Goal: Information Seeking & Learning: Learn about a topic

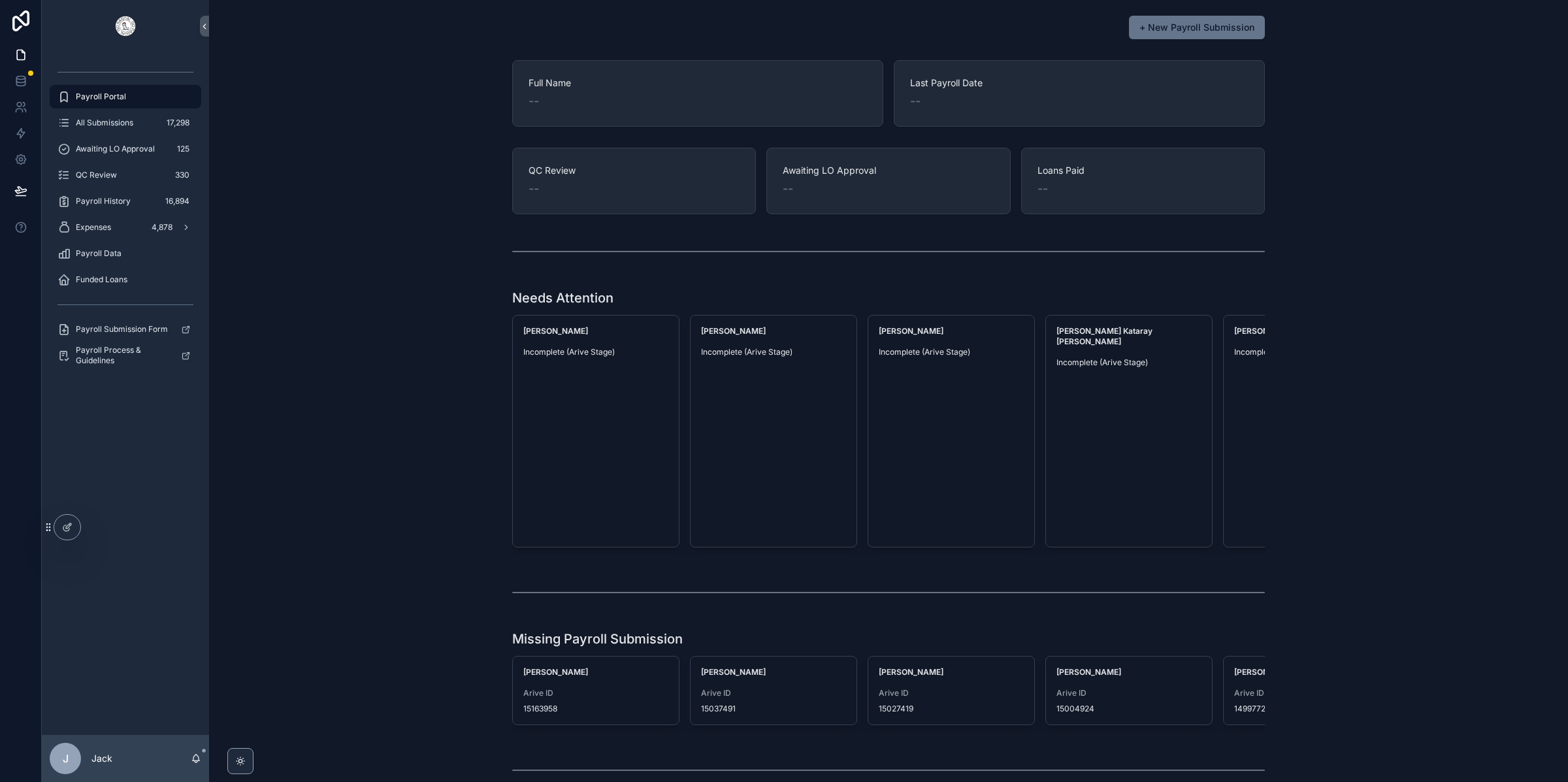
click at [69, 762] on div "J" at bounding box center [65, 758] width 32 height 32
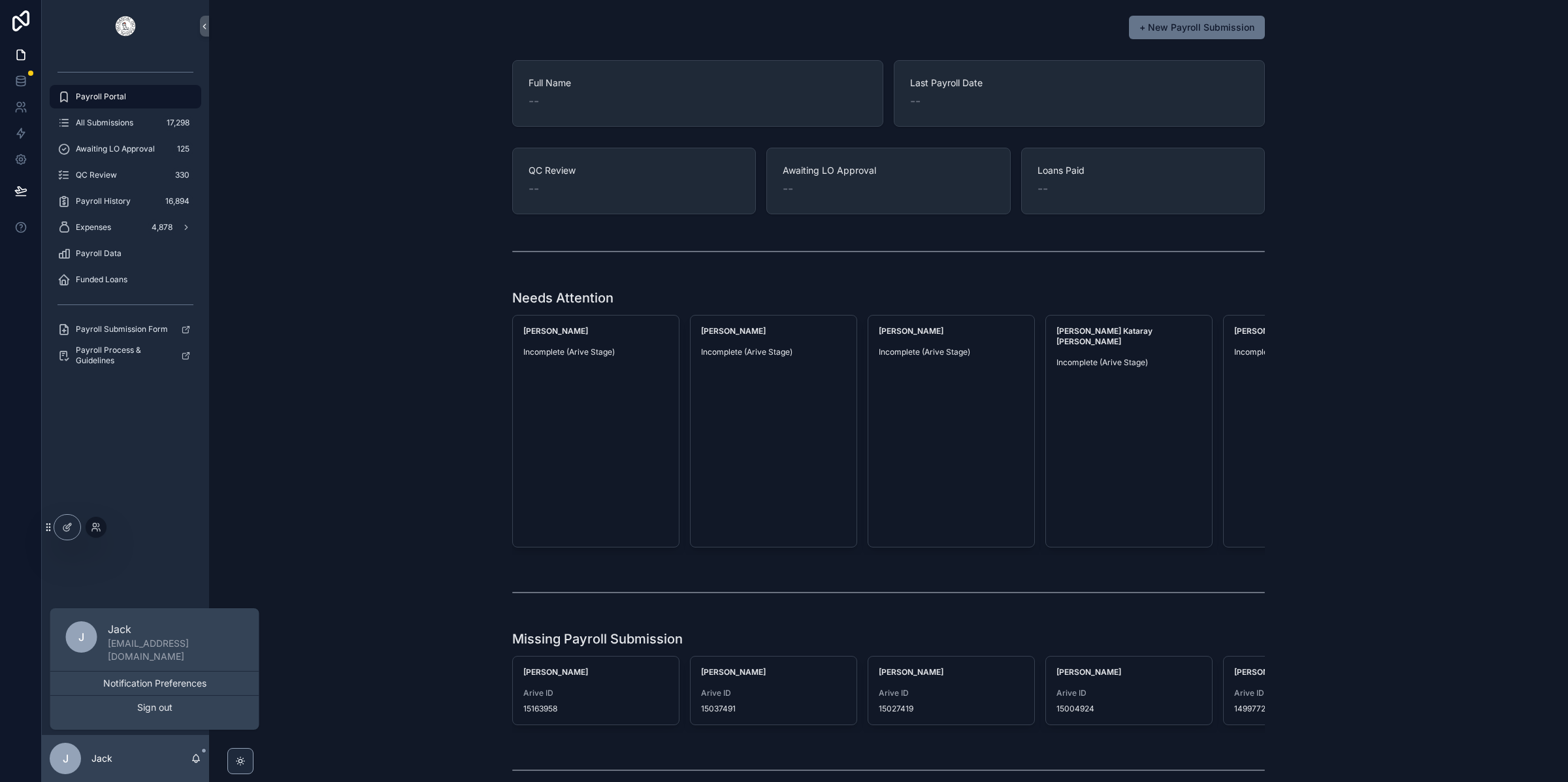
click at [78, 538] on div at bounding box center [62, 527] width 38 height 26
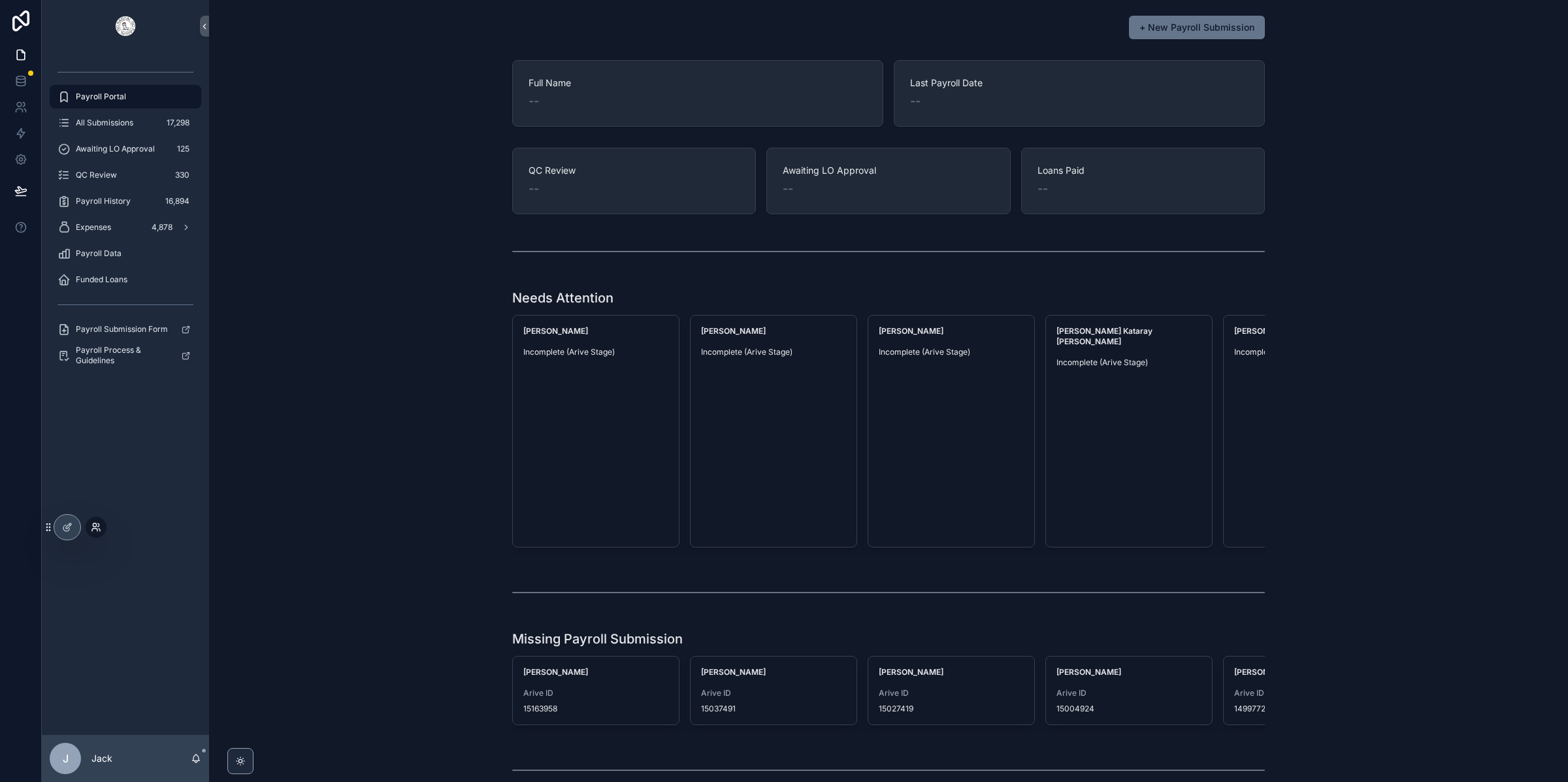
click at [95, 529] on icon at bounding box center [95, 530] width 5 height 3
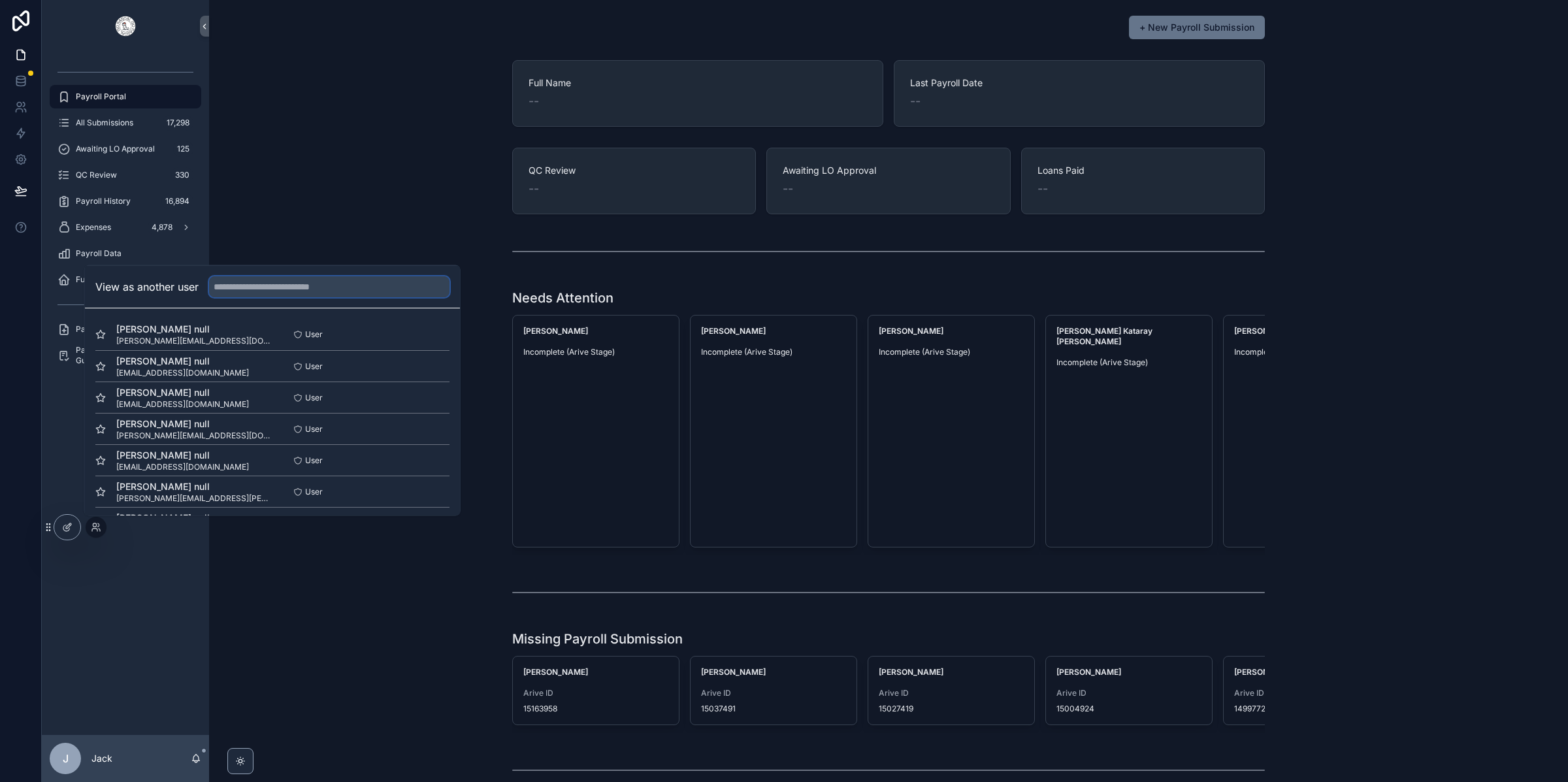
click at [269, 296] on input "text" at bounding box center [329, 287] width 240 height 21
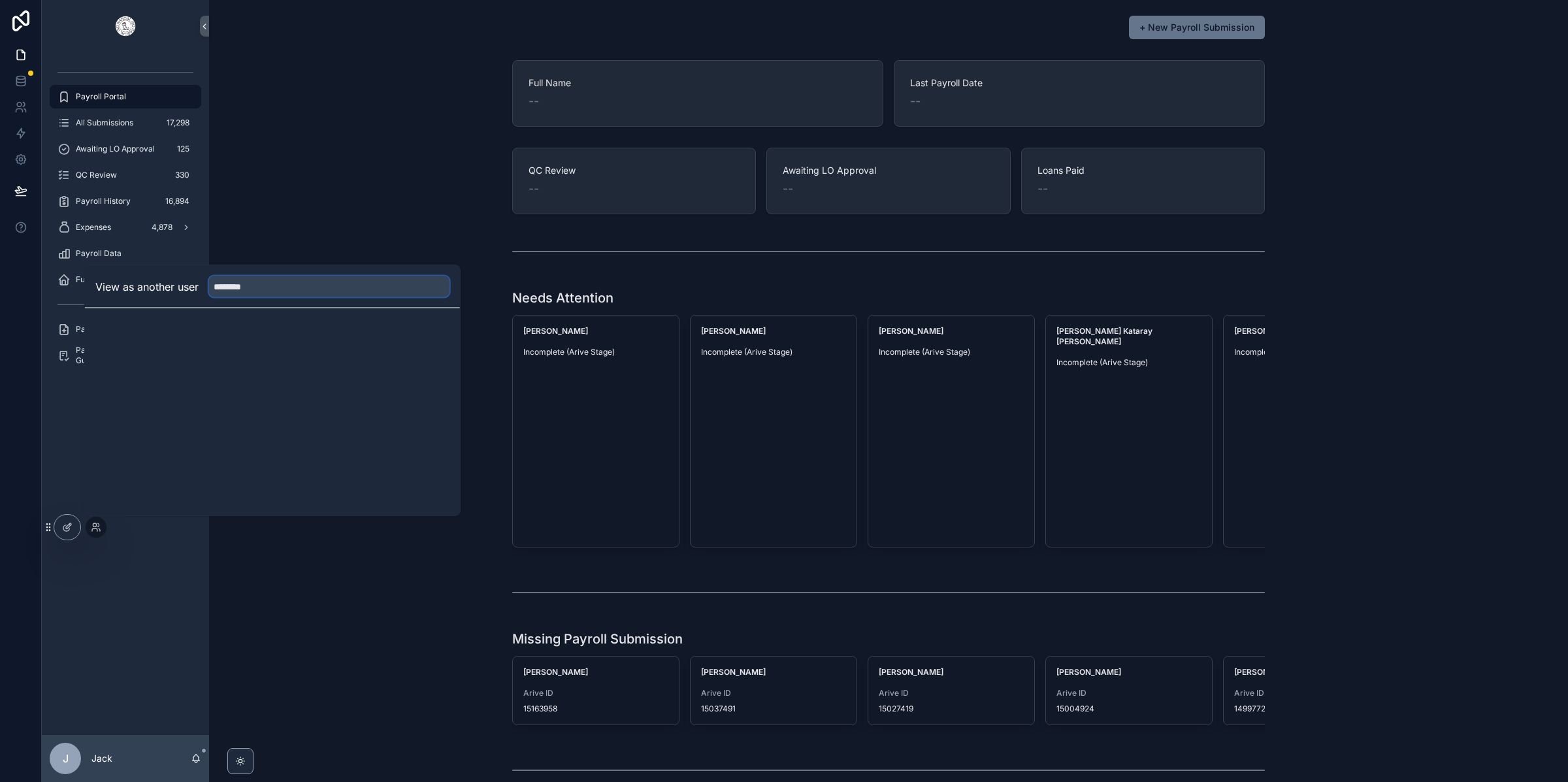
click at [254, 288] on input "********" at bounding box center [329, 287] width 240 height 21
type input "*********"
click at [438, 364] on button "Select" at bounding box center [432, 366] width 34 height 19
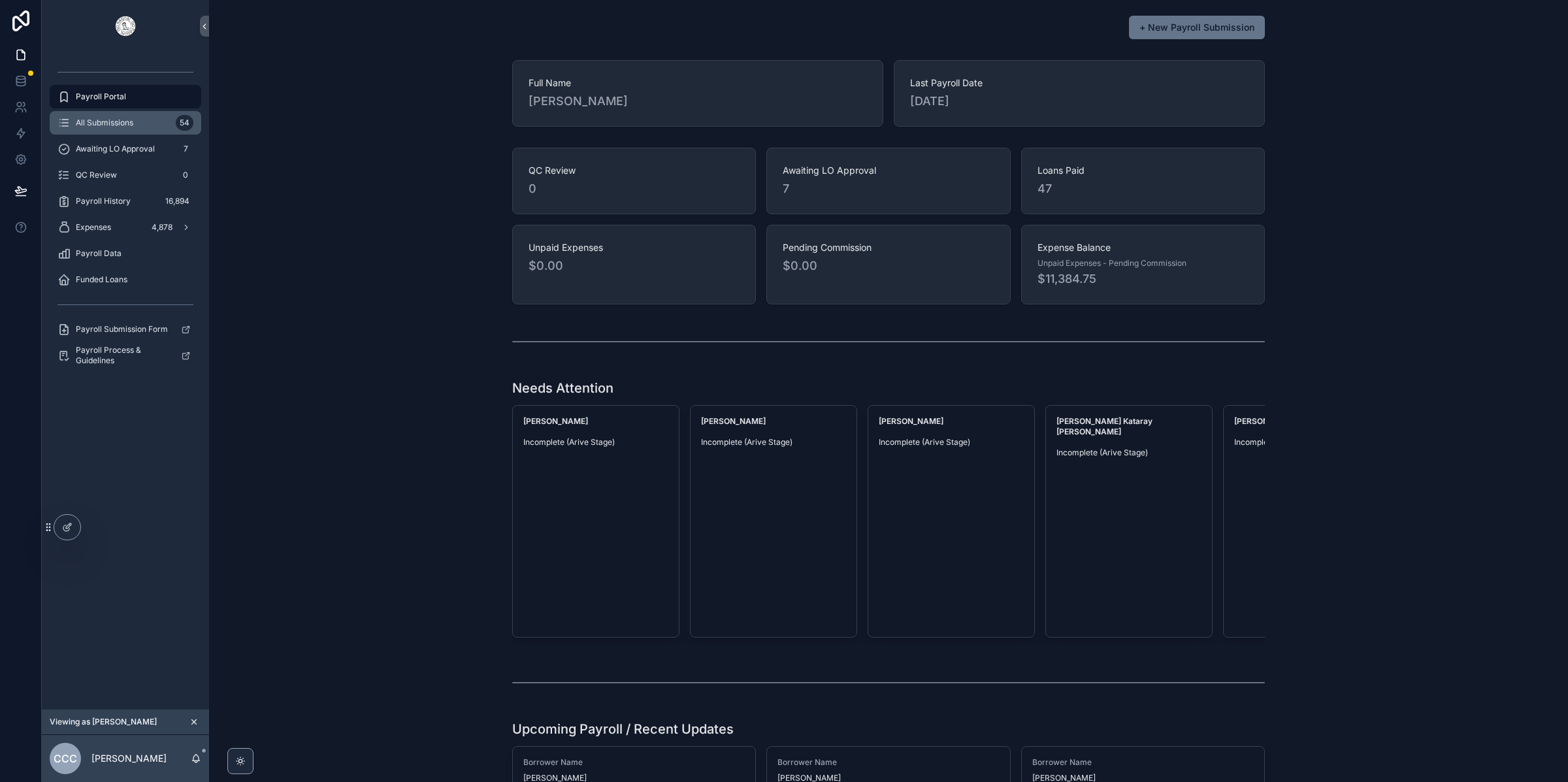
click at [146, 132] on div "All Submissions 54" at bounding box center [125, 123] width 136 height 21
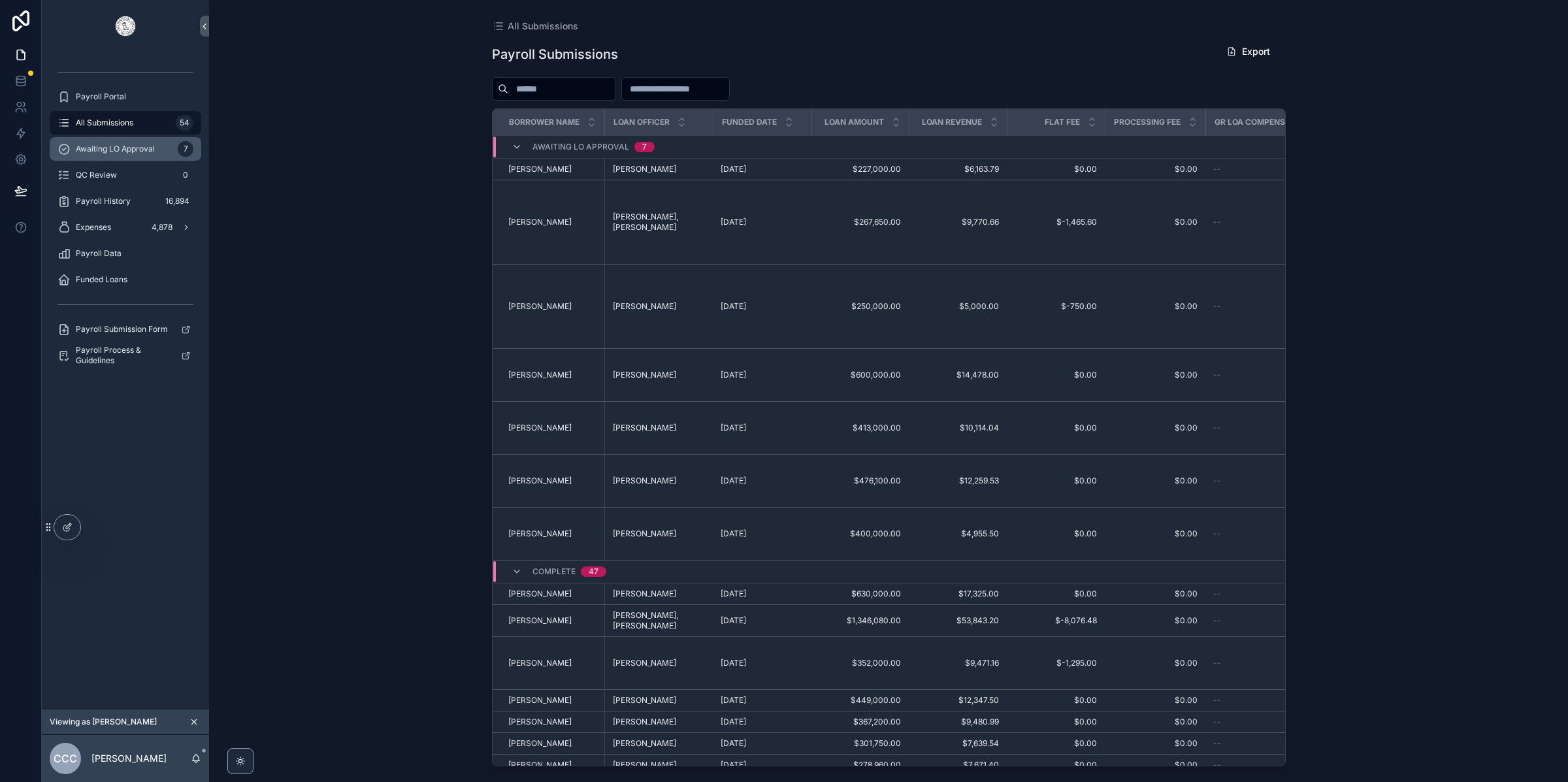
click at [139, 144] on span "Awaiting LO Approval" at bounding box center [115, 149] width 79 height 11
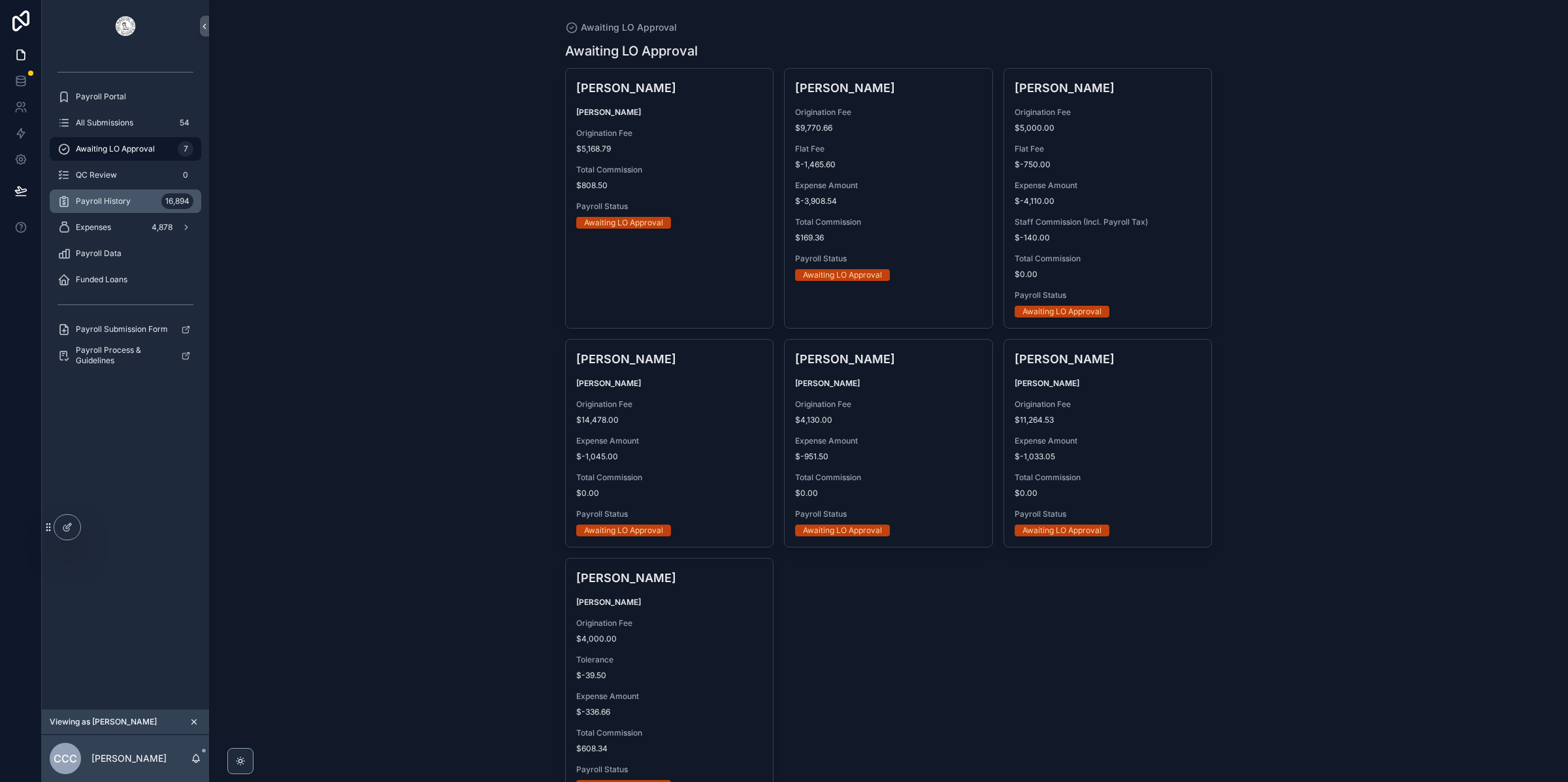
click at [128, 192] on div "Payroll History 16,894" at bounding box center [125, 201] width 136 height 21
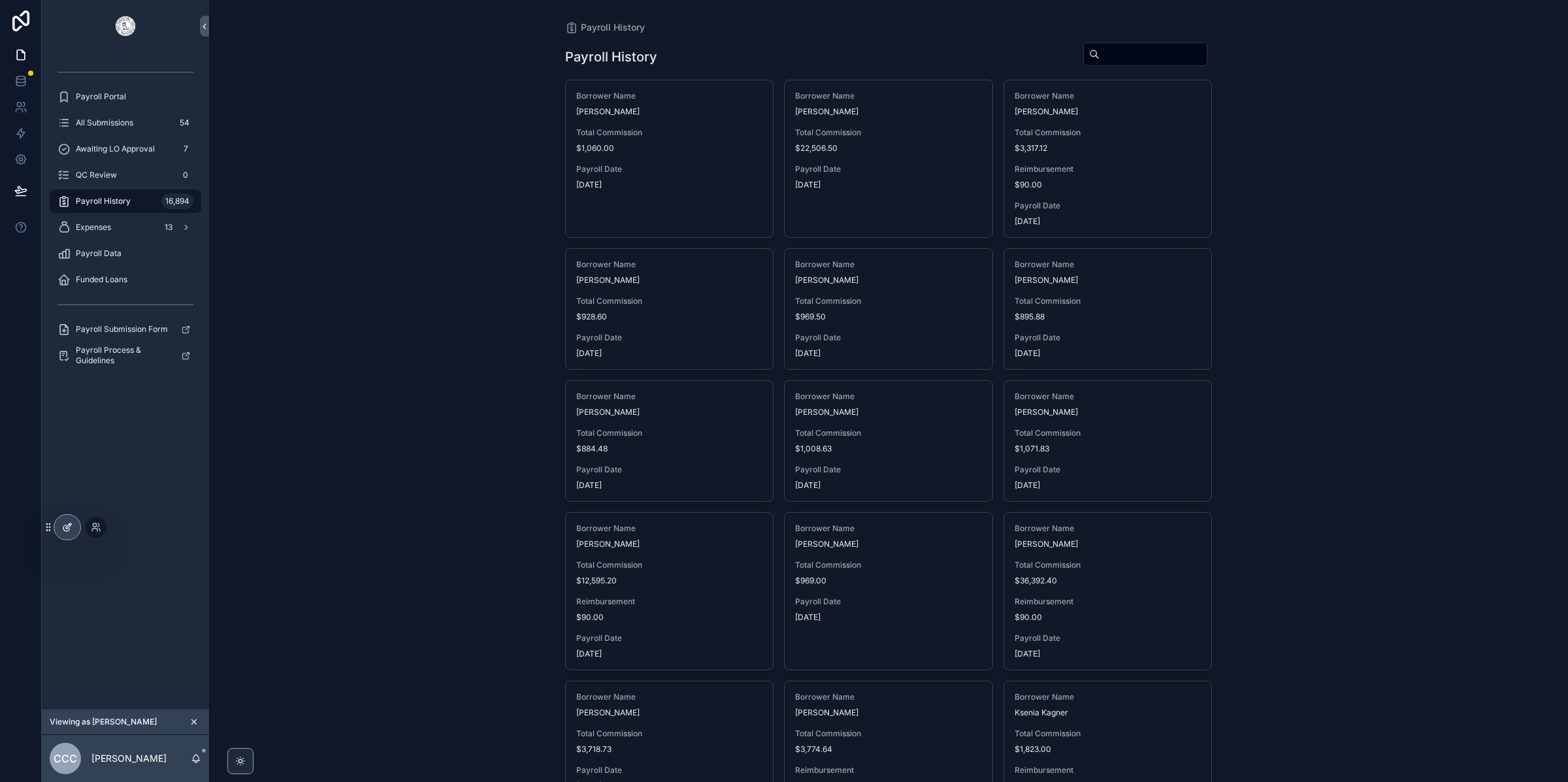
click at [64, 523] on icon at bounding box center [67, 527] width 11 height 11
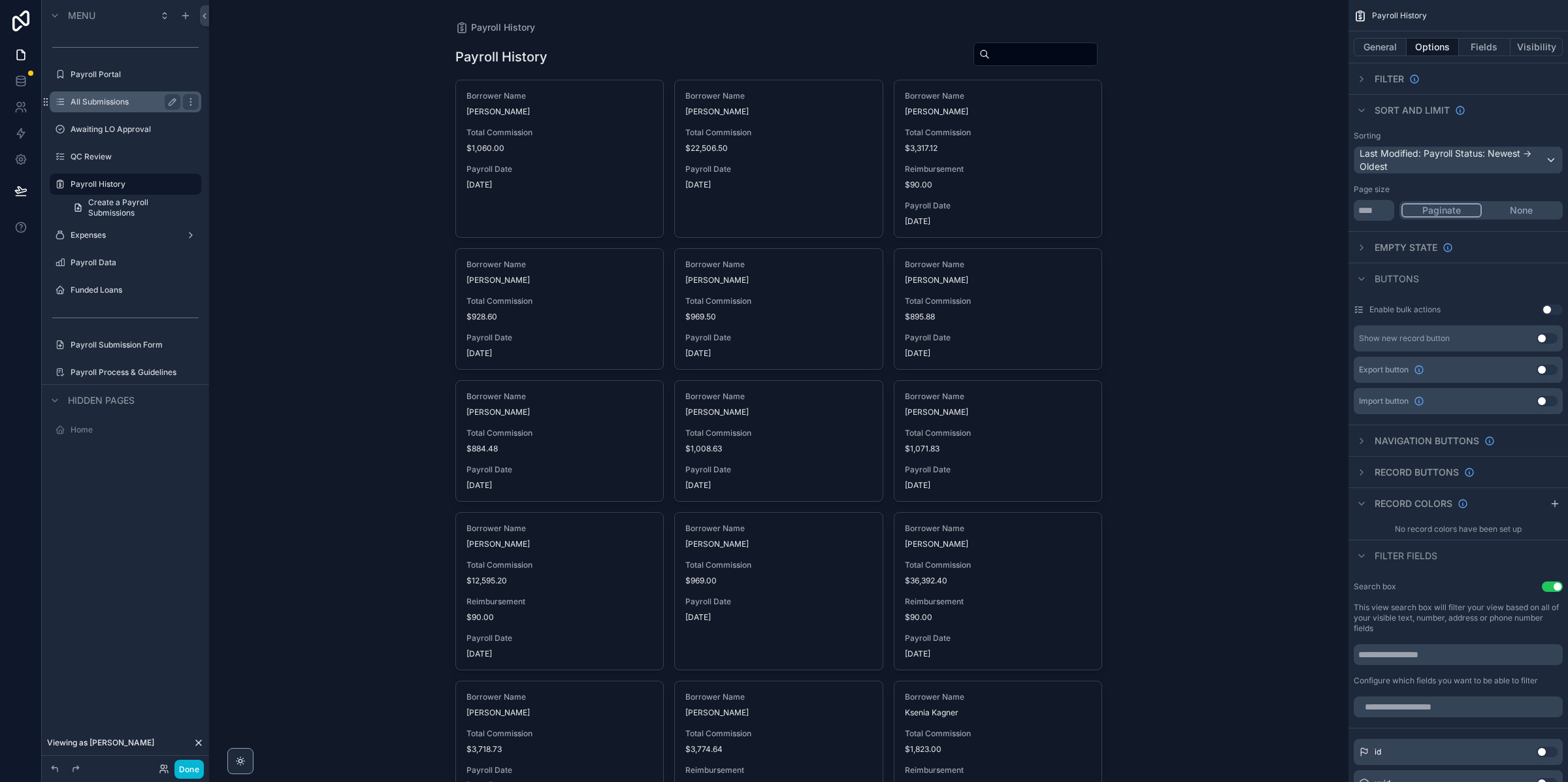
click at [116, 106] on label "All Submissions" at bounding box center [122, 102] width 105 height 11
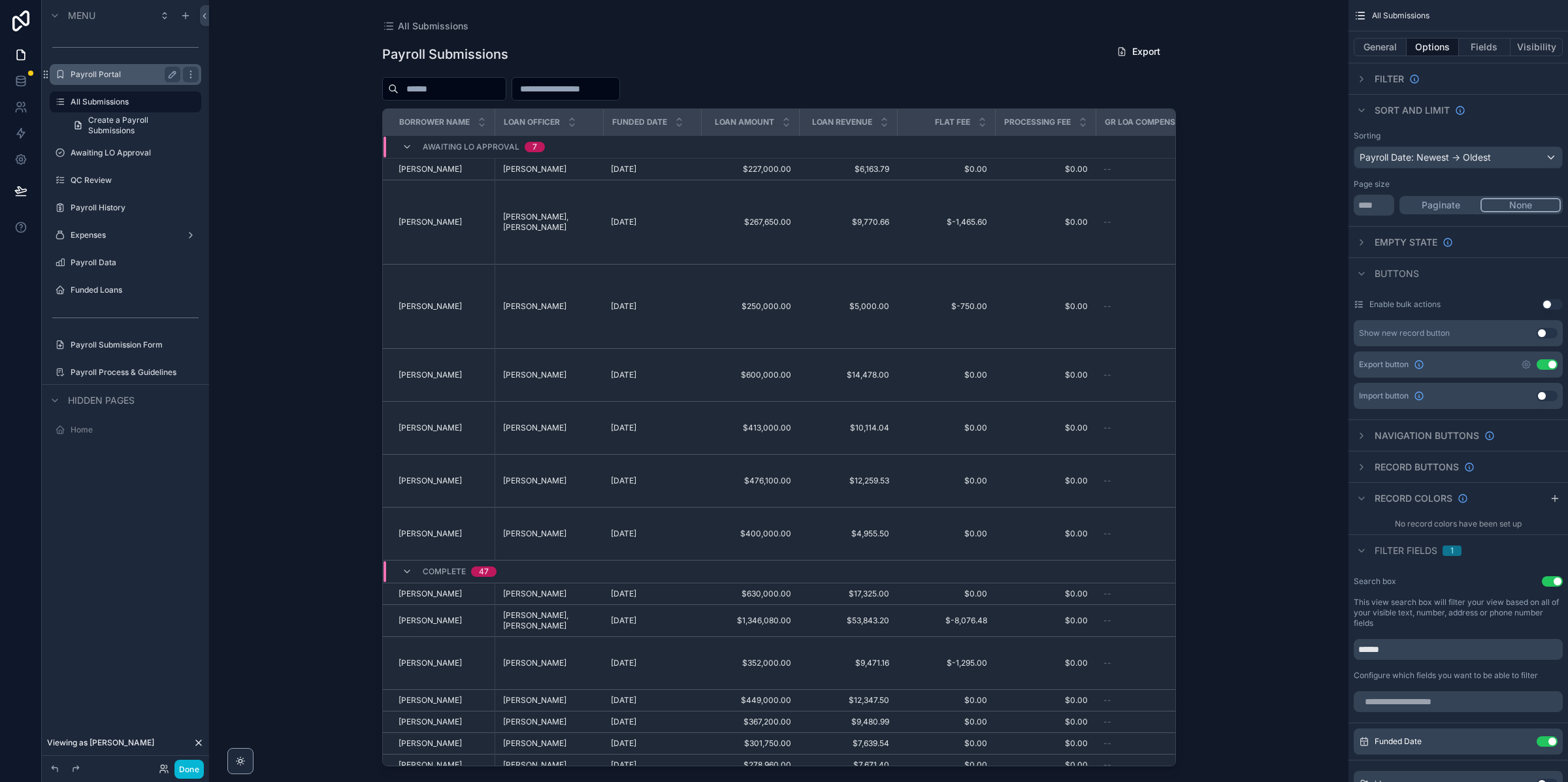
click at [113, 84] on div "Payroll Portal" at bounding box center [125, 74] width 146 height 21
click at [111, 80] on div "Payroll Portal" at bounding box center [125, 74] width 110 height 16
click at [111, 72] on label "Payroll Portal" at bounding box center [122, 74] width 105 height 11
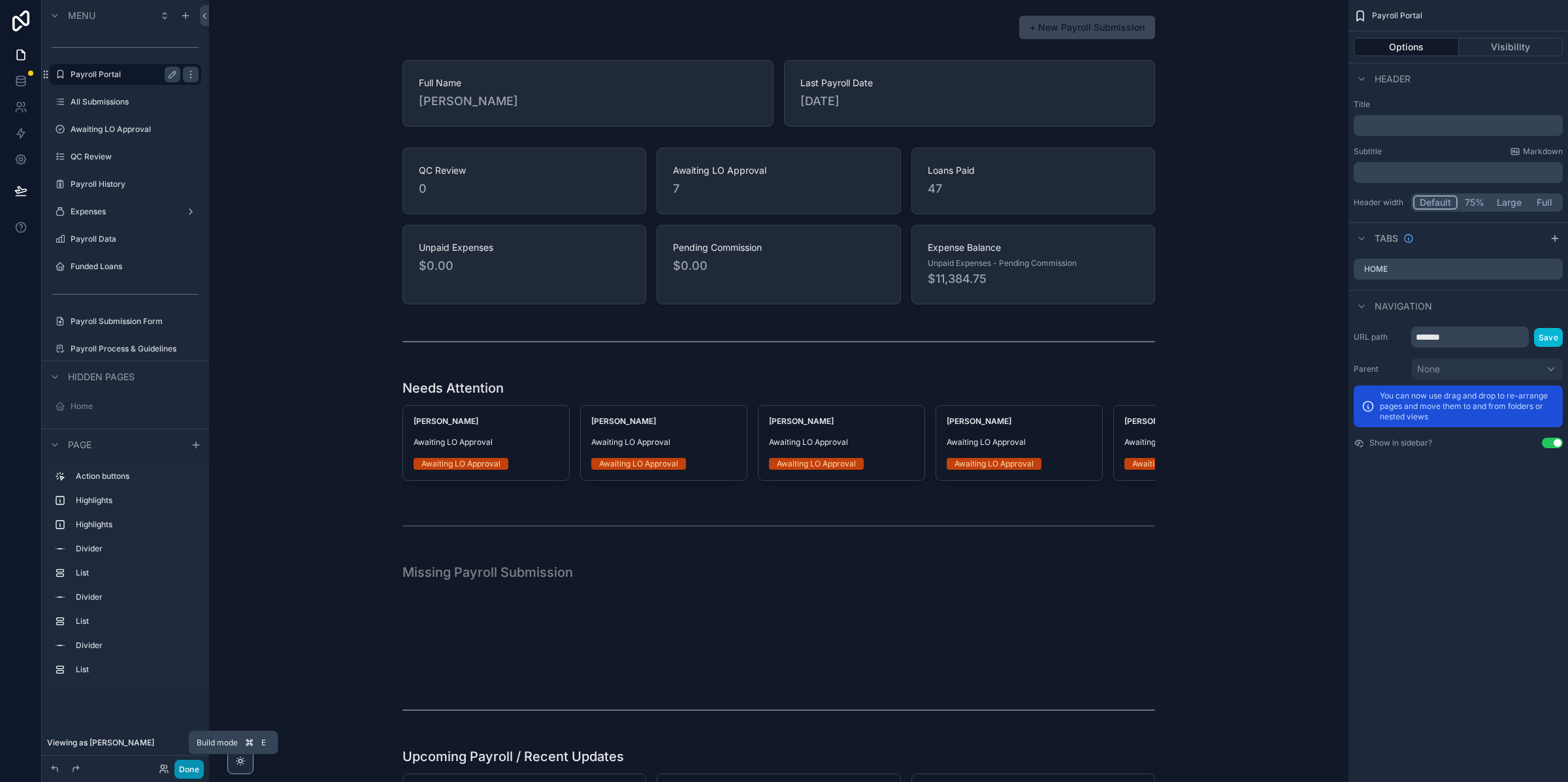
click at [196, 776] on button "Done" at bounding box center [189, 769] width 30 height 19
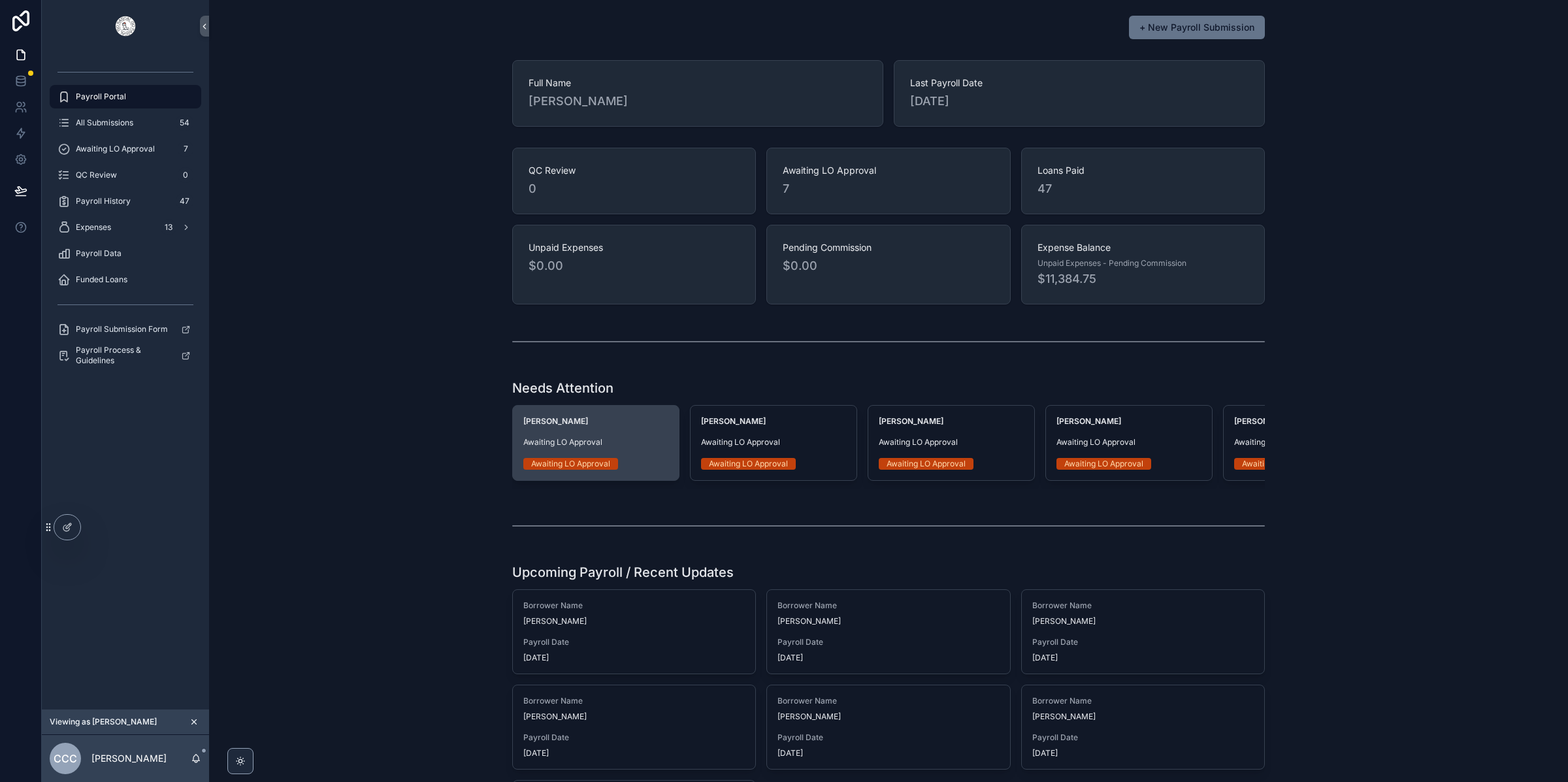
click at [556, 429] on div "Joshua Doolittle Awaiting LO Approval Awaiting LO Approval" at bounding box center [596, 442] width 166 height 74
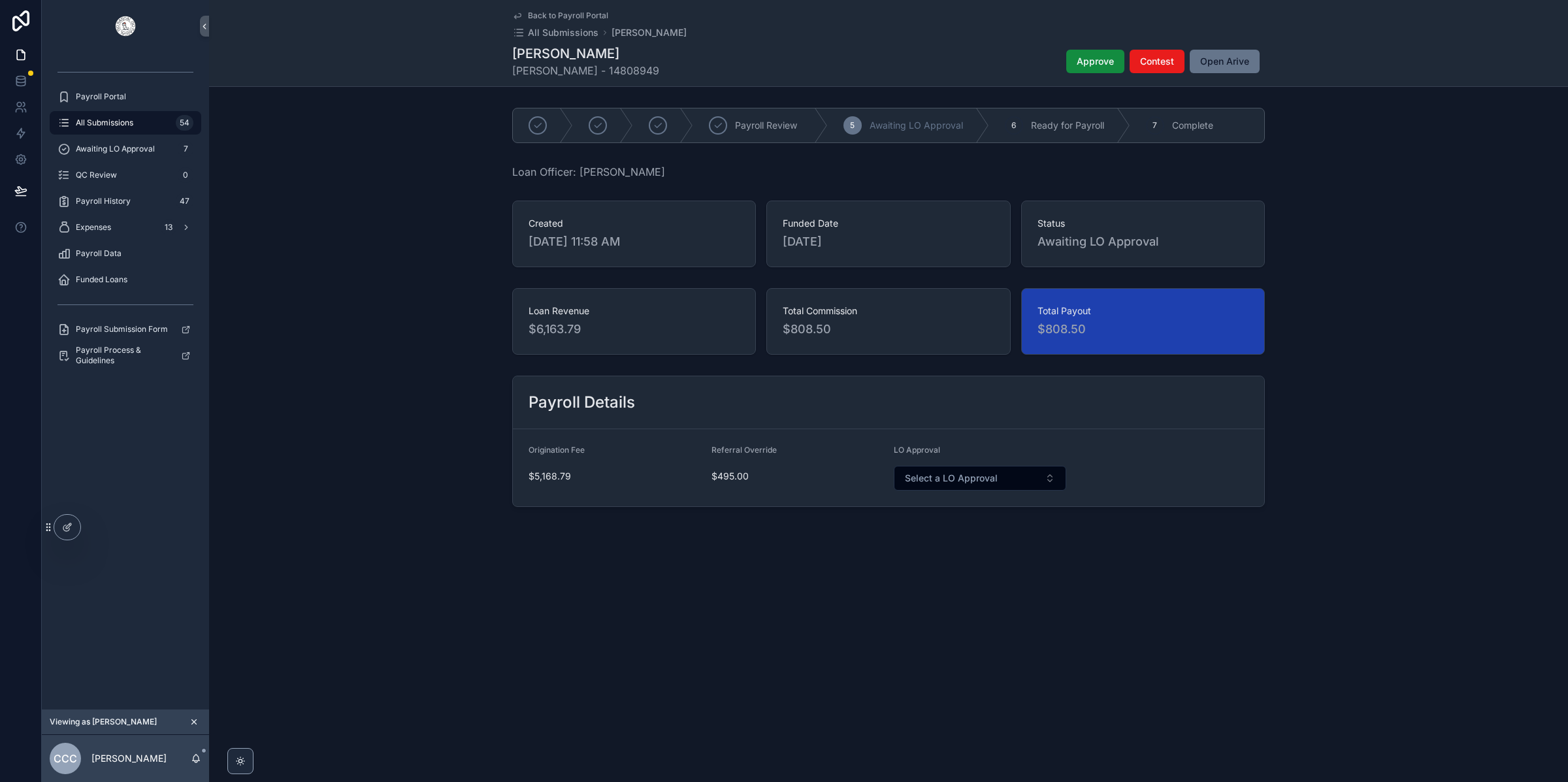
click at [147, 127] on div "All Submissions 54" at bounding box center [125, 123] width 136 height 21
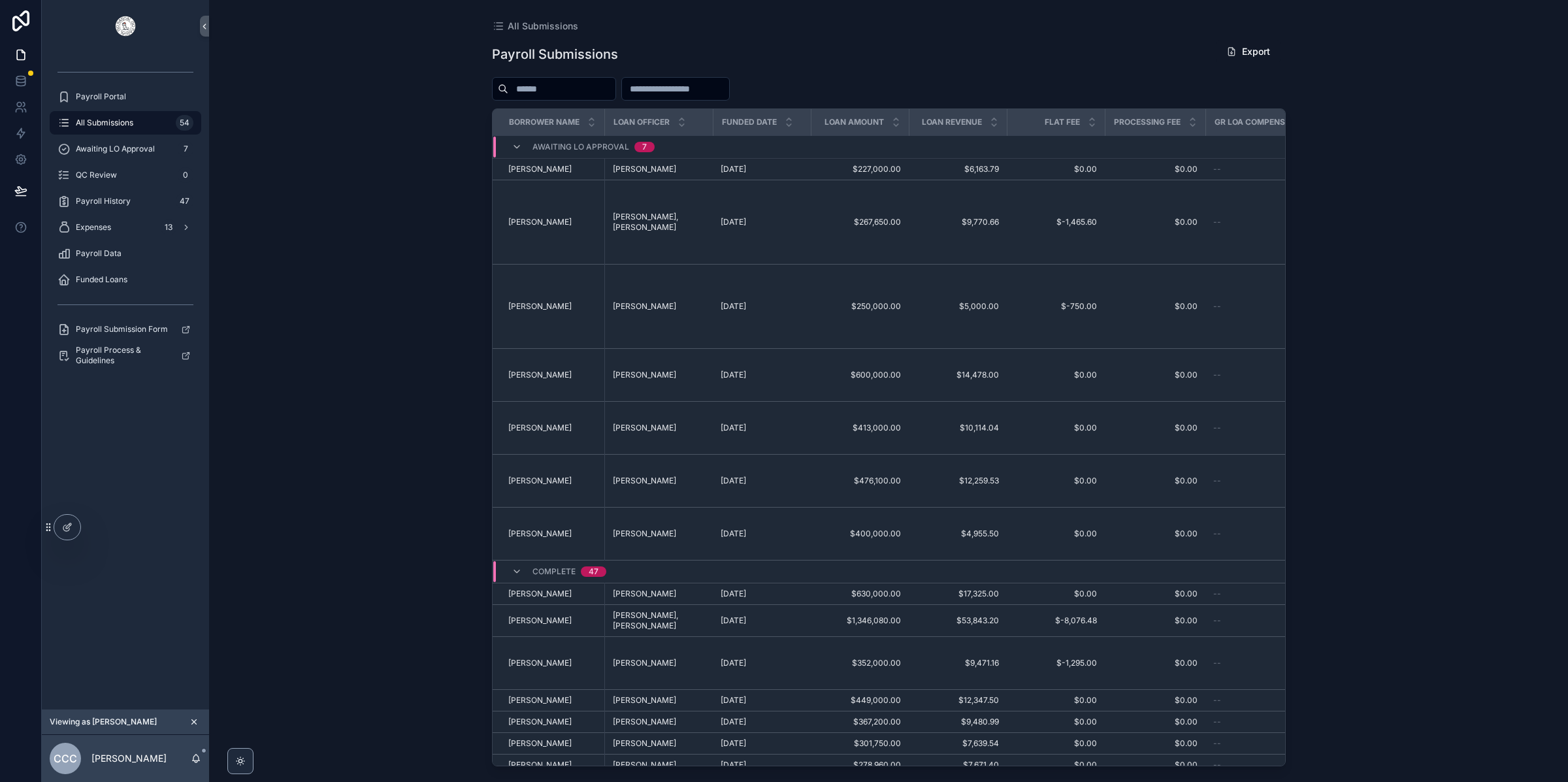
click at [507, 561] on div "Complete 47" at bounding box center [559, 571] width 126 height 21
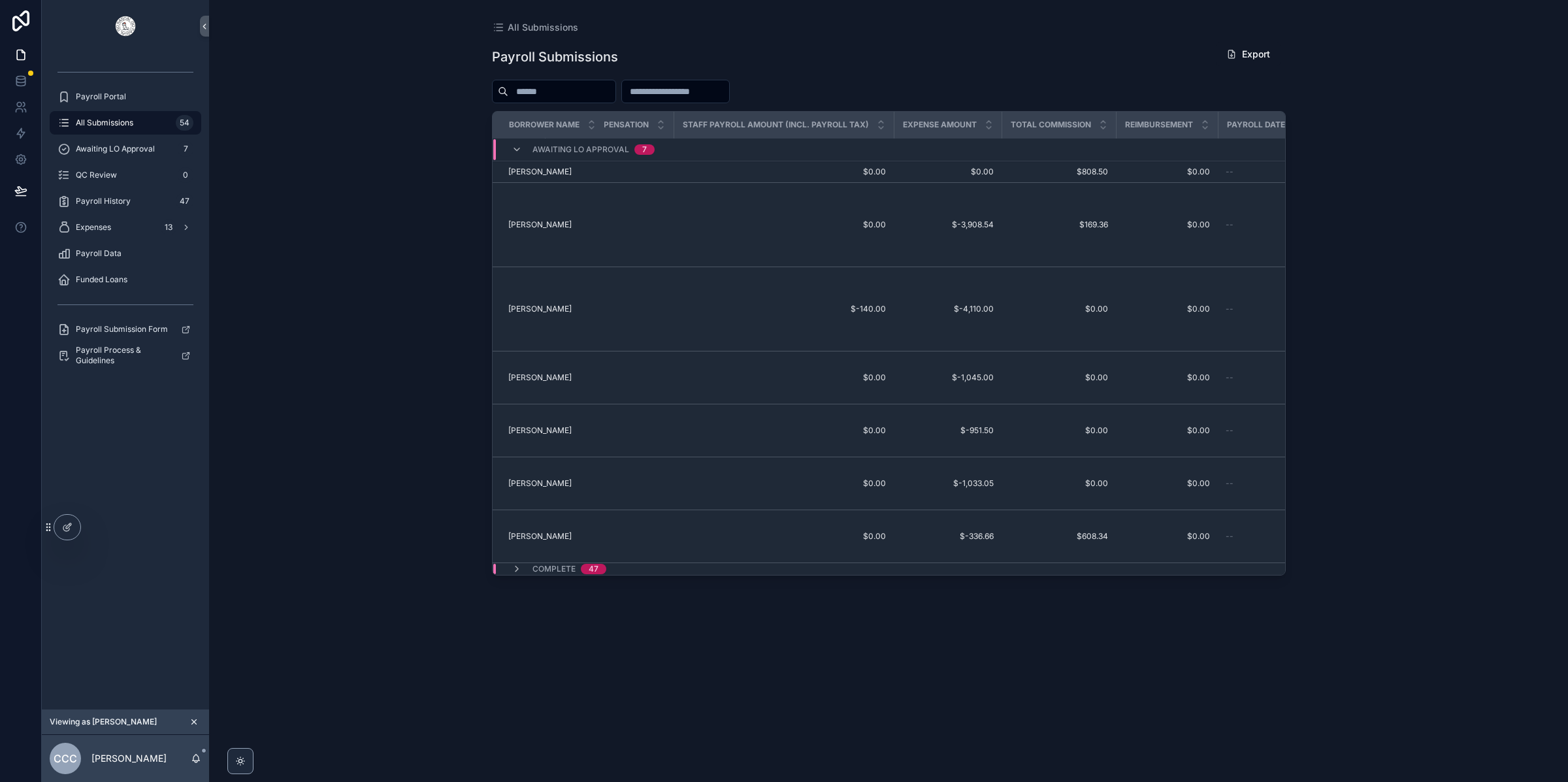
scroll to position [0, 667]
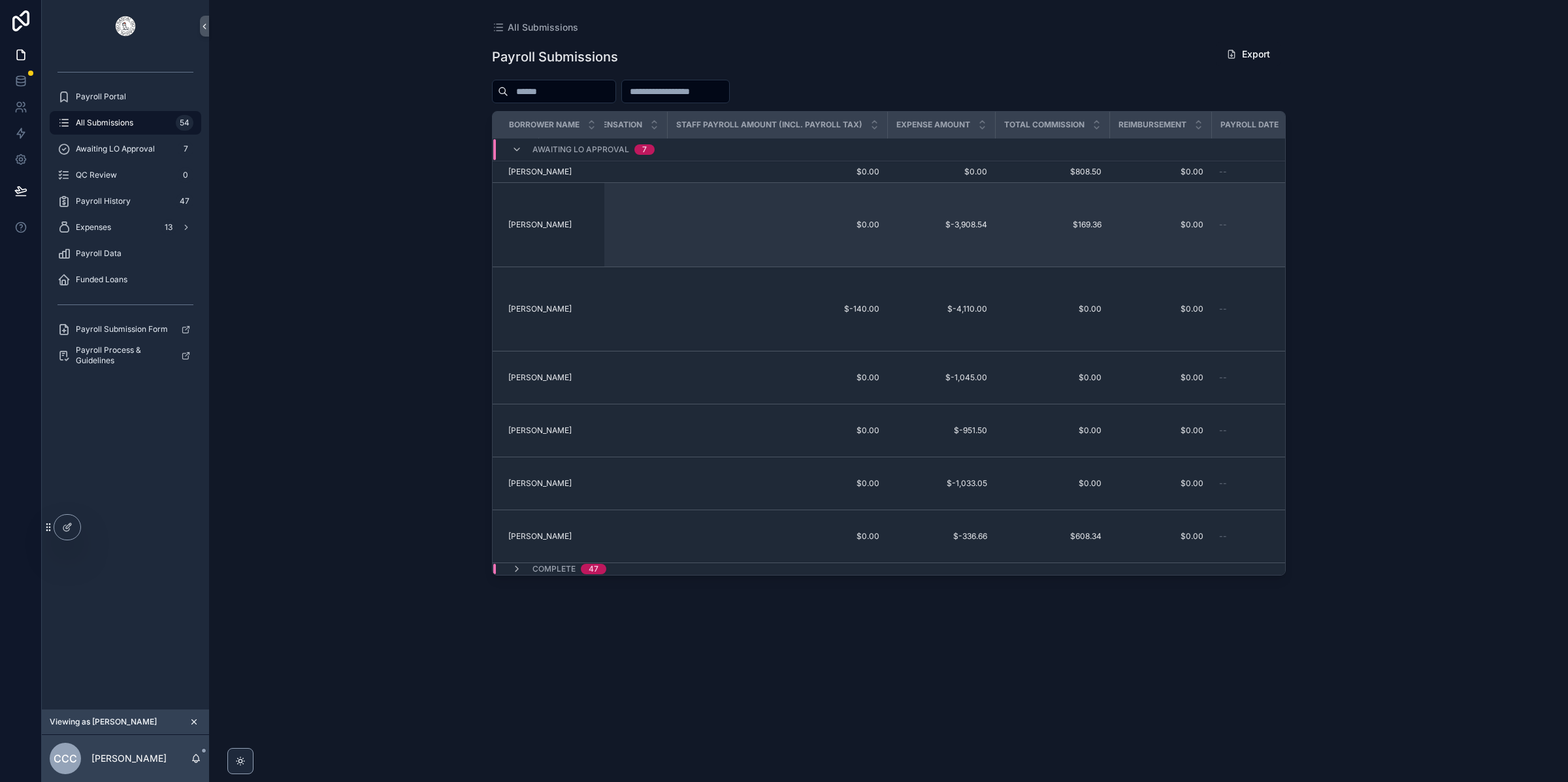
click at [798, 241] on td "$0.00 $0.00" at bounding box center [777, 225] width 220 height 84
click at [553, 226] on span "[PERSON_NAME]" at bounding box center [540, 224] width 63 height 11
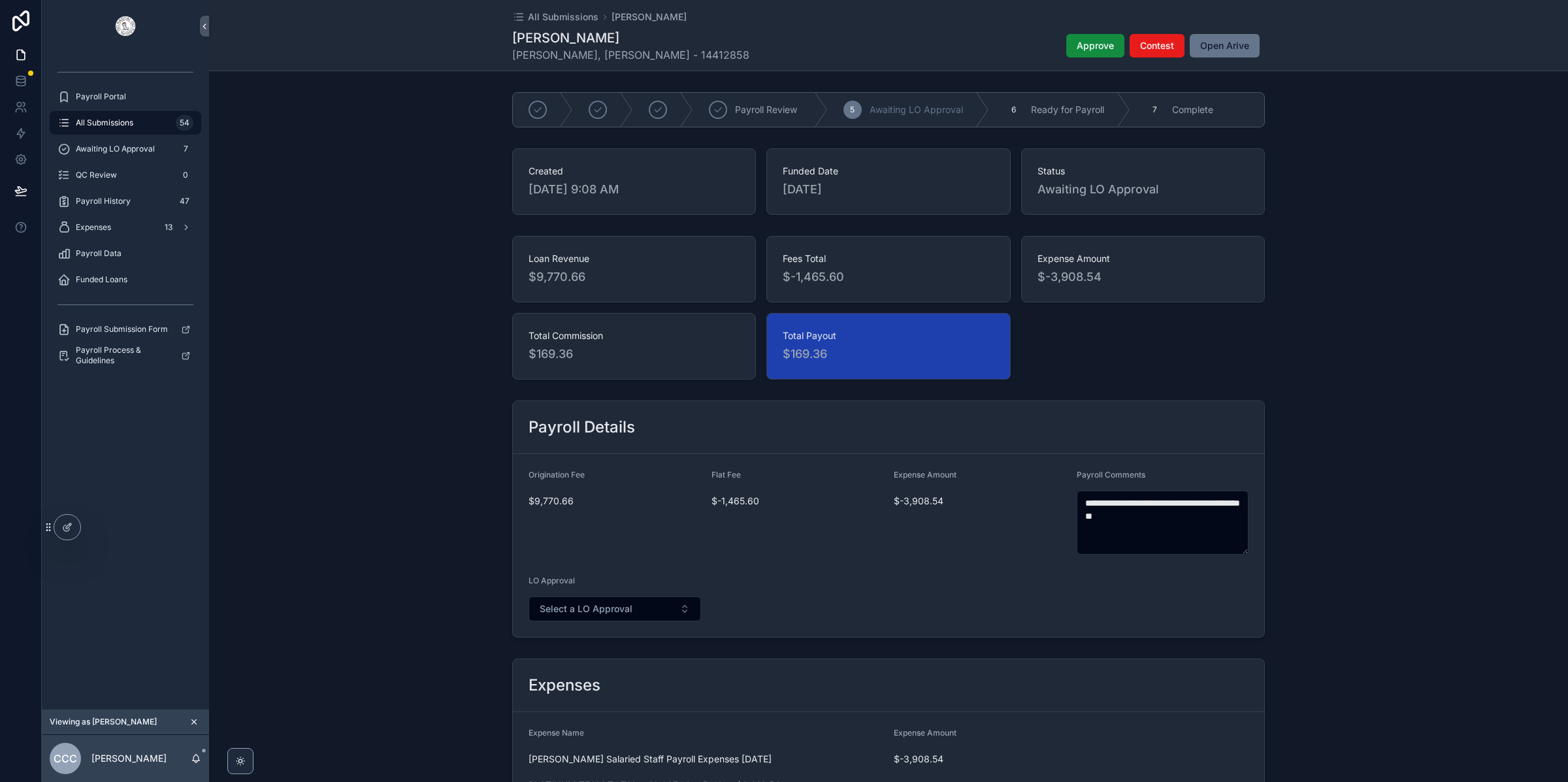
click at [1315, 384] on div "Loan Revenue $9,770.66 Fees Total $-1,465.60 Expense Amount $-3,908.54 Total Co…" at bounding box center [889, 307] width 1359 height 154
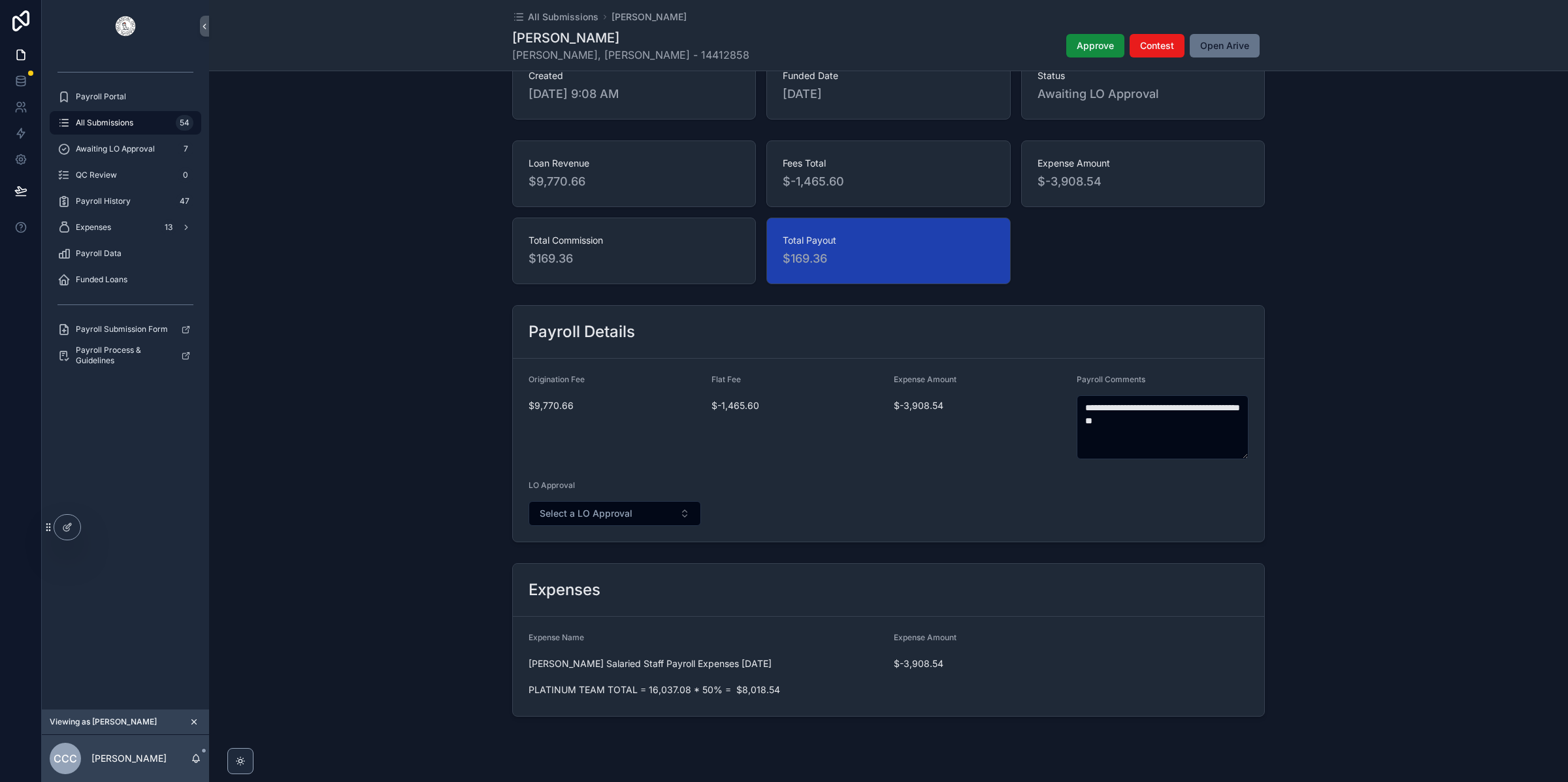
scroll to position [122, 0]
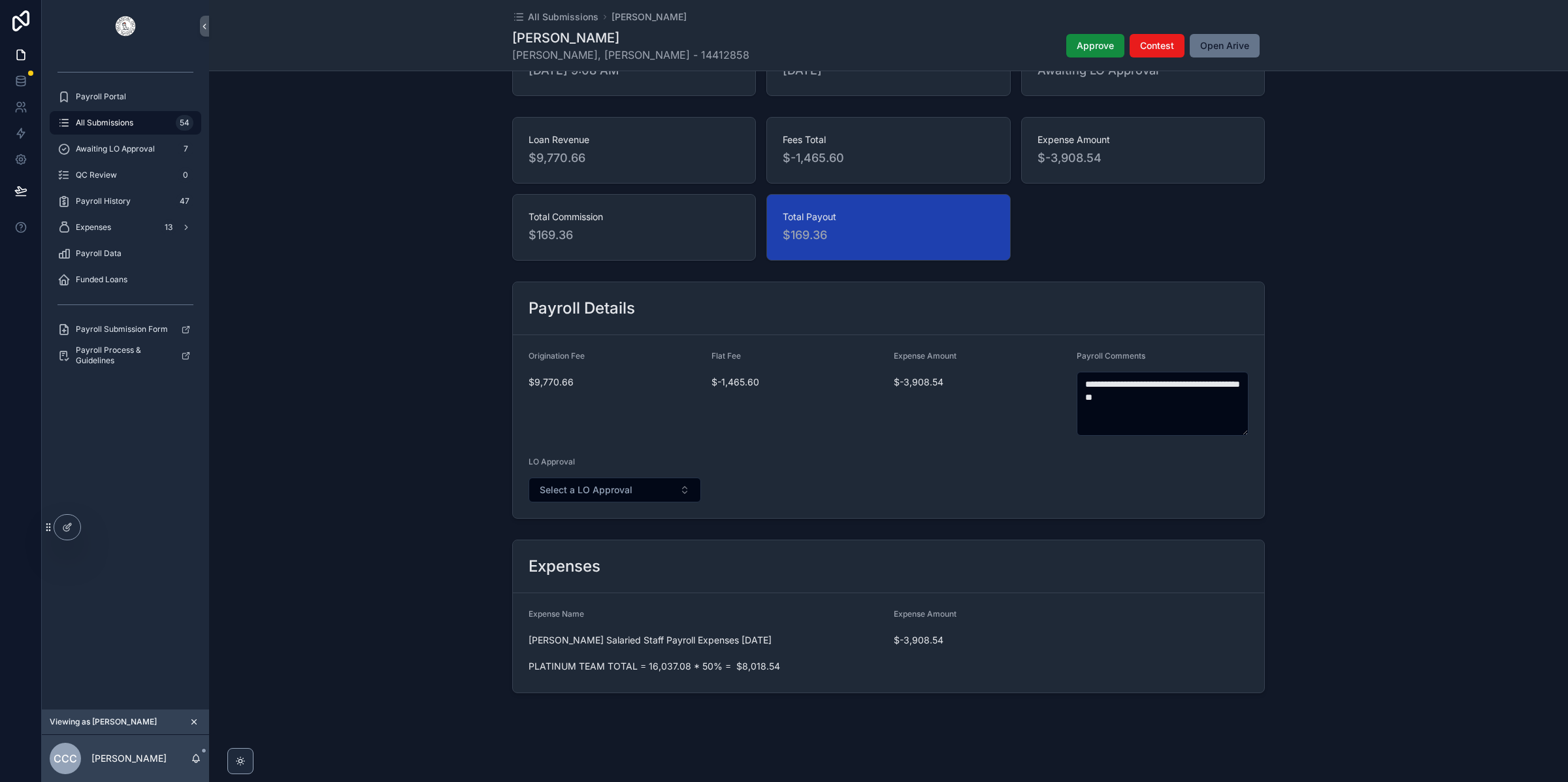
click at [612, 643] on span "[PERSON_NAME] Salaried Staff Payroll Expenses [DATE] PLATINUM TEAM TOTAL = 16,0…" at bounding box center [706, 654] width 355 height 39
click at [117, 224] on div "Expenses 13" at bounding box center [125, 227] width 136 height 21
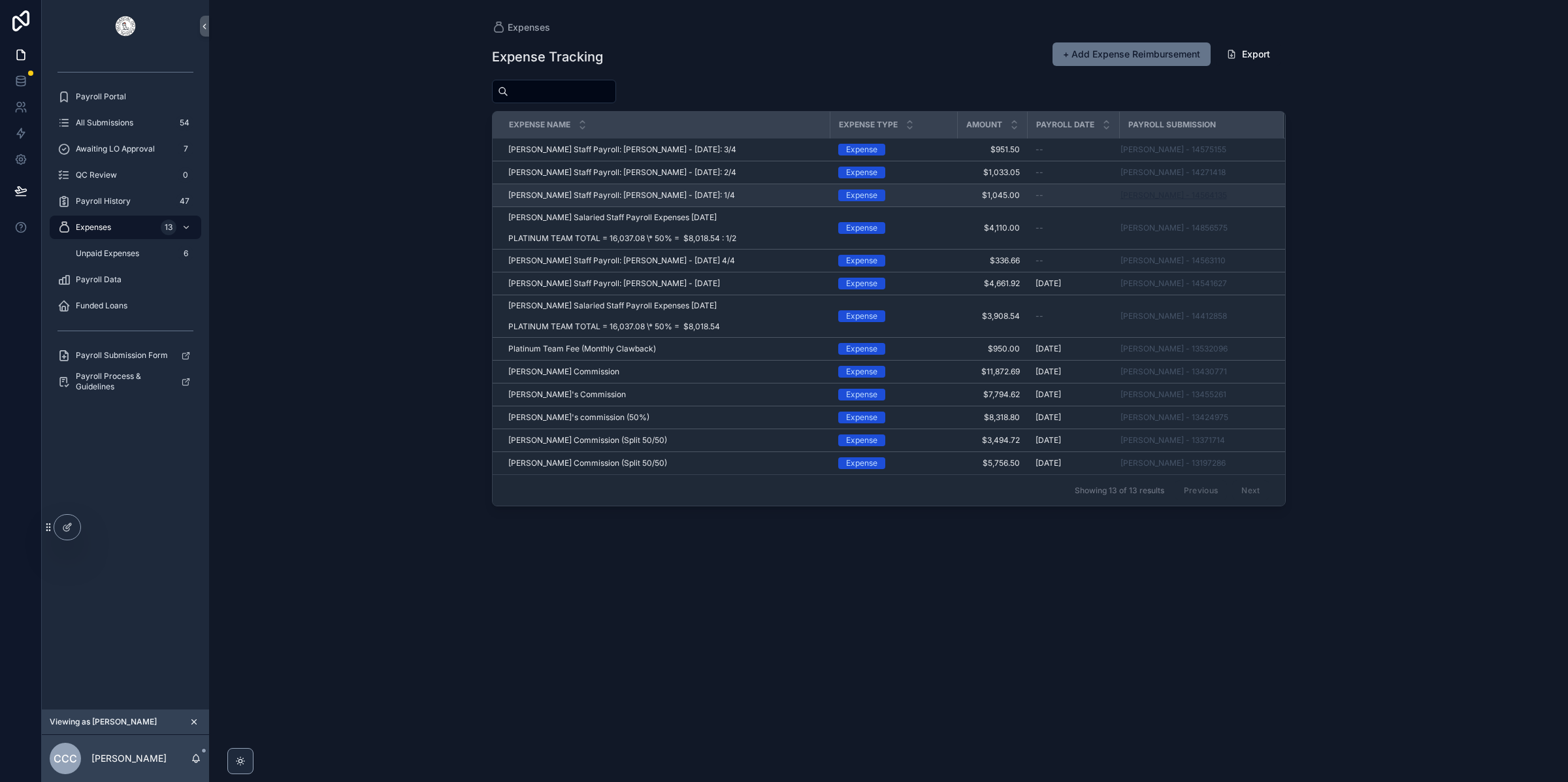
click at [1152, 199] on span "[PERSON_NAME] - 14564135" at bounding box center [1174, 195] width 107 height 11
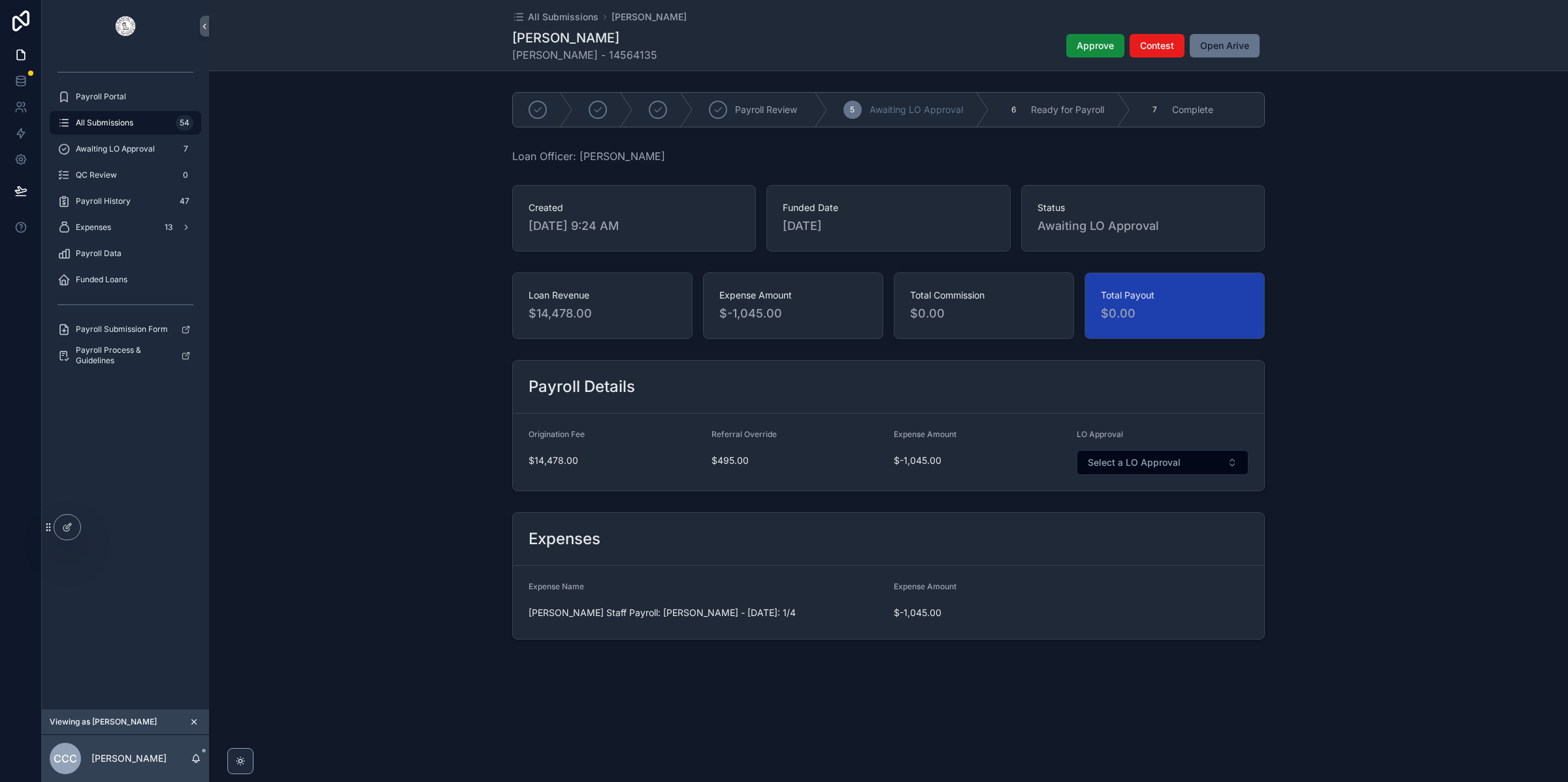
click at [1317, 460] on div "Payroll Details Origination Fee $14,478.00 Referral Override $495.00 Expense Am…" at bounding box center [889, 425] width 1359 height 142
drag, startPoint x: 891, startPoint y: 618, endPoint x: 966, endPoint y: 618, distance: 75.0
click at [966, 618] on form "Expense Name Christine Curiale Staff Payroll: Amber Webster - September 2025: 1…" at bounding box center [888, 602] width 751 height 73
click at [909, 687] on div "All Submissions Katarzyna Samul-Estrella Katarzyna Samul-Estrella Sharon Blair …" at bounding box center [889, 364] width 1359 height 729
drag, startPoint x: 531, startPoint y: 615, endPoint x: 744, endPoint y: 613, distance: 213.0
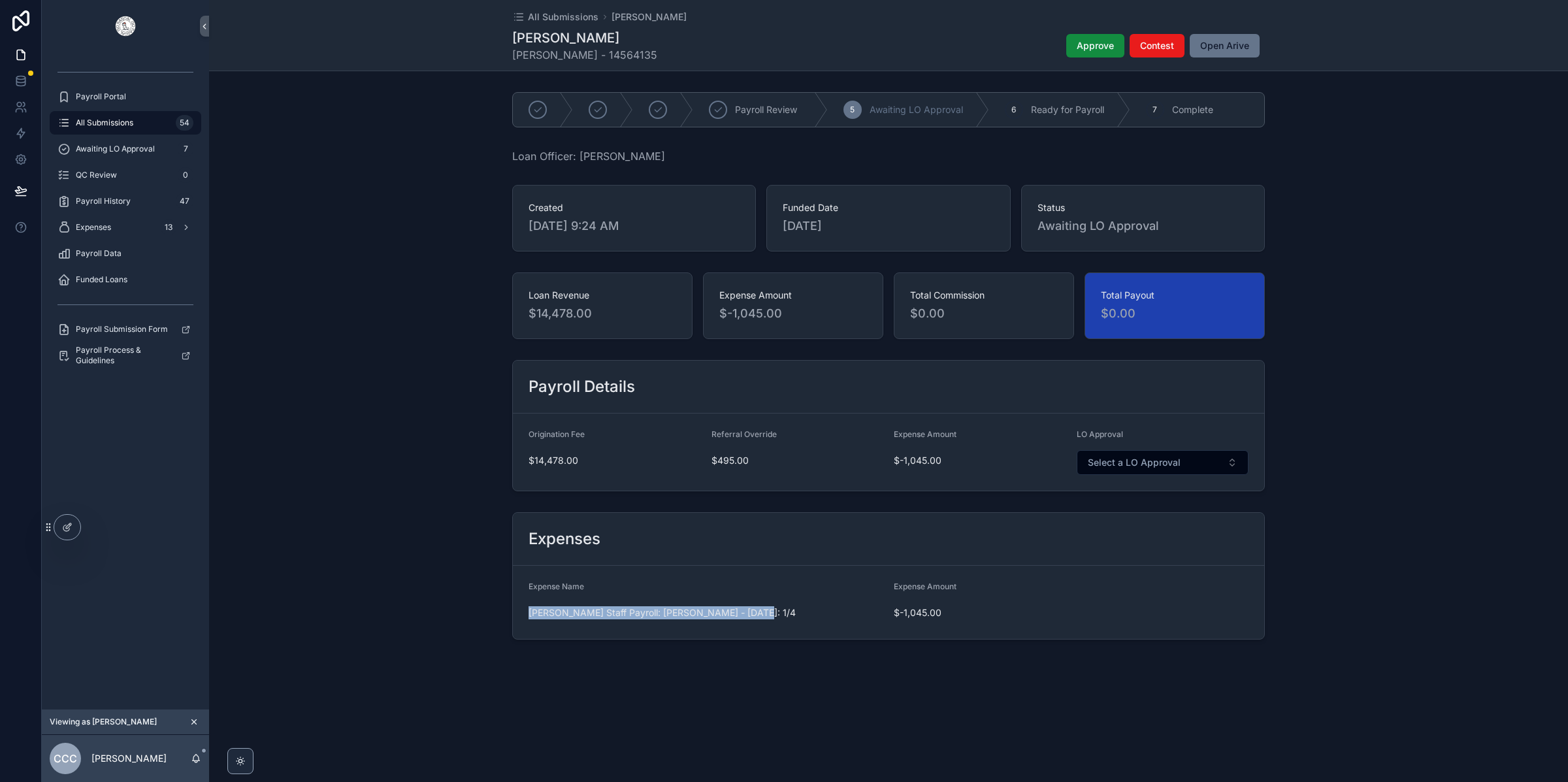
click at [744, 613] on span "[PERSON_NAME] Staff Payroll: [PERSON_NAME] - [DATE]: 1/4" at bounding box center [706, 613] width 355 height 13
click at [738, 665] on div "All Submissions Katarzyna Samul-Estrella Katarzyna Samul-Estrella Sharon Blair …" at bounding box center [889, 364] width 1359 height 729
click at [110, 118] on span "All Submissions" at bounding box center [104, 123] width 57 height 11
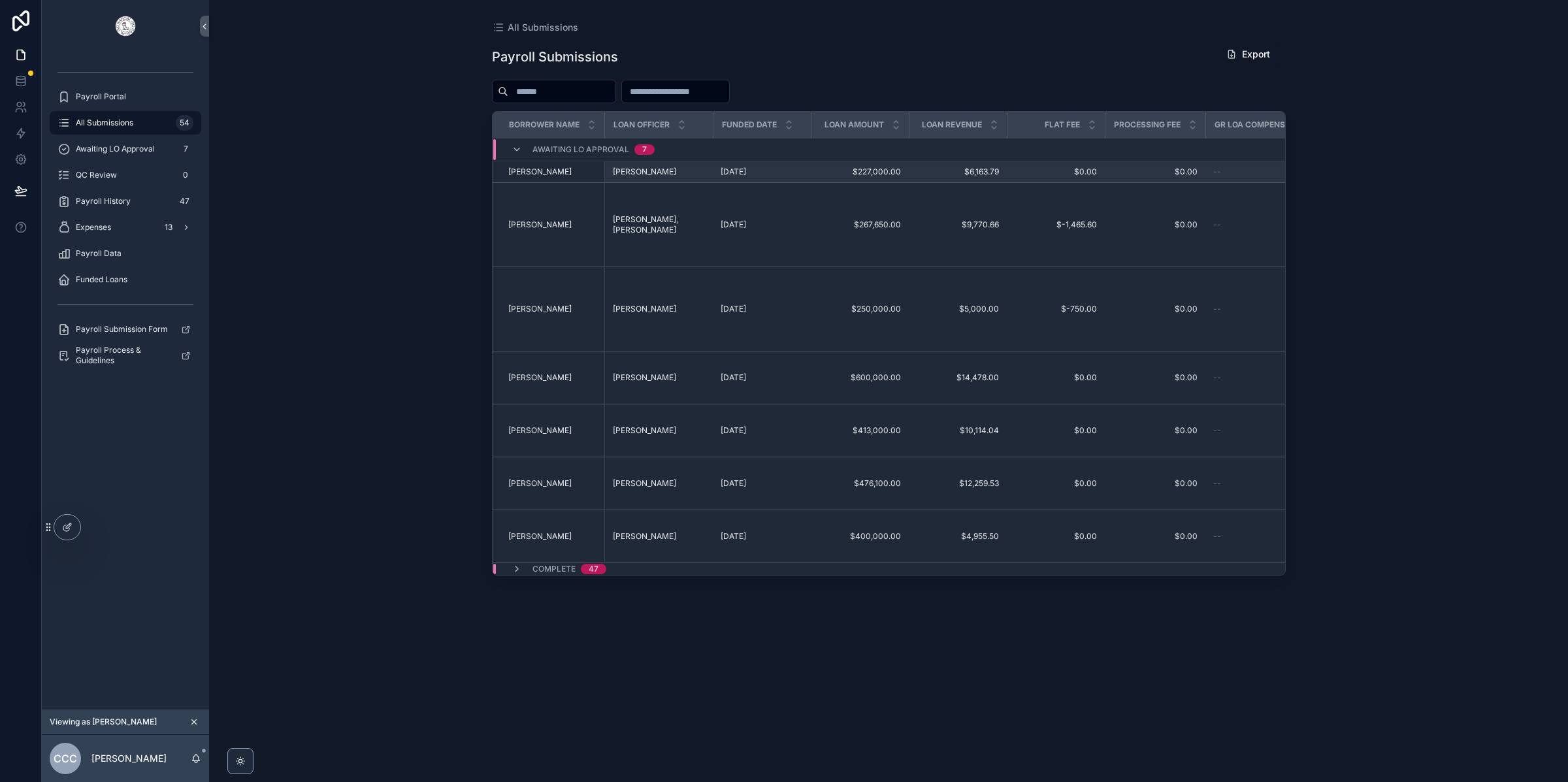
click at [643, 175] on span "[PERSON_NAME]" at bounding box center [644, 172] width 63 height 11
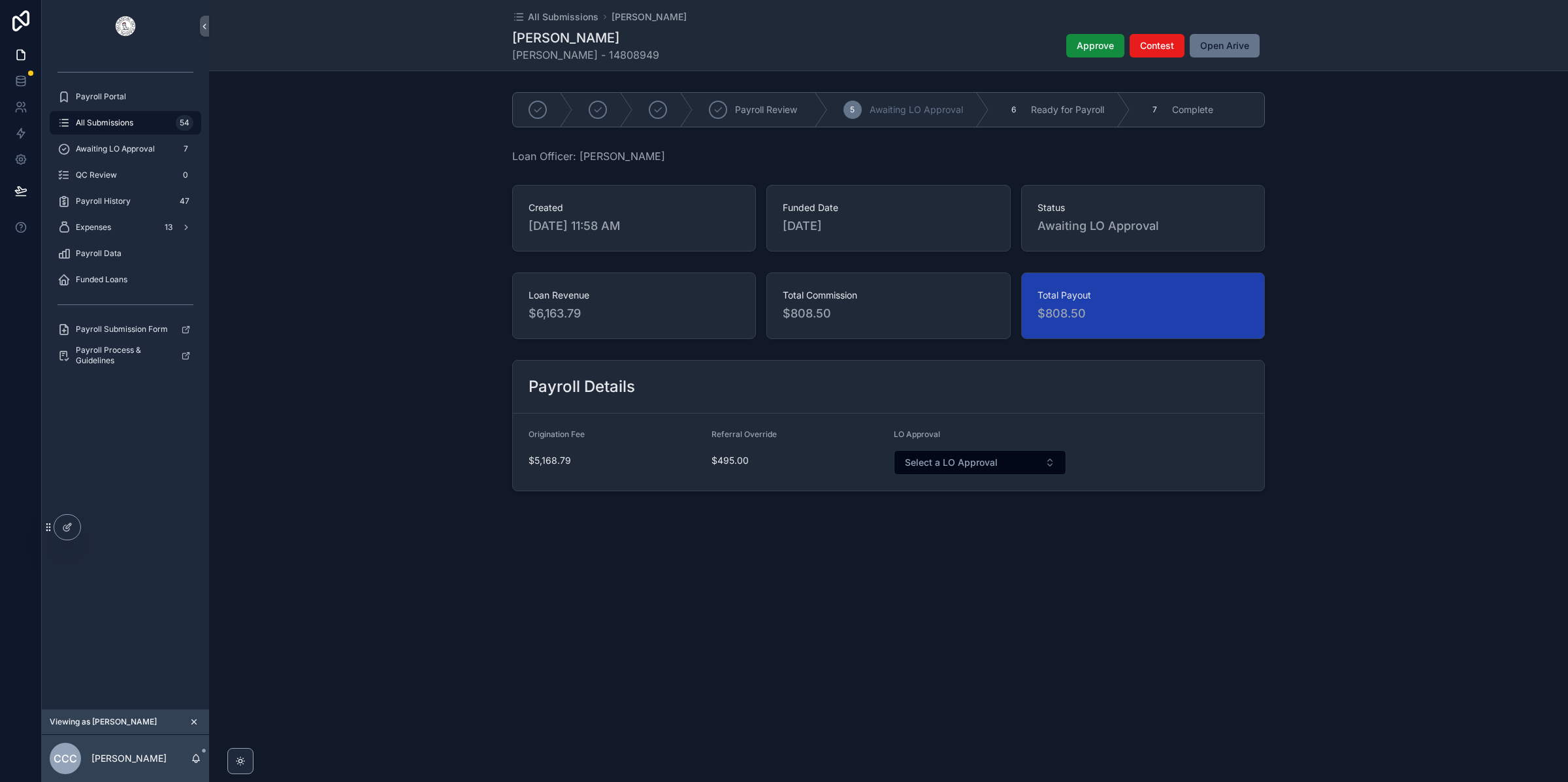
click at [615, 154] on span "Loan Officer: [PERSON_NAME]" at bounding box center [588, 156] width 153 height 16
click at [1351, 357] on div "Payroll Details Origination Fee $5,168.79 Referral Override $495.00 LO Approval…" at bounding box center [889, 425] width 1359 height 142
drag, startPoint x: 585, startPoint y: 156, endPoint x: 617, endPoint y: 156, distance: 32.0
click at [617, 156] on span "Loan Officer: [PERSON_NAME]" at bounding box center [588, 156] width 153 height 16
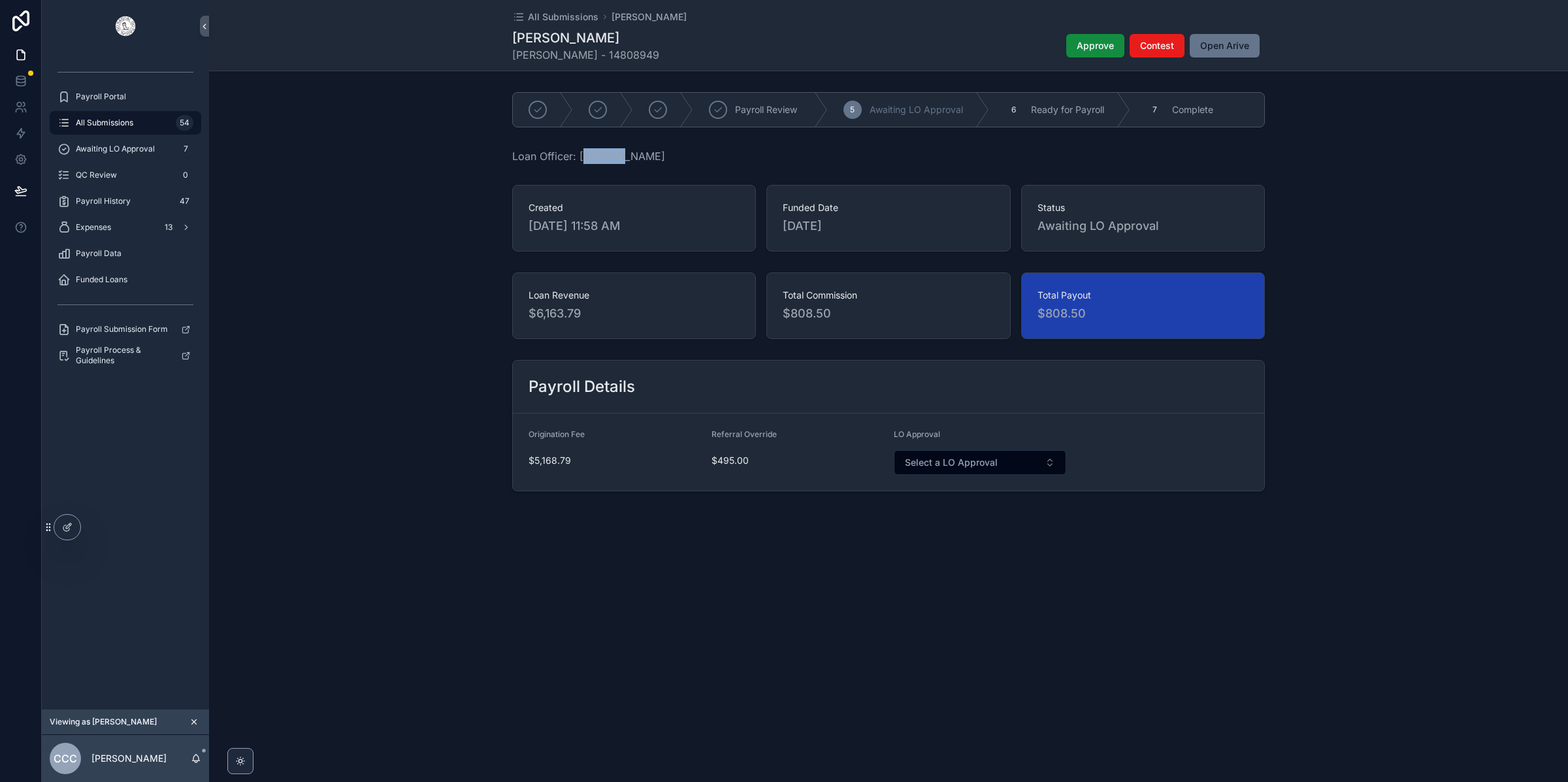
click at [118, 128] on span "All Submissions" at bounding box center [104, 123] width 57 height 11
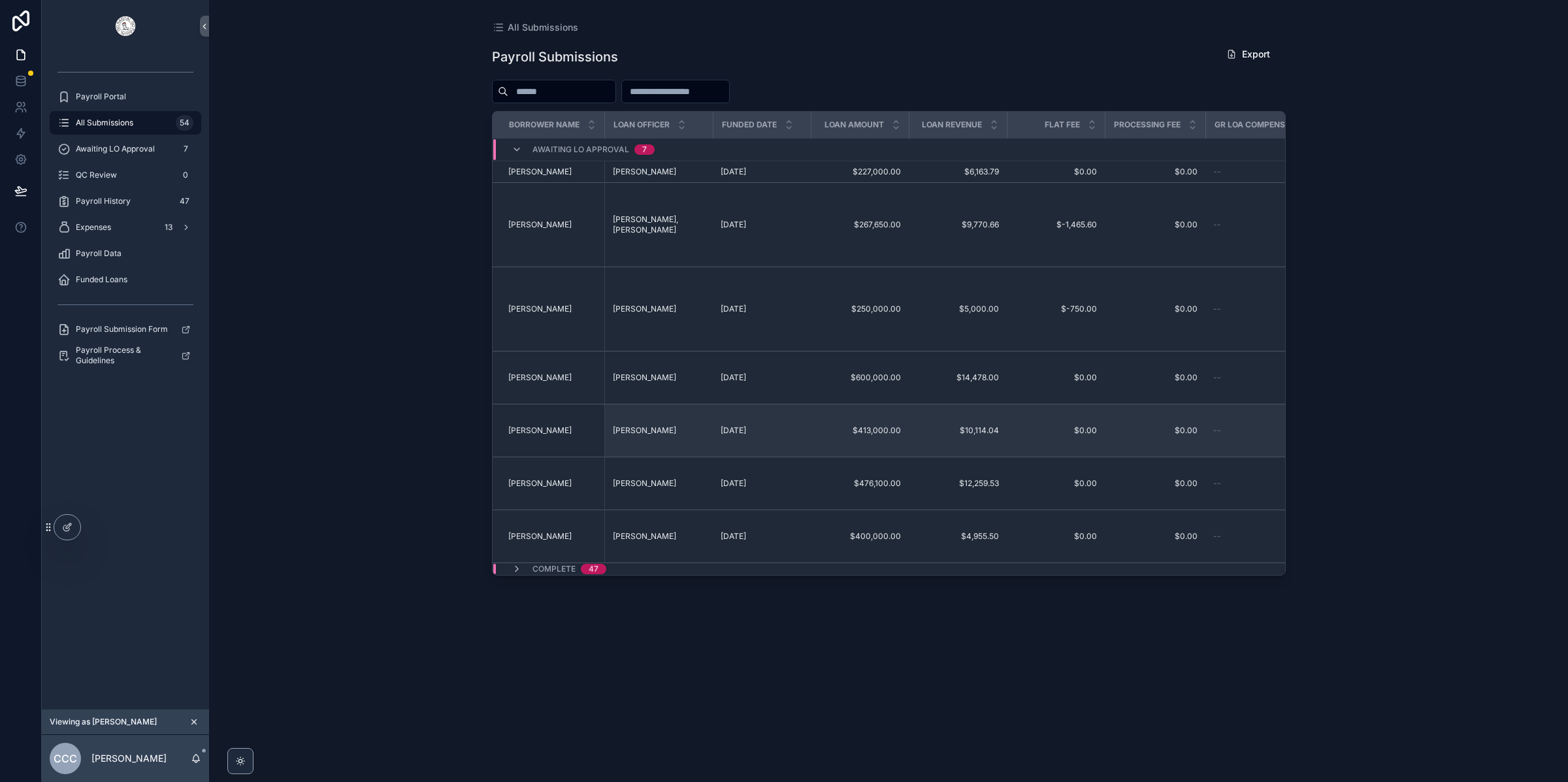
click at [562, 425] on div "Abbud Haydar Abbud Haydar" at bounding box center [552, 430] width 88 height 11
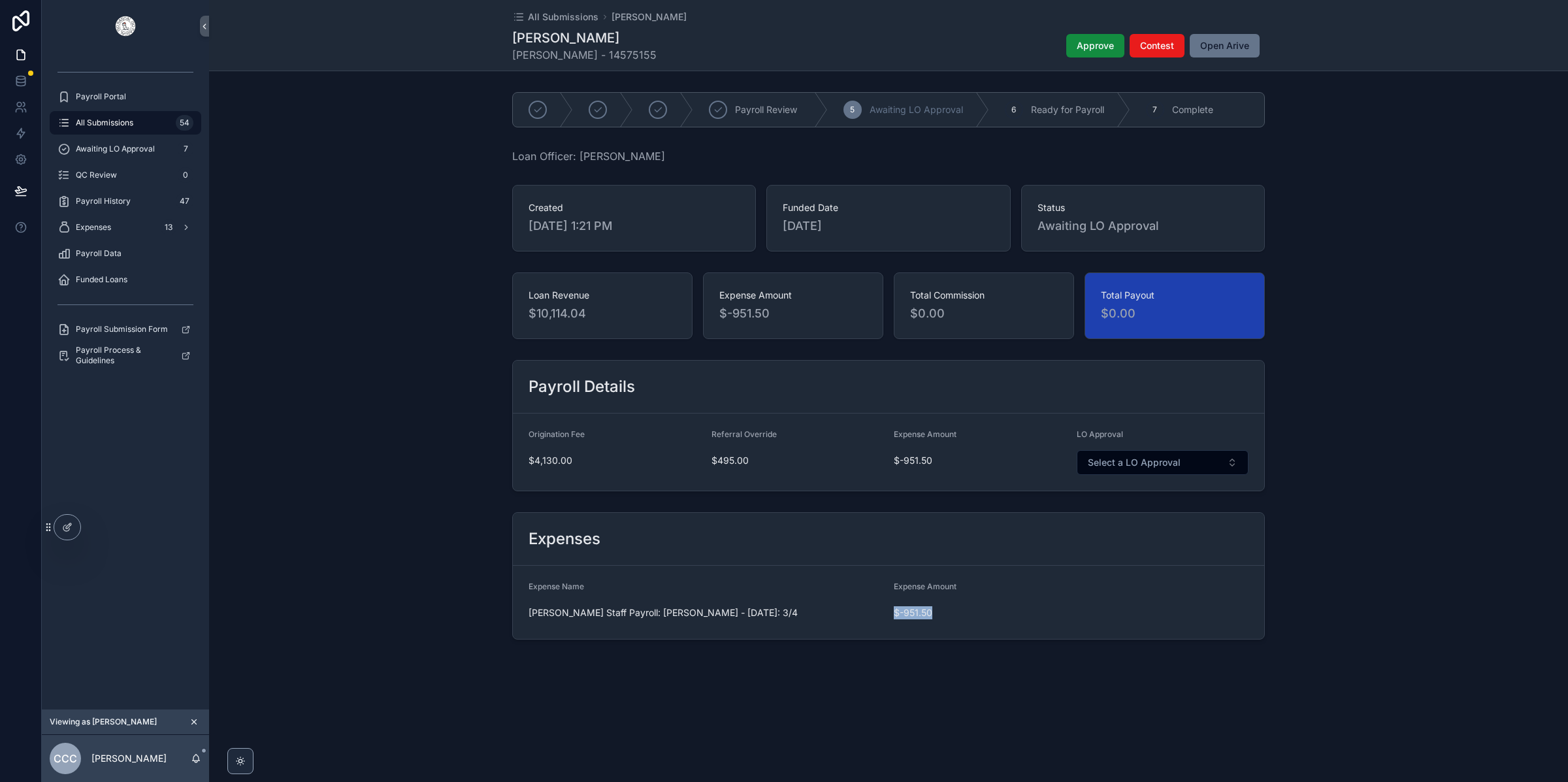
drag, startPoint x: 943, startPoint y: 619, endPoint x: 895, endPoint y: 612, distance: 48.5
click at [895, 612] on span "$-951.50" at bounding box center [1071, 613] width 355 height 13
click at [1378, 503] on div "Payroll Review 5 Awaiting LO Approval 6 Ready for Payroll 7 Complete Loan Offic…" at bounding box center [889, 365] width 1359 height 558
click at [113, 156] on div "Awaiting LO Approval 7" at bounding box center [125, 149] width 136 height 21
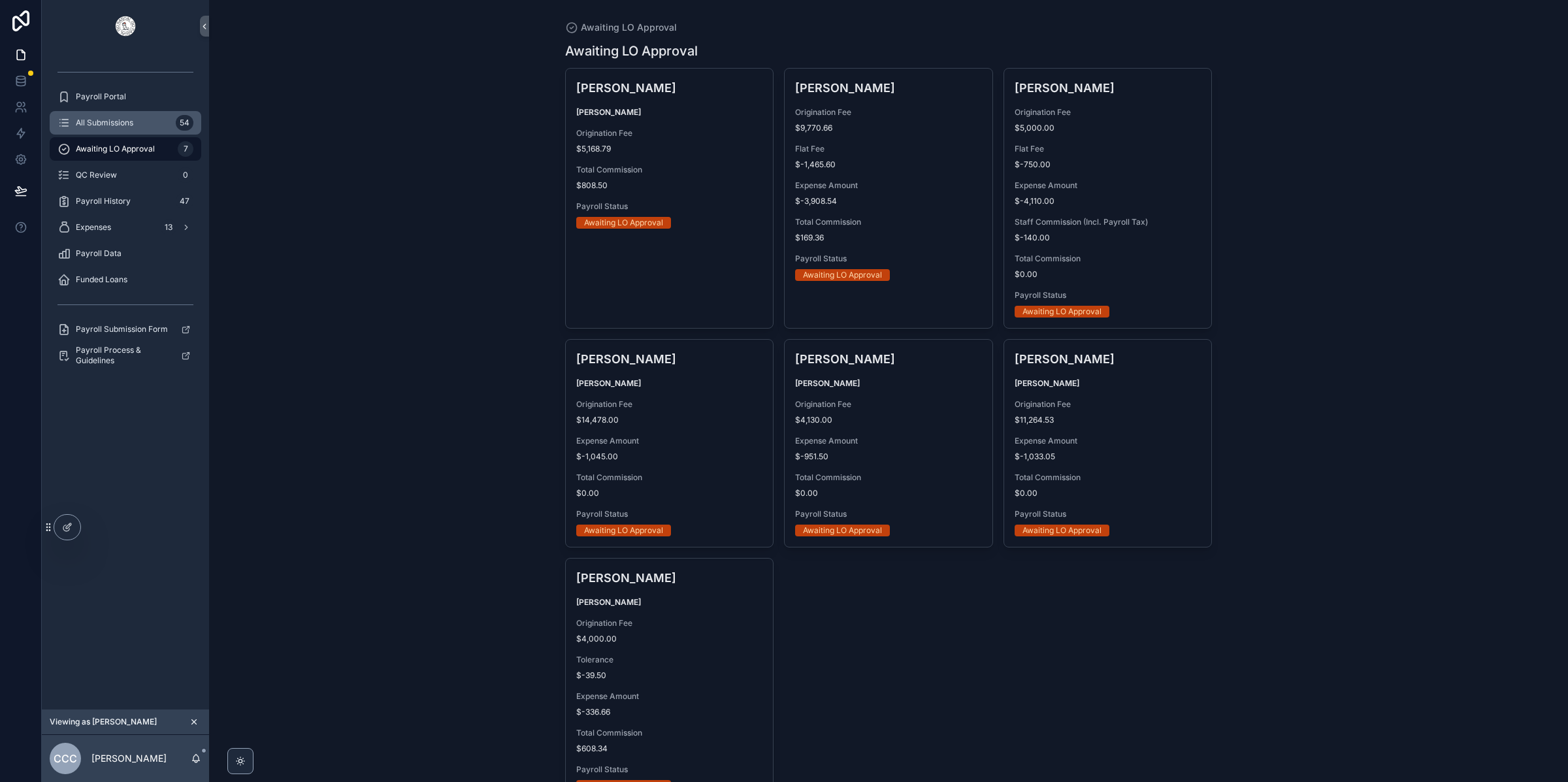
click at [122, 131] on div "All Submissions 54" at bounding box center [125, 123] width 136 height 21
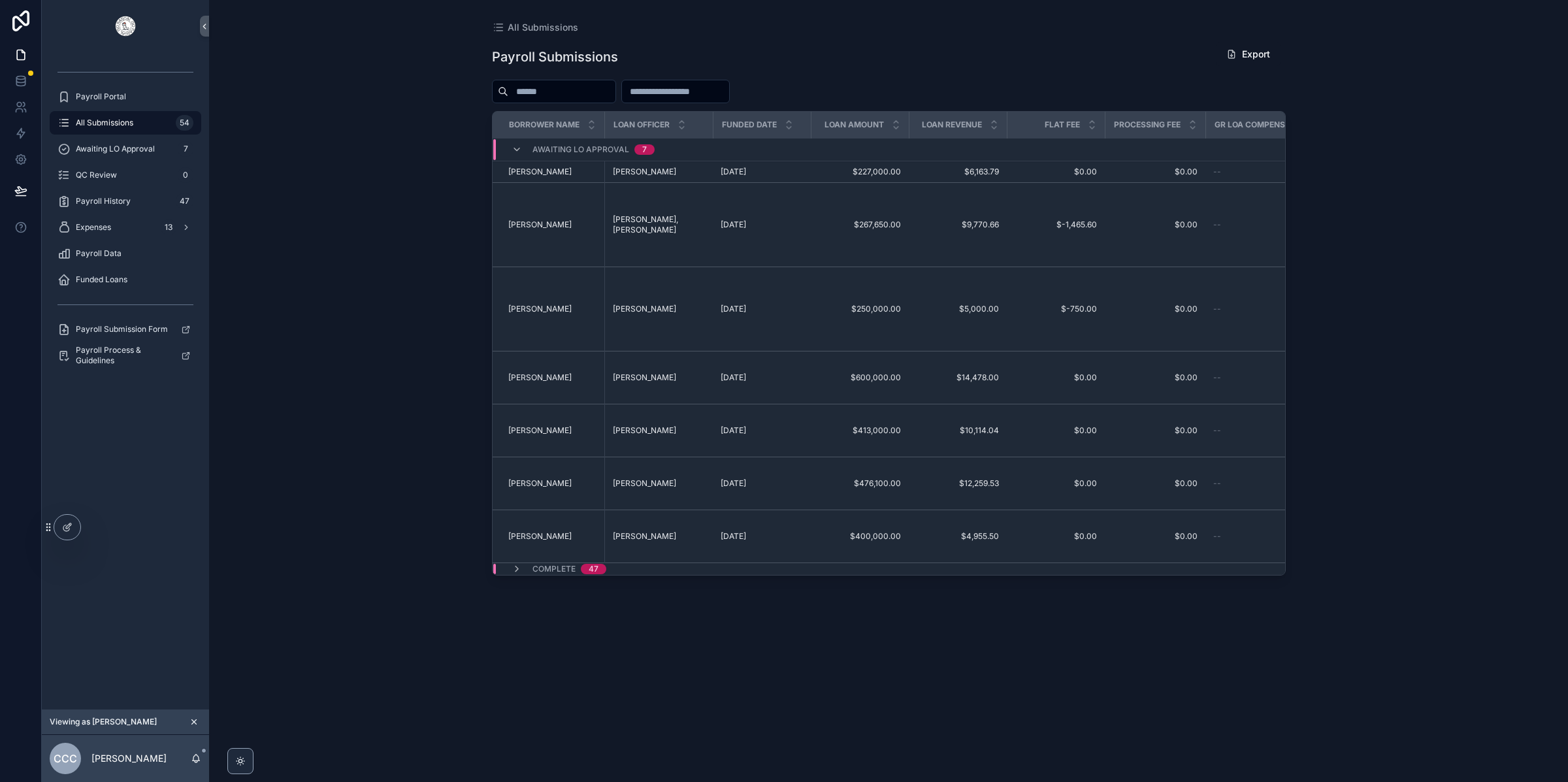
scroll to position [0, 155]
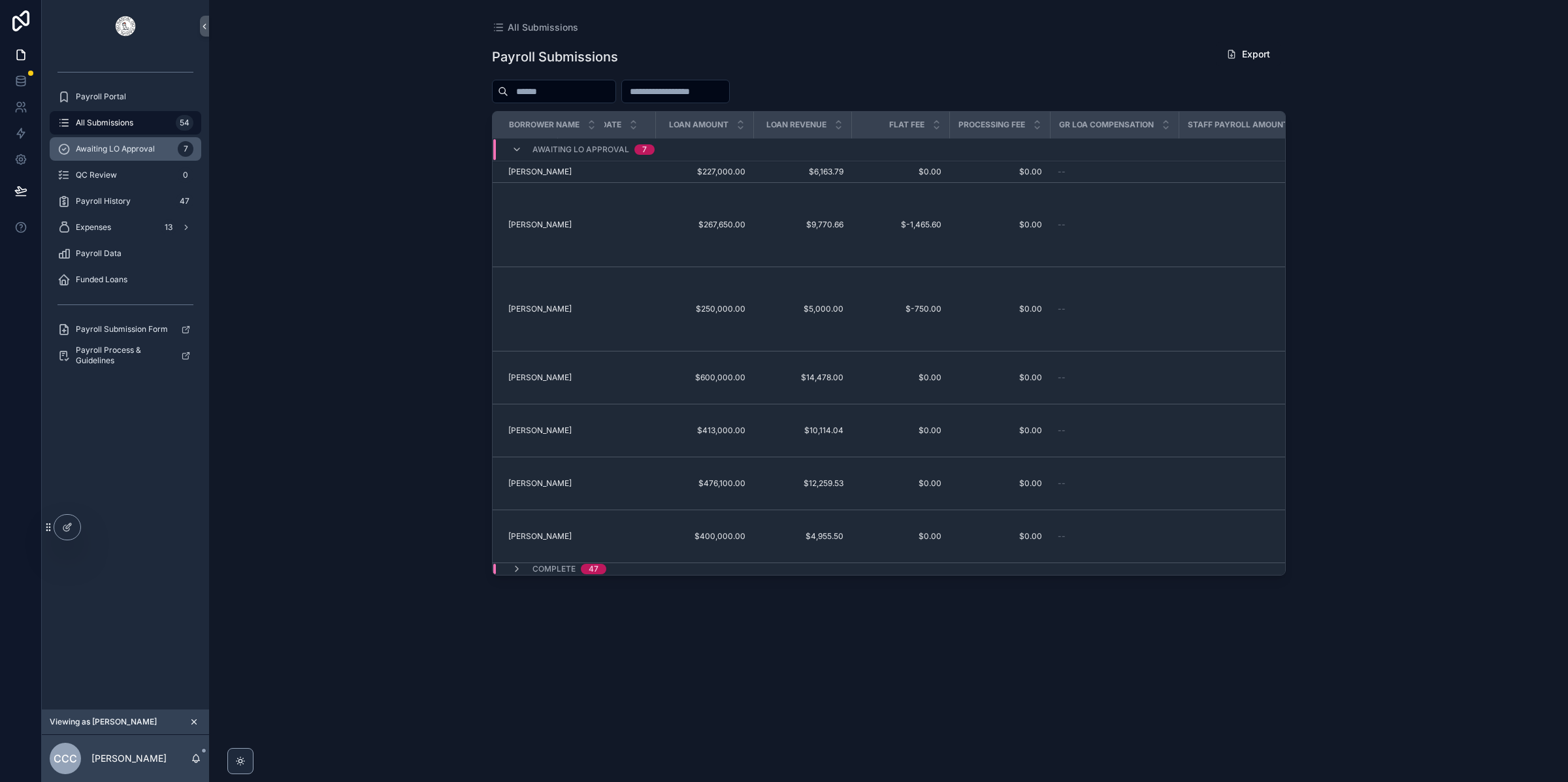
click at [130, 155] on div "Awaiting LO Approval 7" at bounding box center [125, 149] width 136 height 21
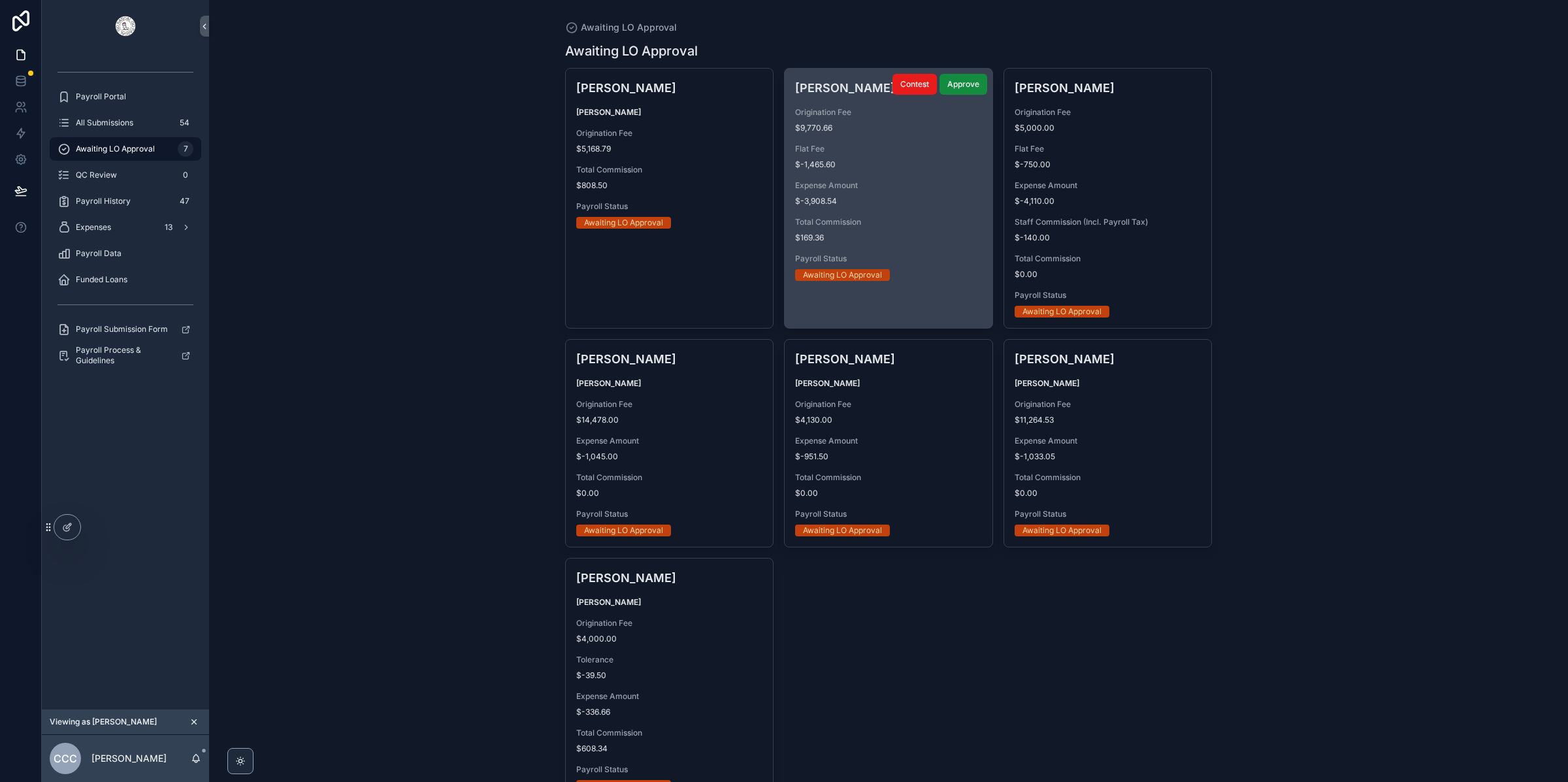
click at [910, 223] on span "Total Commission" at bounding box center [889, 222] width 187 height 11
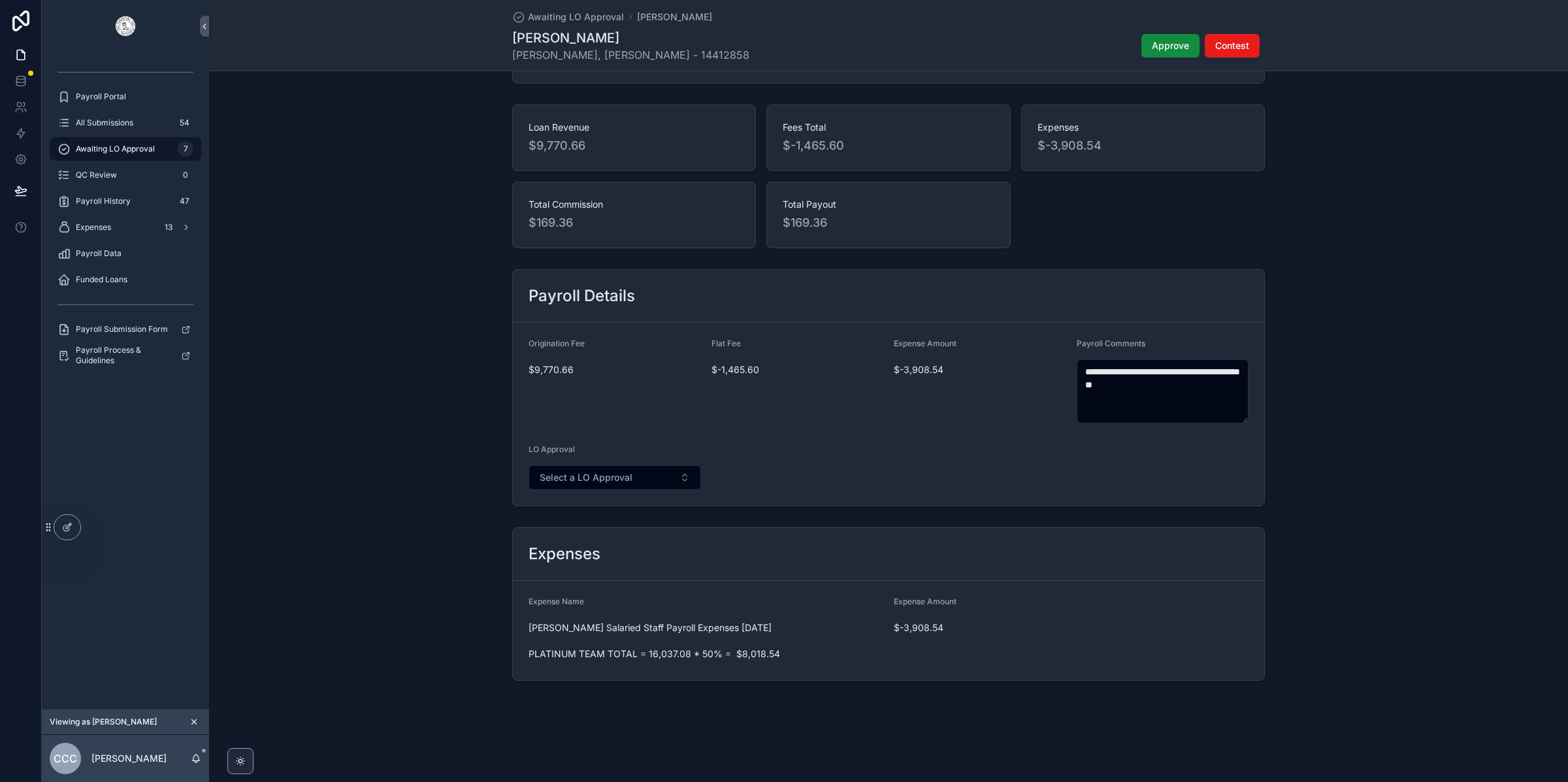
scroll to position [142, 0]
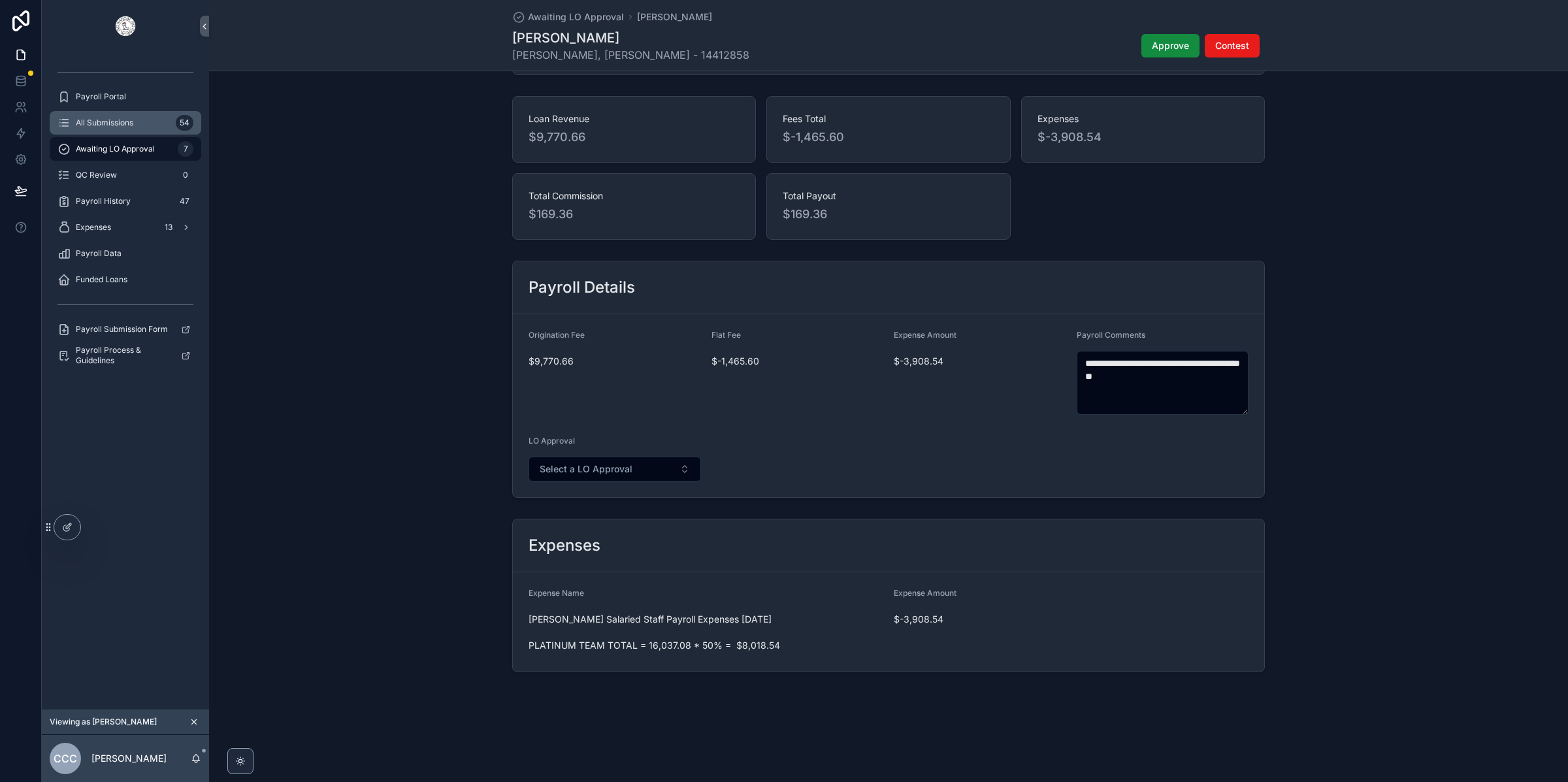
click at [121, 121] on span "All Submissions" at bounding box center [104, 123] width 57 height 11
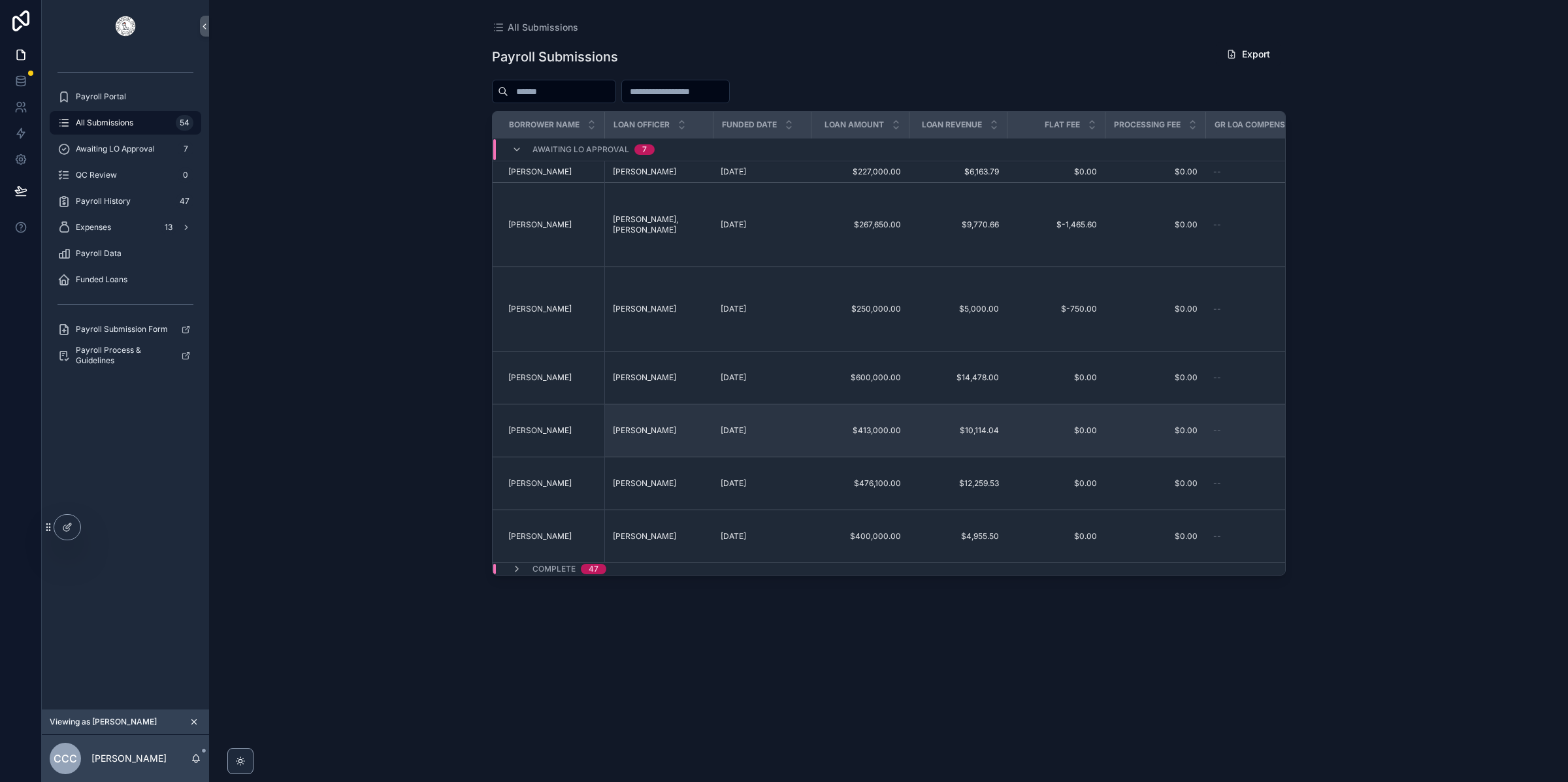
click at [631, 425] on span "[PERSON_NAME]" at bounding box center [644, 430] width 63 height 11
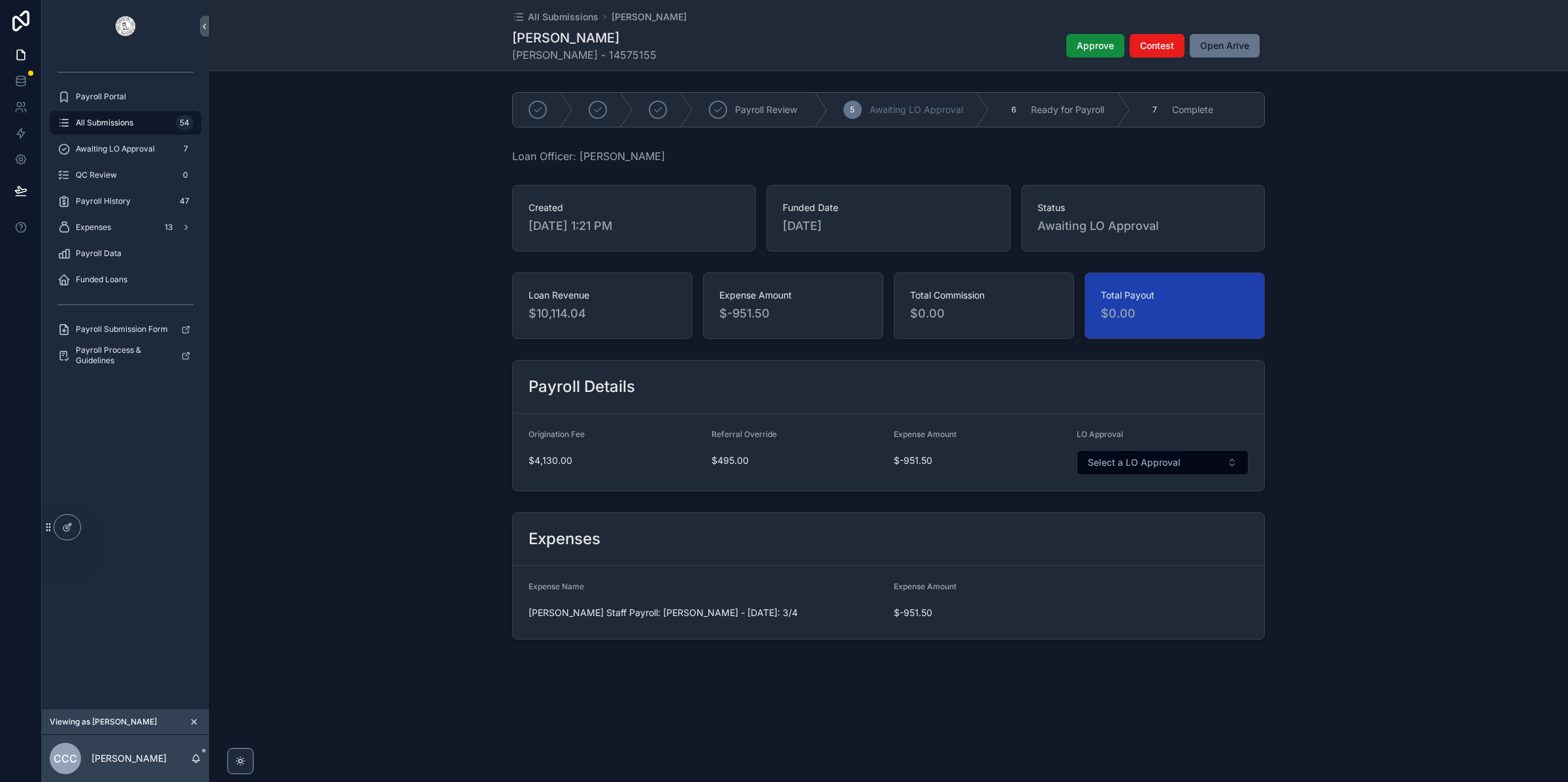
click at [133, 123] on span "All Submissions" at bounding box center [104, 123] width 57 height 11
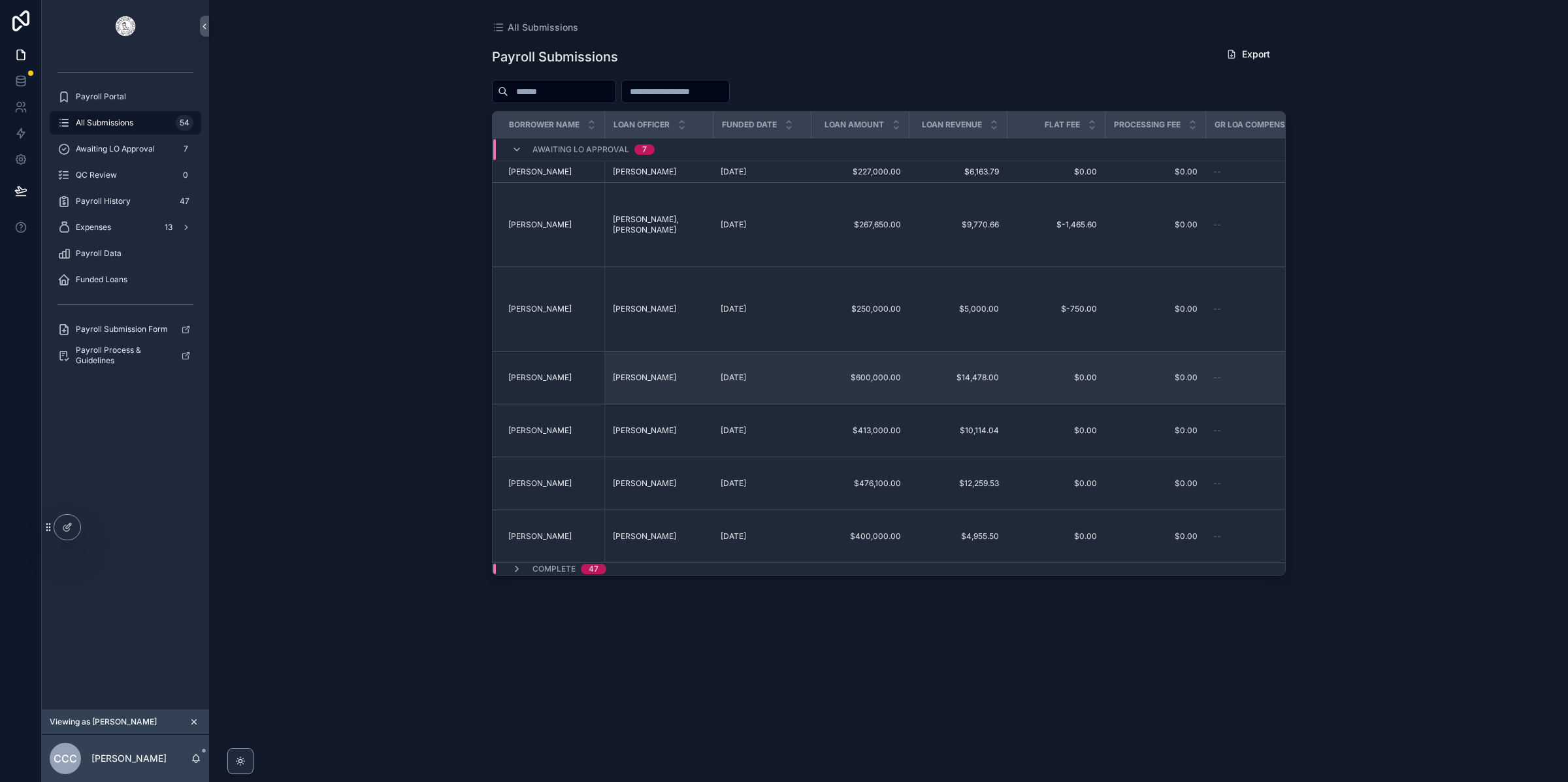
click at [542, 373] on span "[PERSON_NAME]" at bounding box center [540, 378] width 63 height 11
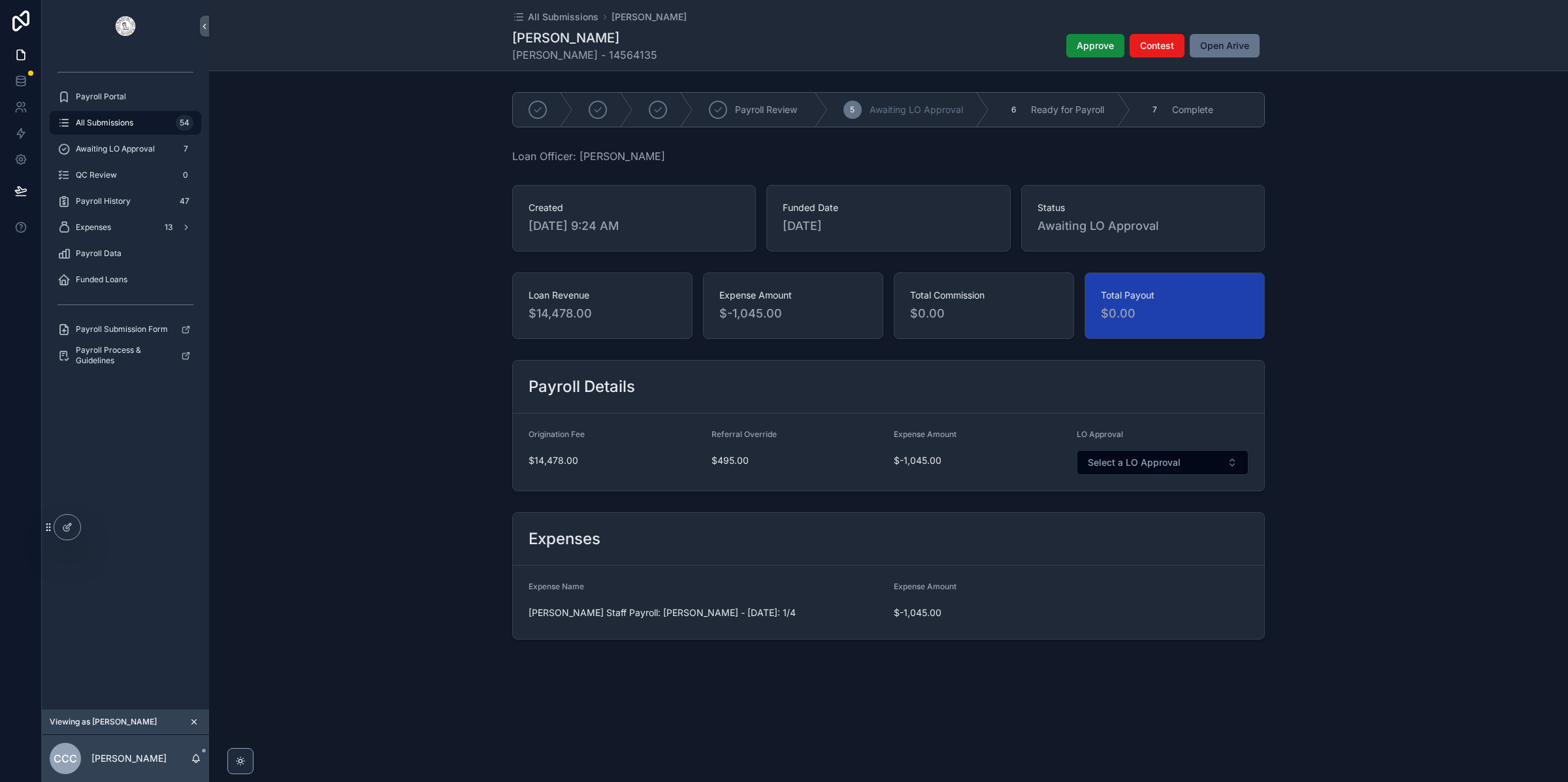
click at [129, 130] on div "All Submissions 54" at bounding box center [125, 123] width 136 height 21
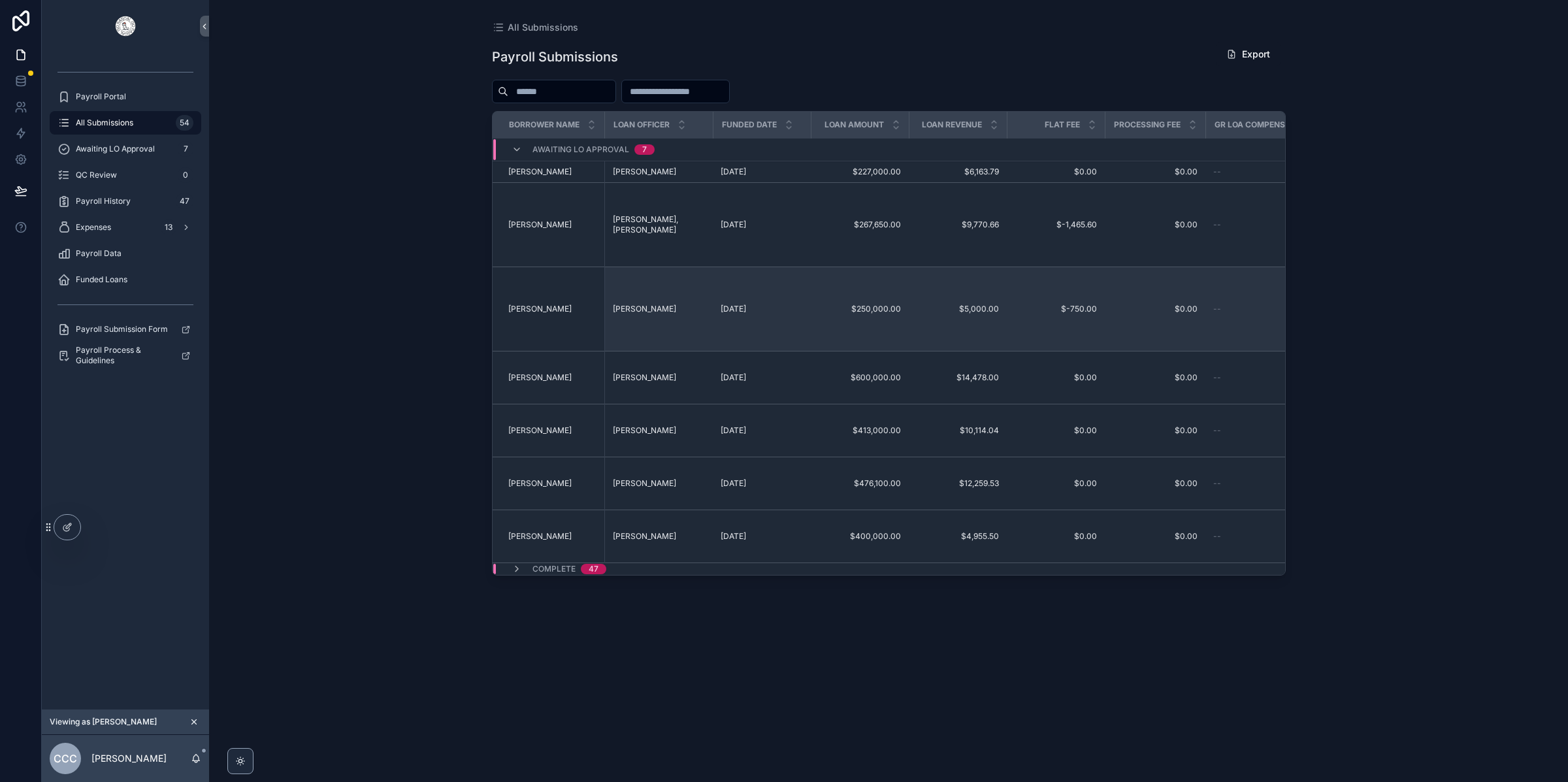
scroll to position [1, 0]
click at [650, 303] on span "[PERSON_NAME]" at bounding box center [644, 308] width 63 height 11
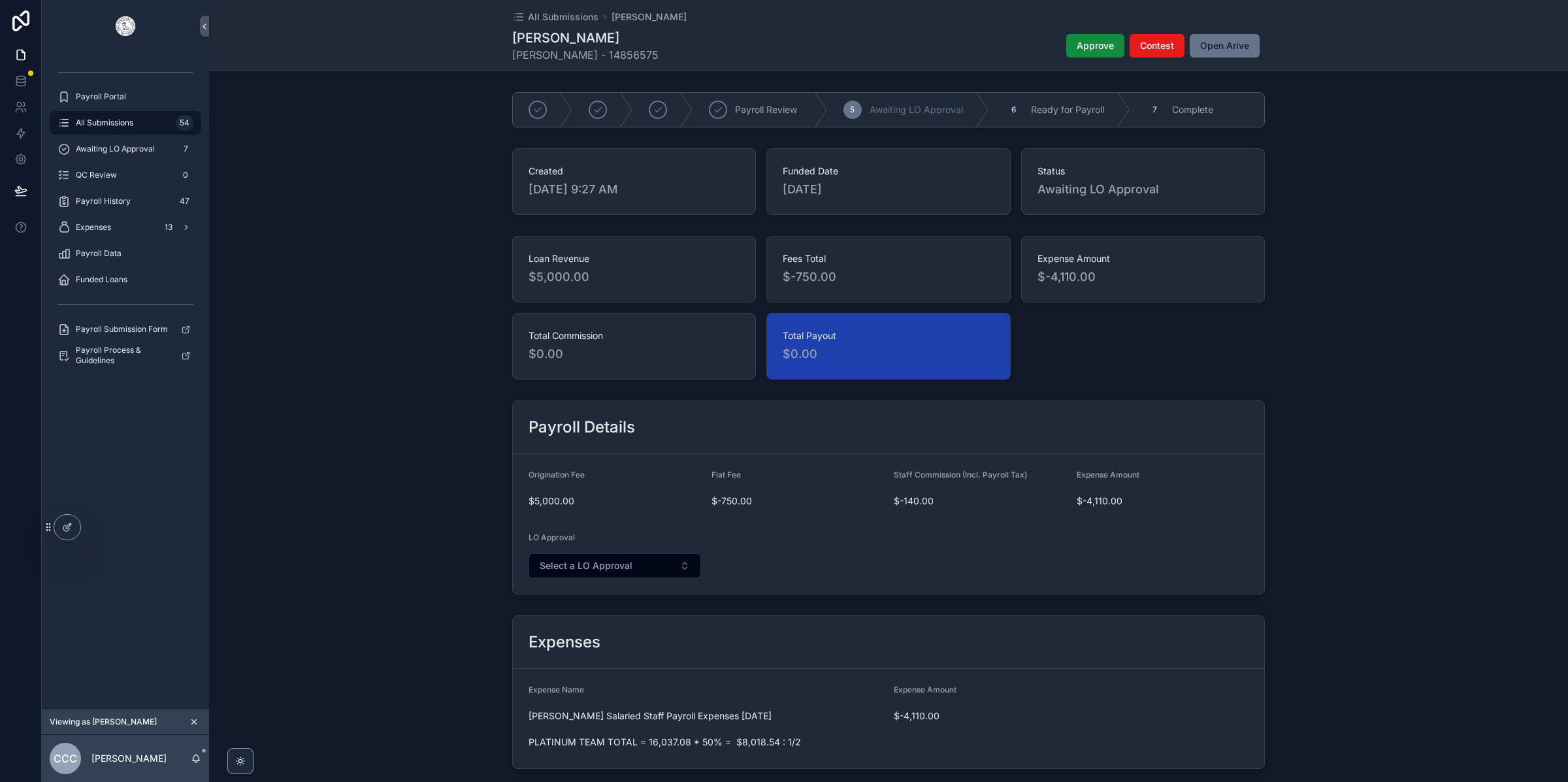
click at [1365, 372] on div "Loan Revenue $5,000.00 Fees Total $-750.00 Expense Amount $-4,110.00 Total Comm…" at bounding box center [889, 307] width 1359 height 154
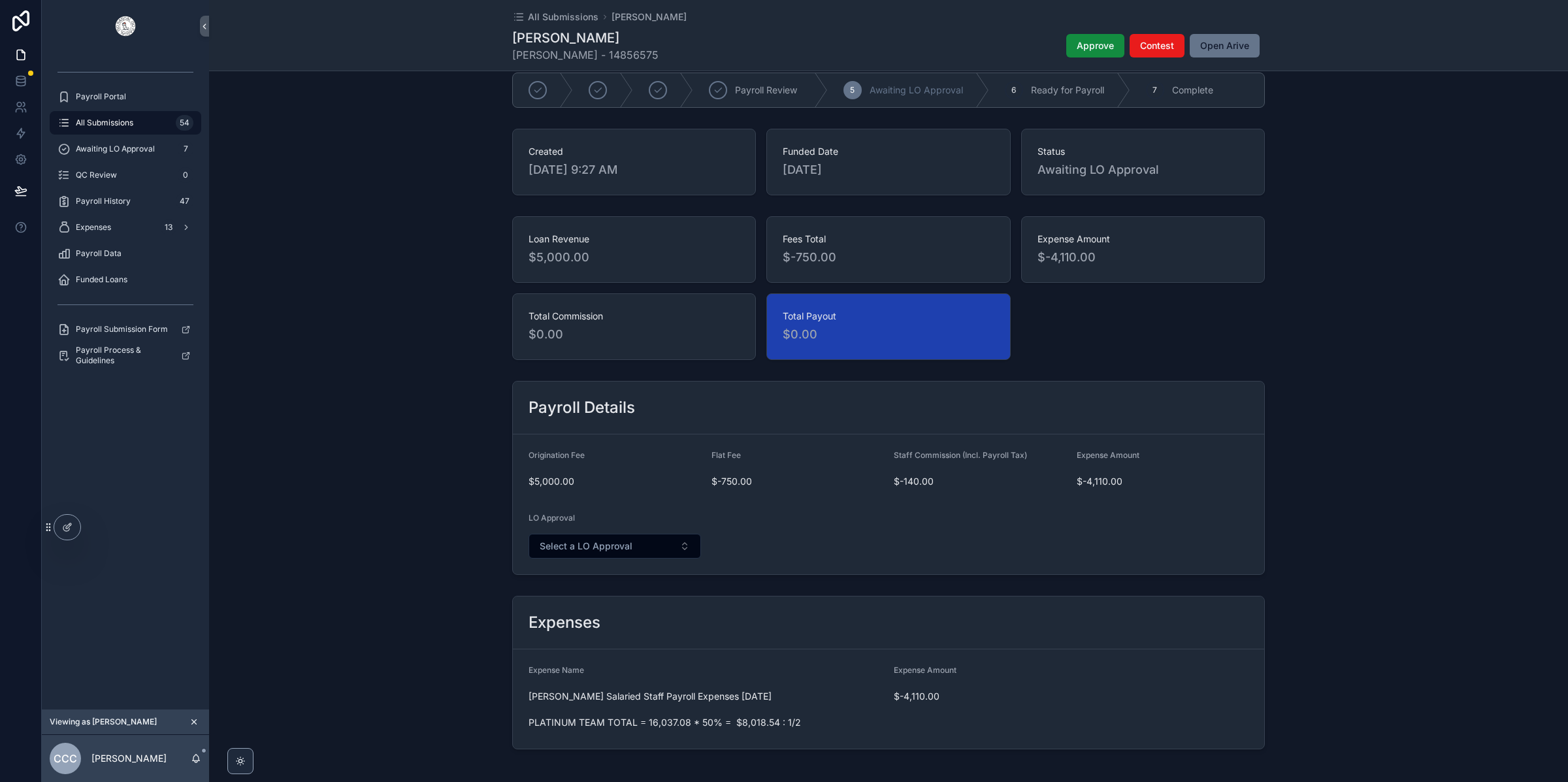
scroll to position [23, 0]
click at [573, 242] on span "Loan Revenue" at bounding box center [634, 236] width 211 height 13
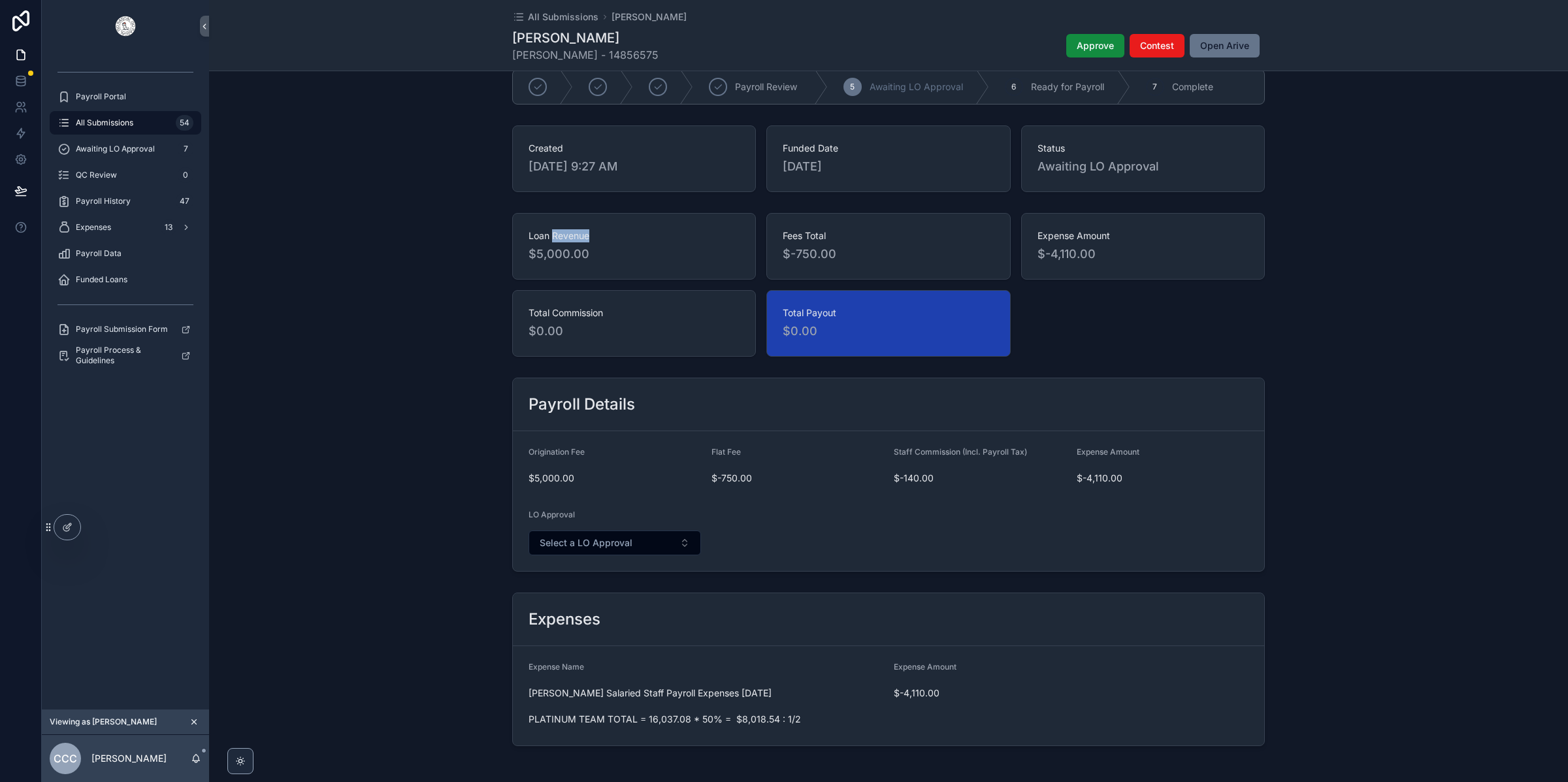
click at [573, 242] on span "Loan Revenue" at bounding box center [634, 236] width 211 height 13
drag, startPoint x: 1375, startPoint y: 294, endPoint x: 1374, endPoint y: 304, distance: 10.0
click at [1377, 294] on div "Loan Revenue $5,000.00 Fees Total $-750.00 Expense Amount $-4,110.00 Total Comm…" at bounding box center [889, 285] width 1359 height 154
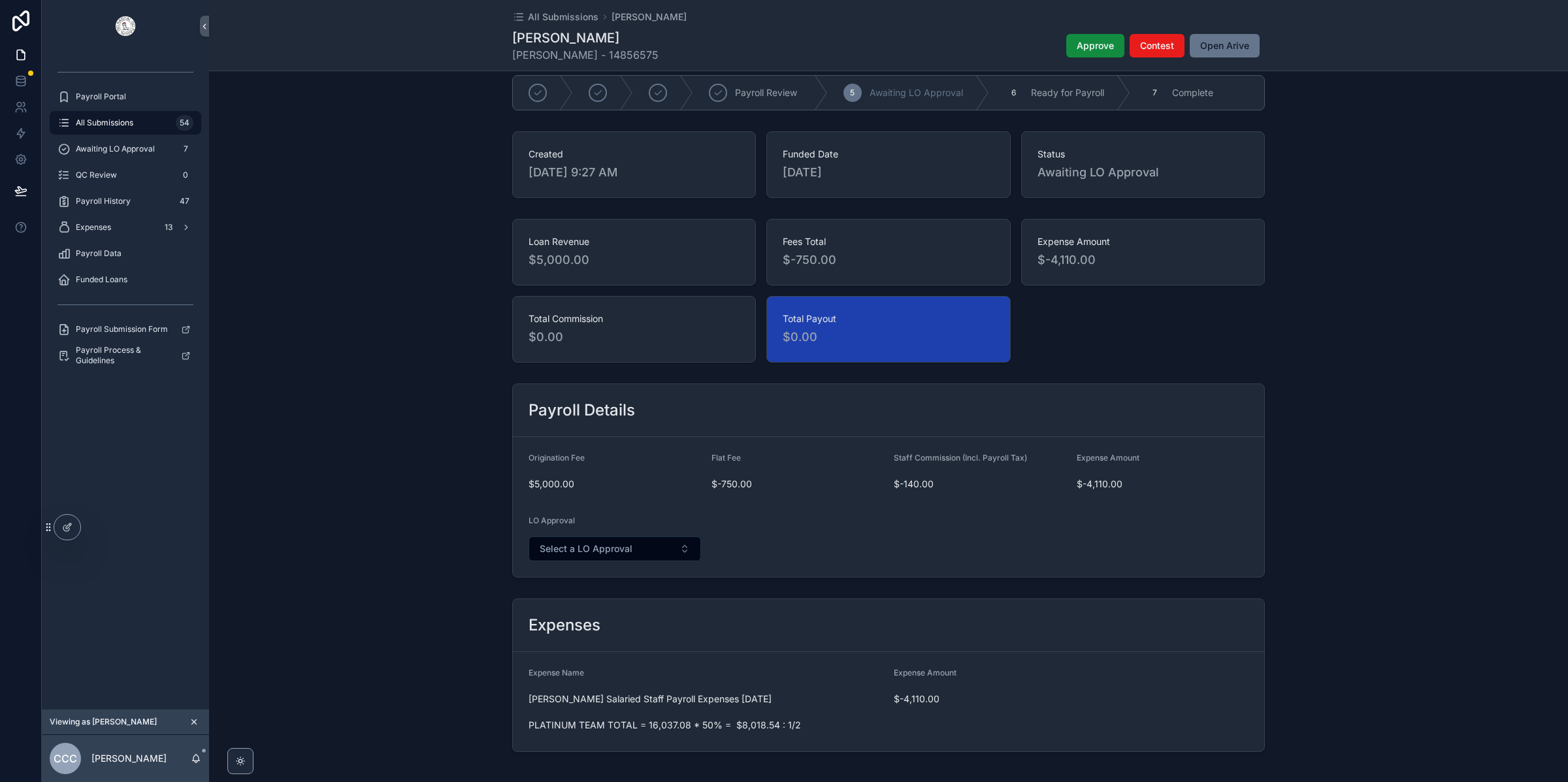
scroll to position [37, 0]
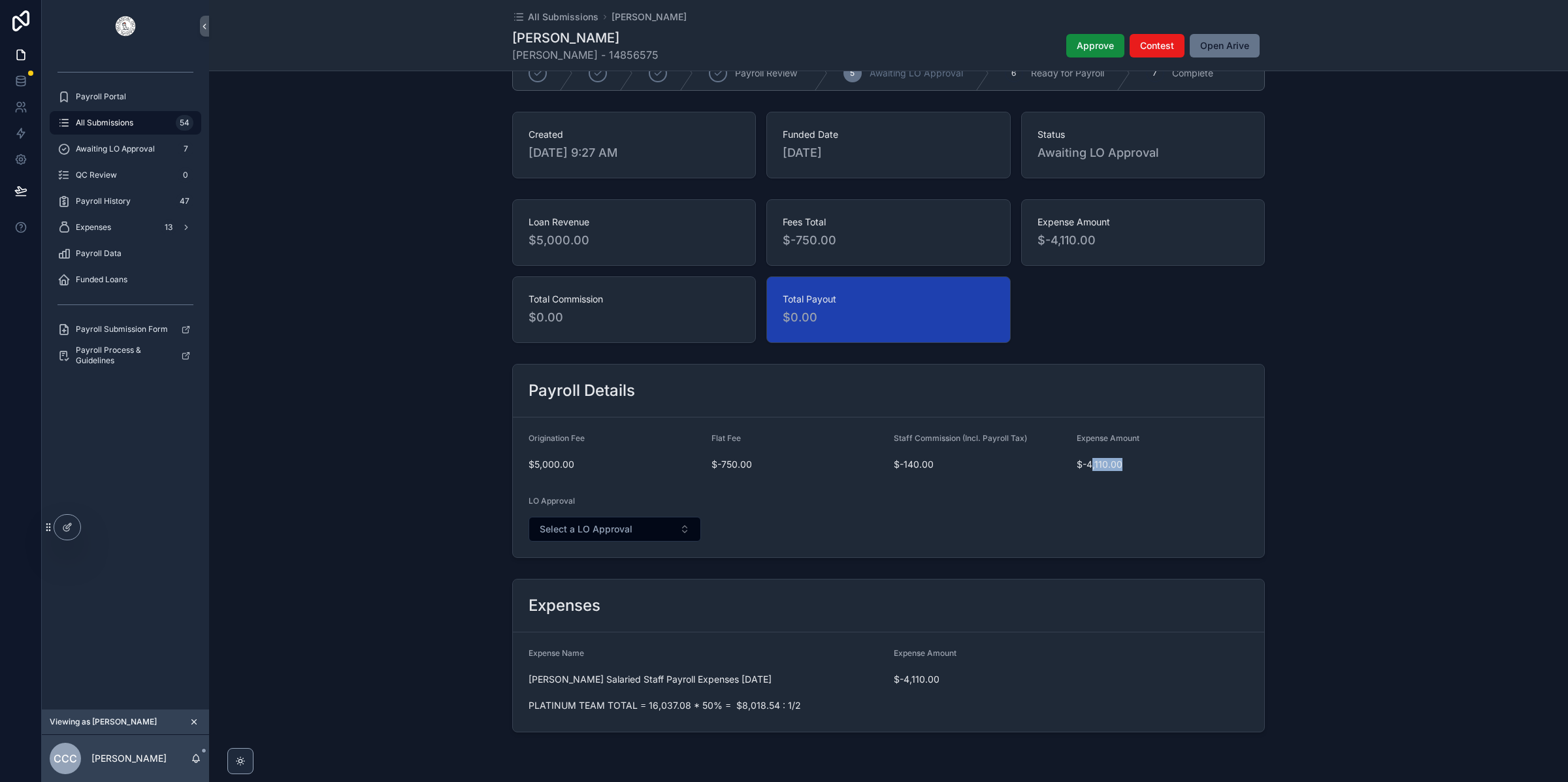
drag, startPoint x: 1121, startPoint y: 469, endPoint x: 1084, endPoint y: 469, distance: 37.0
click at [1085, 469] on span "$-4,110.00" at bounding box center [1163, 465] width 172 height 13
click at [943, 323] on span "$0.00" at bounding box center [888, 317] width 211 height 18
click at [1415, 370] on div "Payroll Details Origination Fee $5,000.00 Flat Fee $-750.00 Staff Commission (I…" at bounding box center [889, 461] width 1359 height 205
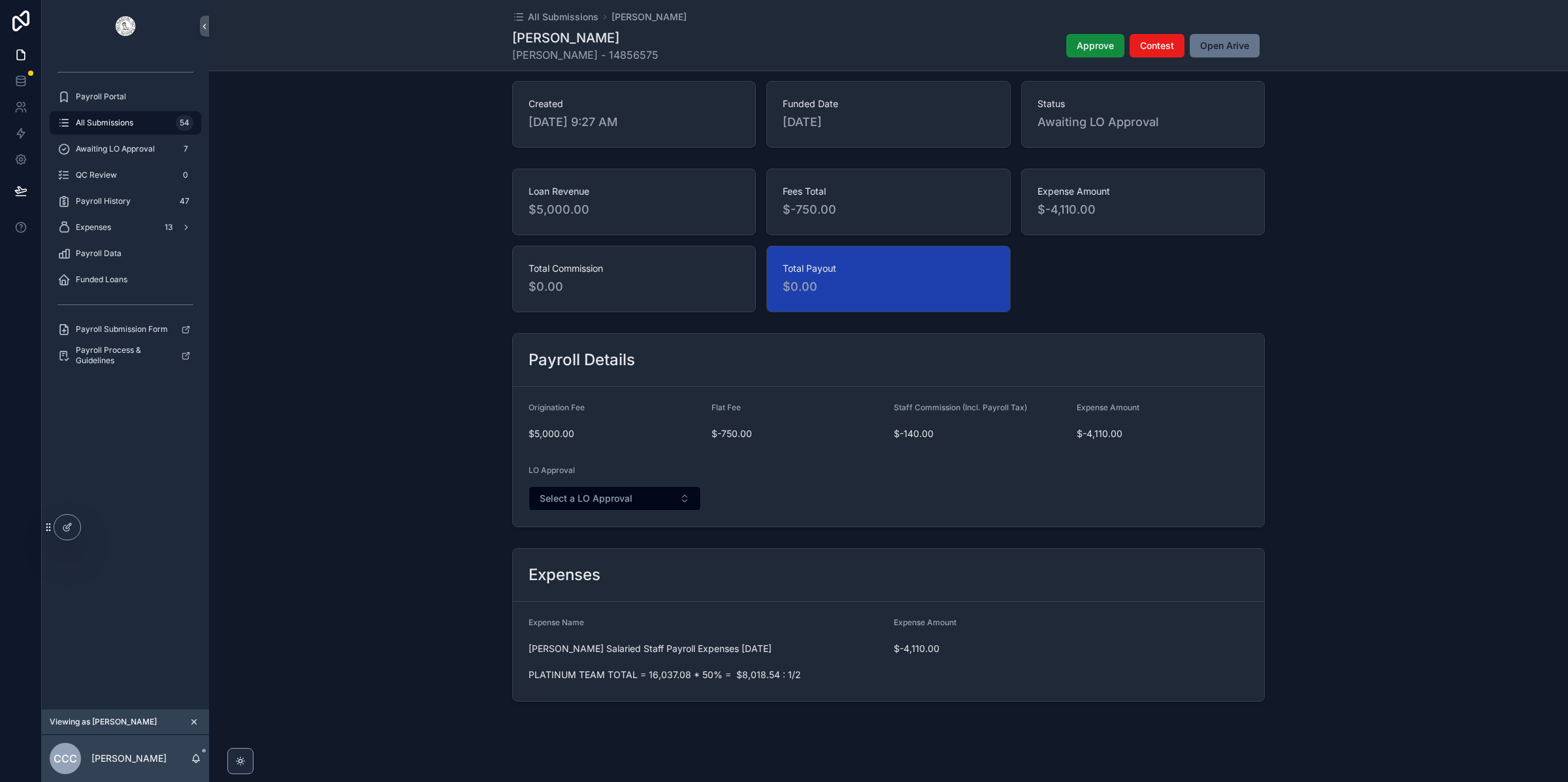
scroll to position [55, 0]
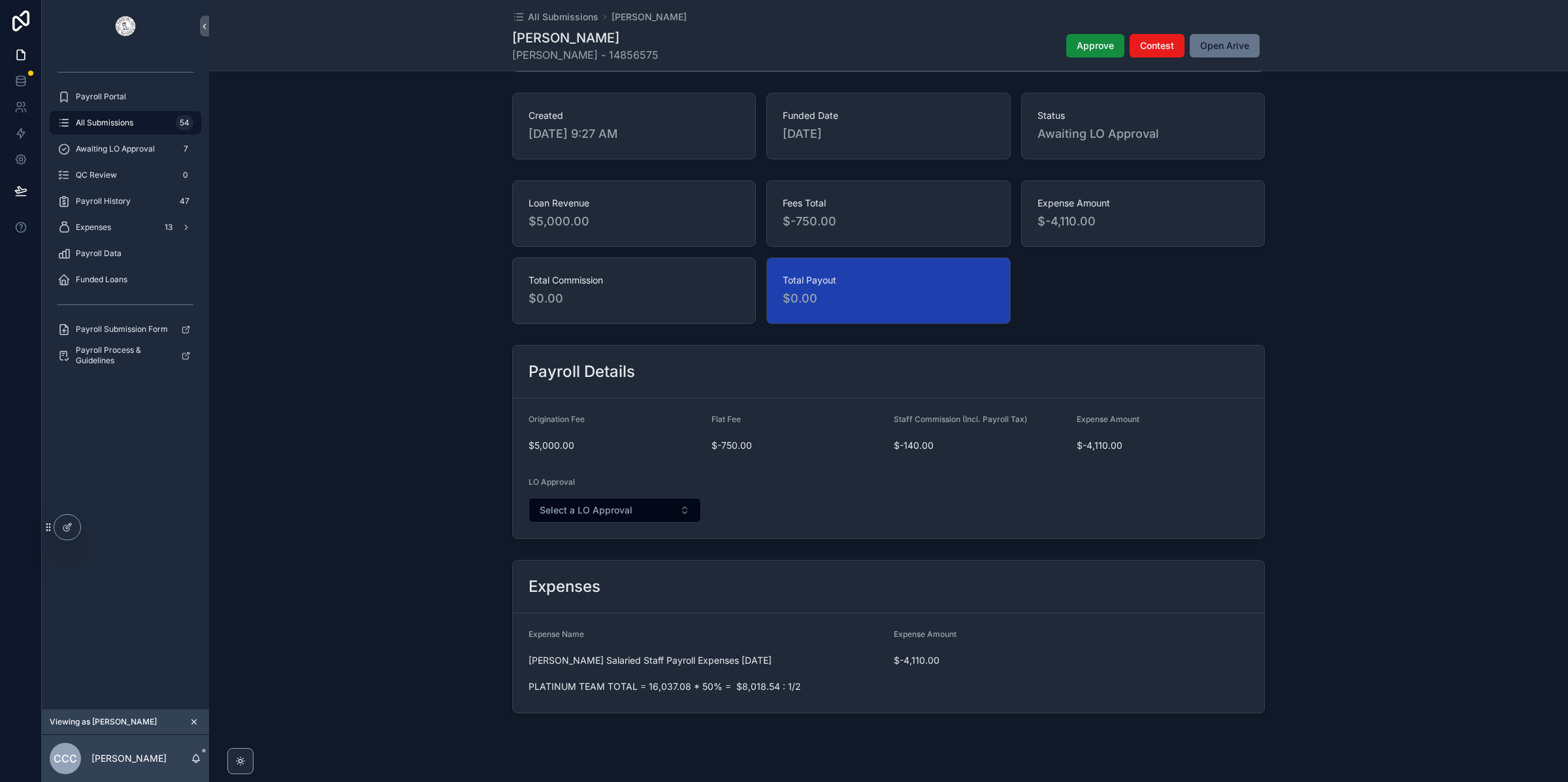
click at [117, 133] on link "All Submissions 54" at bounding box center [125, 123] width 151 height 24
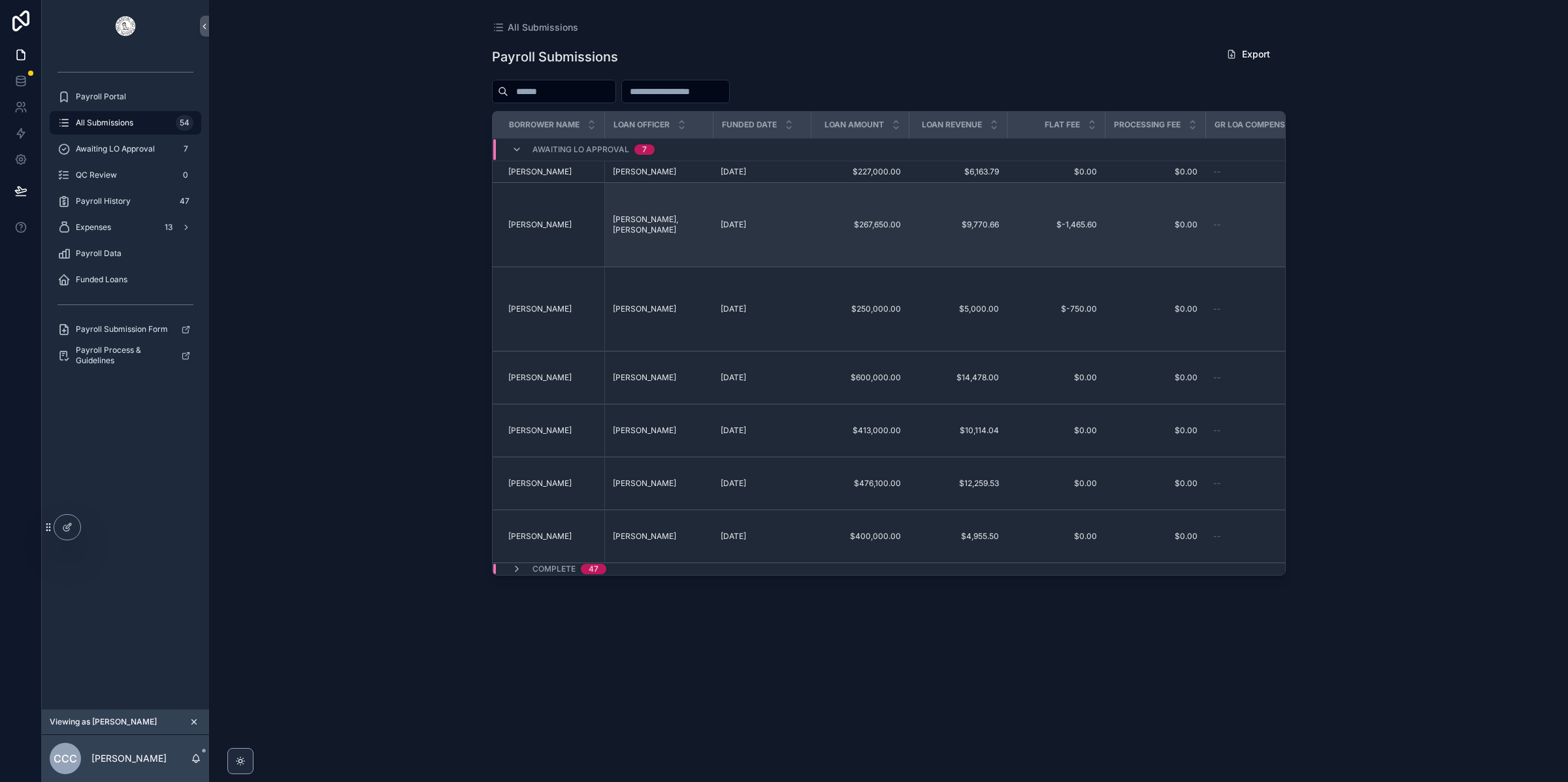
click at [561, 228] on span "[PERSON_NAME]" at bounding box center [540, 224] width 63 height 11
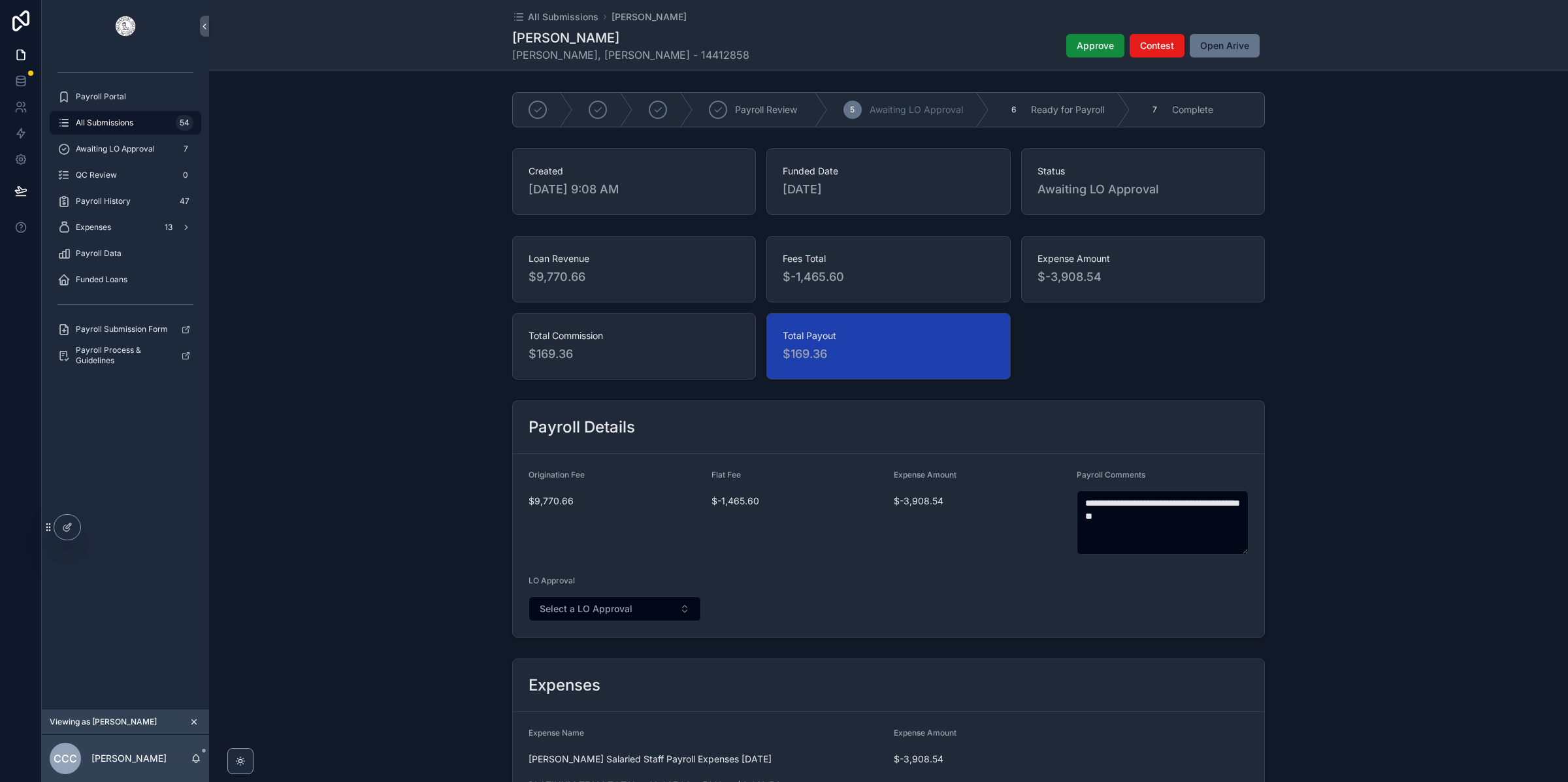
click at [1349, 278] on div "Loan Revenue $9,770.66 Fees Total $-1,465.60 Expense Amount $-3,908.54 Total Co…" at bounding box center [889, 307] width 1359 height 154
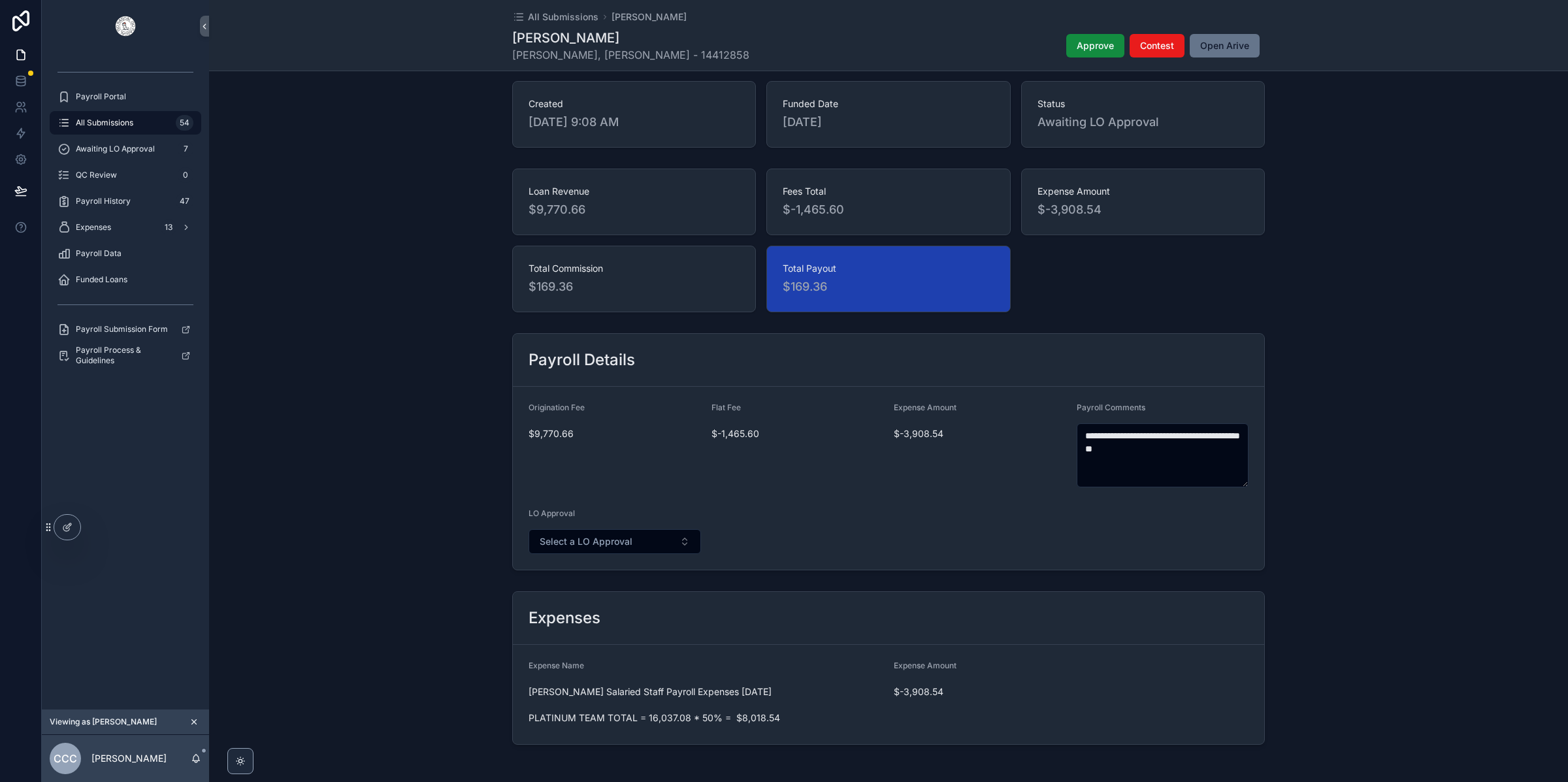
scroll to position [66, 0]
click at [95, 122] on span "All Submissions" at bounding box center [104, 123] width 57 height 11
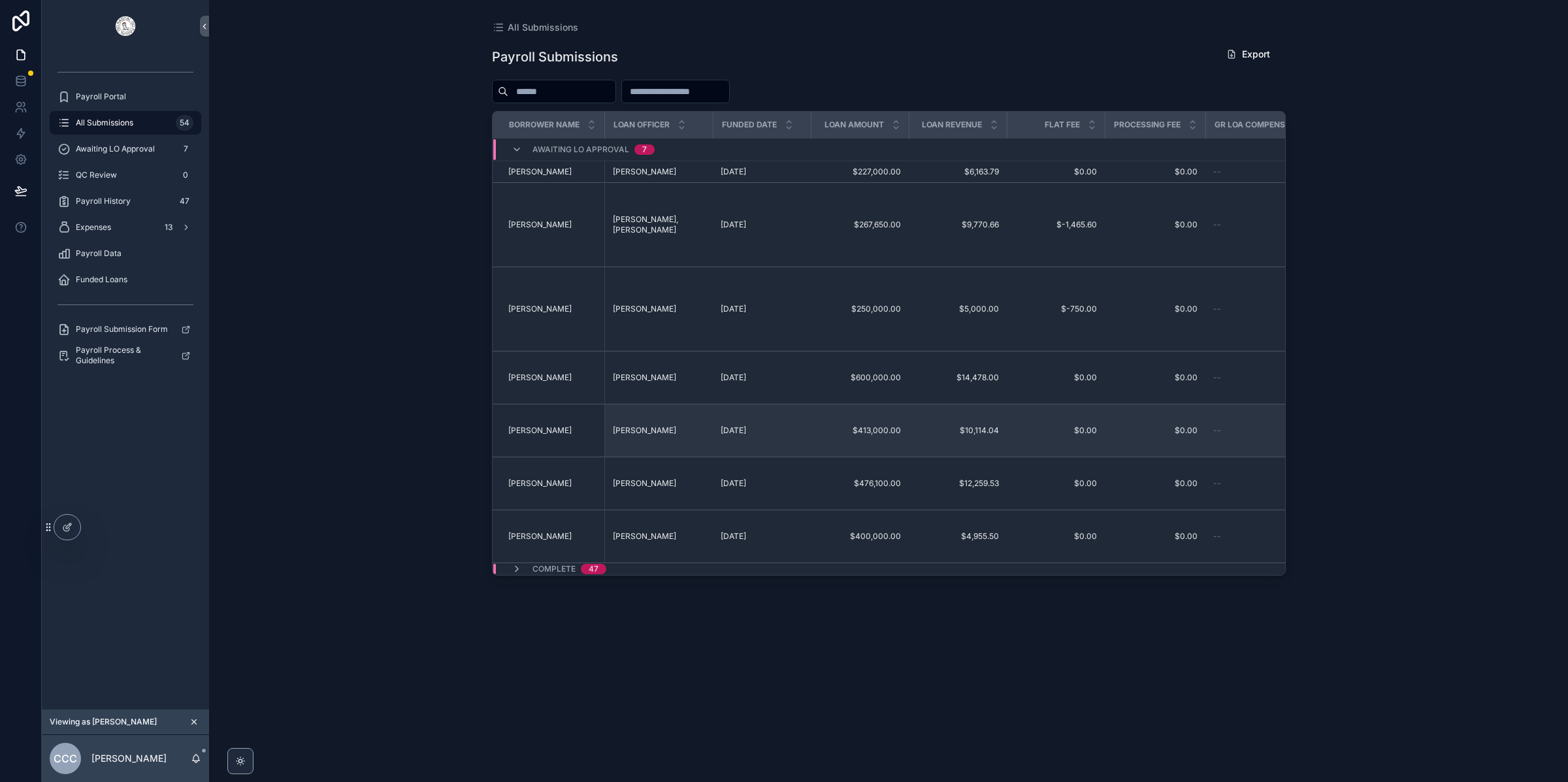
scroll to position [1, 0]
click at [667, 425] on span "[PERSON_NAME]" at bounding box center [644, 430] width 63 height 11
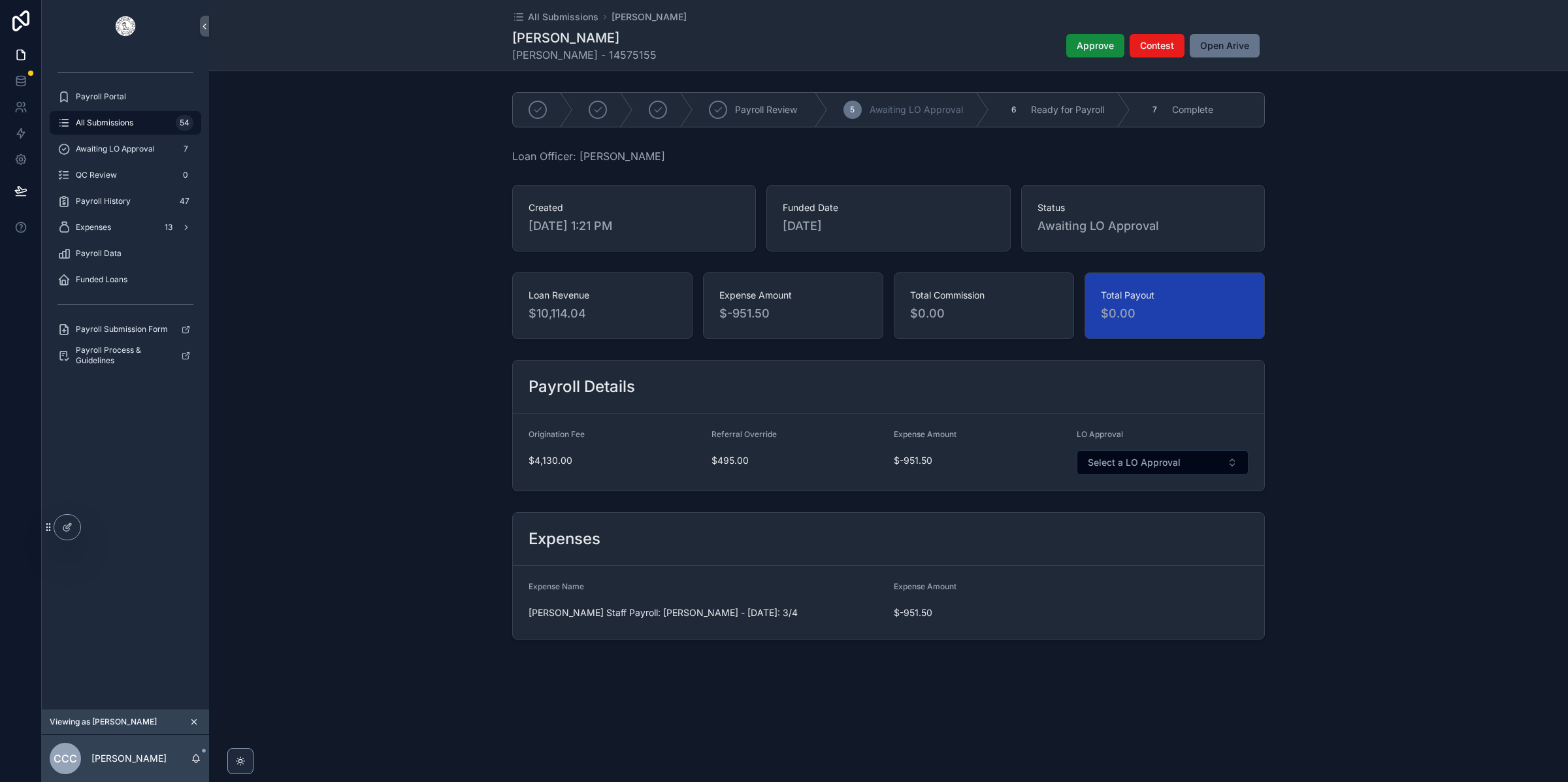
click at [913, 470] on div "$-951.50" at bounding box center [980, 461] width 172 height 21
click at [912, 470] on div "$-951.50" at bounding box center [980, 461] width 172 height 21
click at [65, 521] on div at bounding box center [67, 527] width 26 height 25
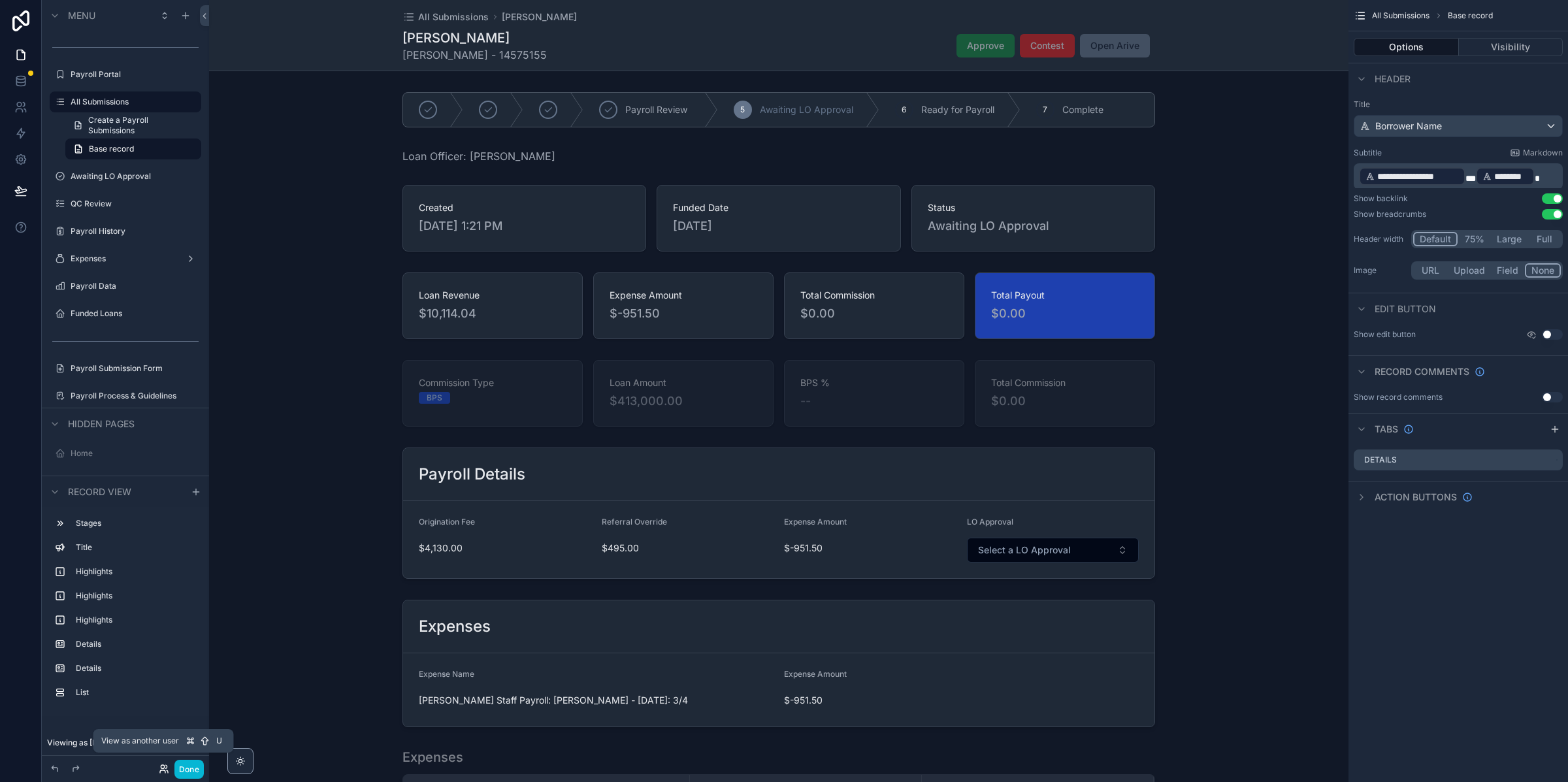
click at [162, 770] on icon at bounding box center [163, 771] width 5 height 3
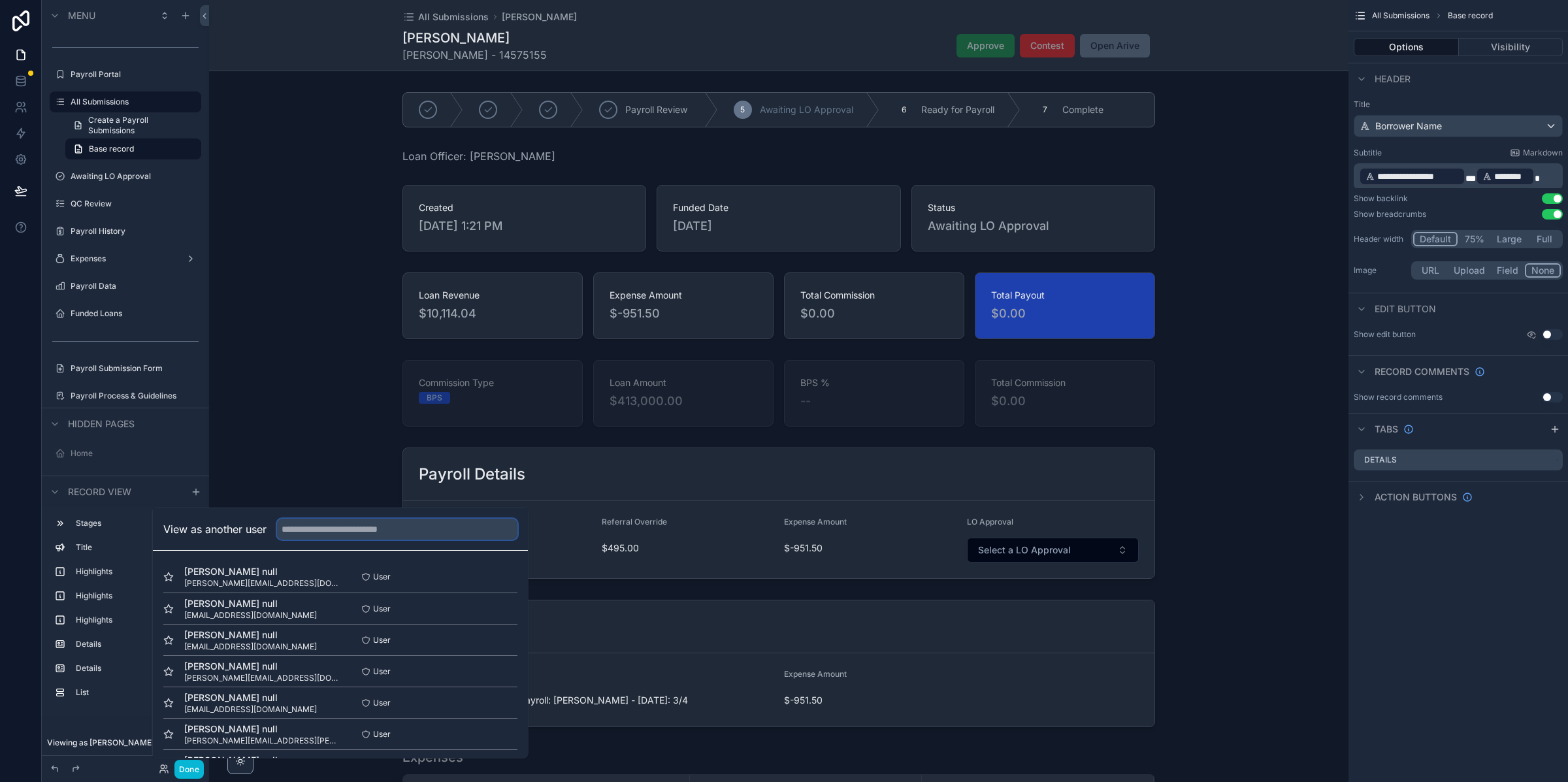
drag, startPoint x: 322, startPoint y: 531, endPoint x: 329, endPoint y: 531, distance: 7.0
click at [322, 531] on input "text" at bounding box center [397, 529] width 240 height 21
click at [350, 533] on input "text" at bounding box center [397, 529] width 240 height 21
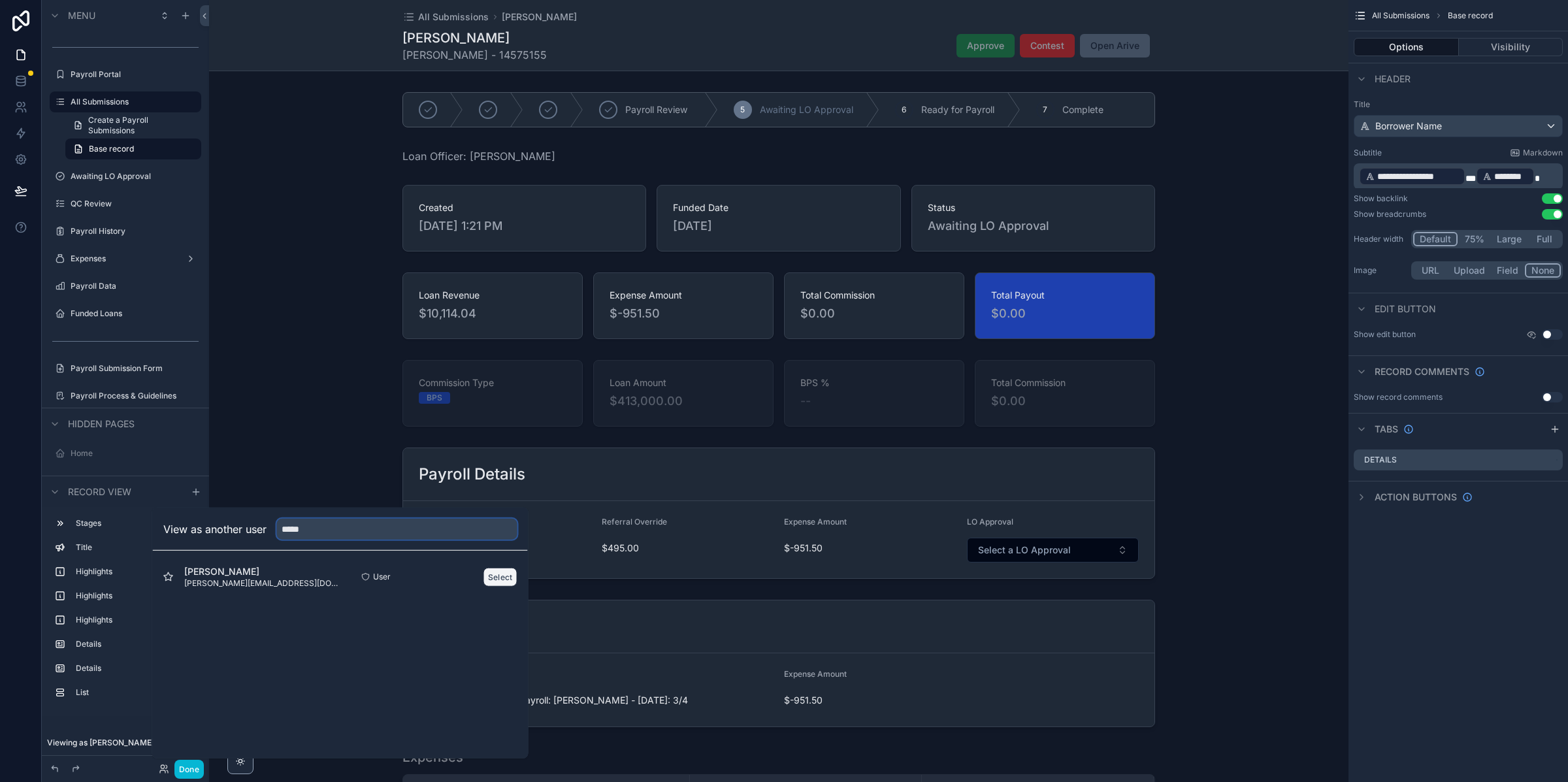
type input "*****"
click at [492, 574] on button "Select" at bounding box center [500, 576] width 34 height 19
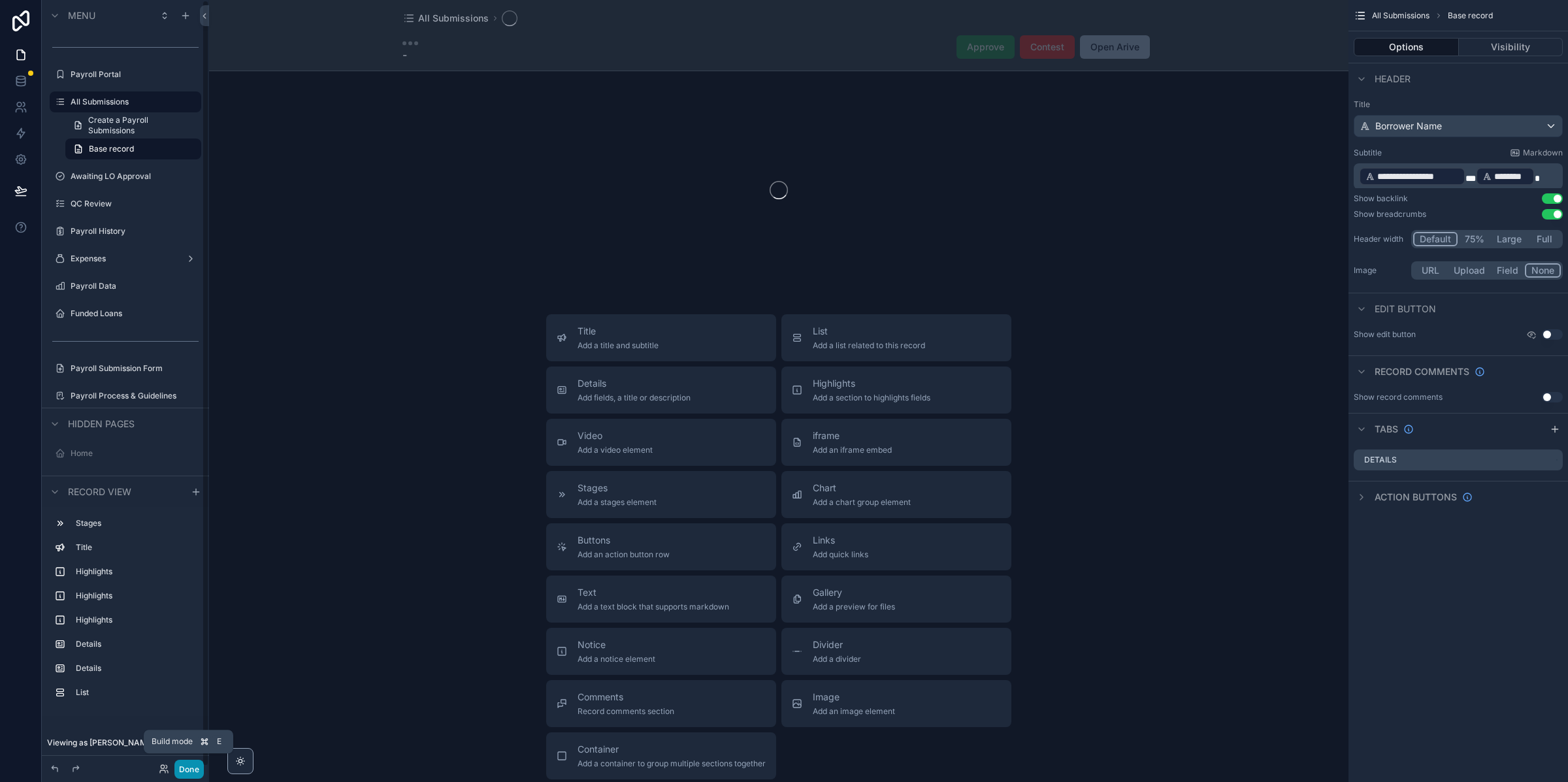
click at [192, 770] on button "Done" at bounding box center [189, 769] width 30 height 19
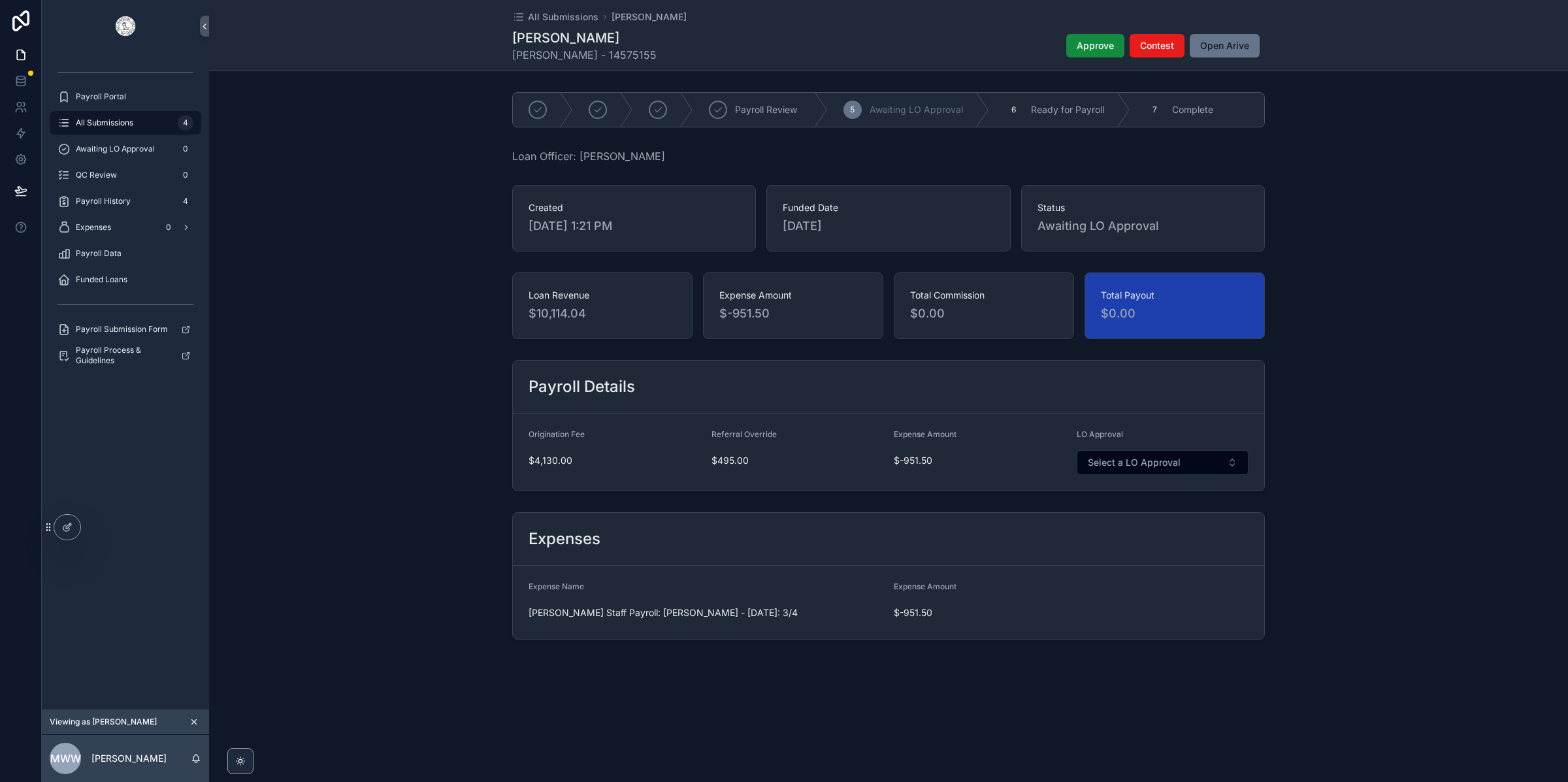
click at [124, 125] on span "All Submissions" at bounding box center [104, 123] width 57 height 11
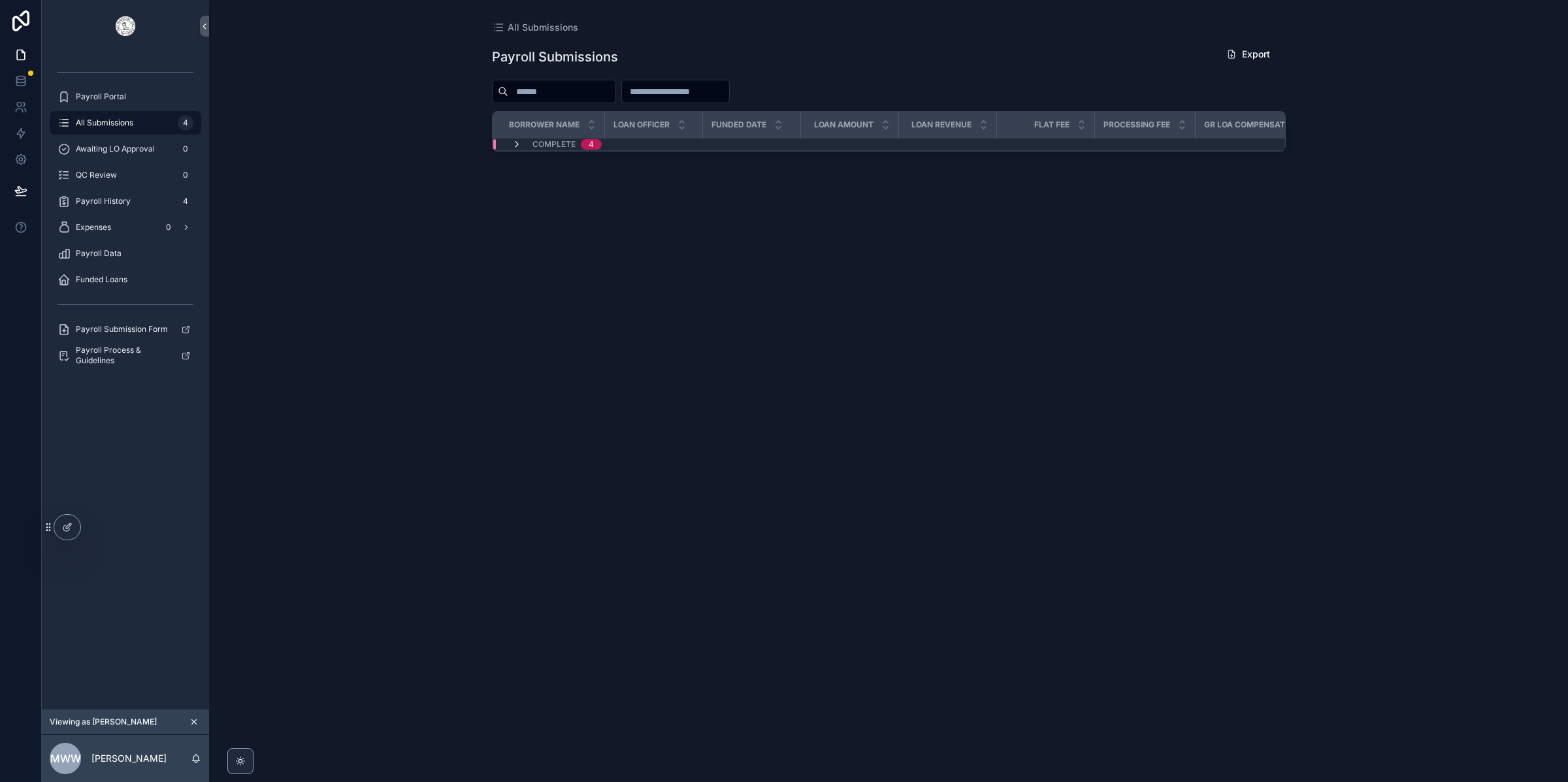
click at [513, 143] on icon "scrollable content" at bounding box center [517, 144] width 11 height 11
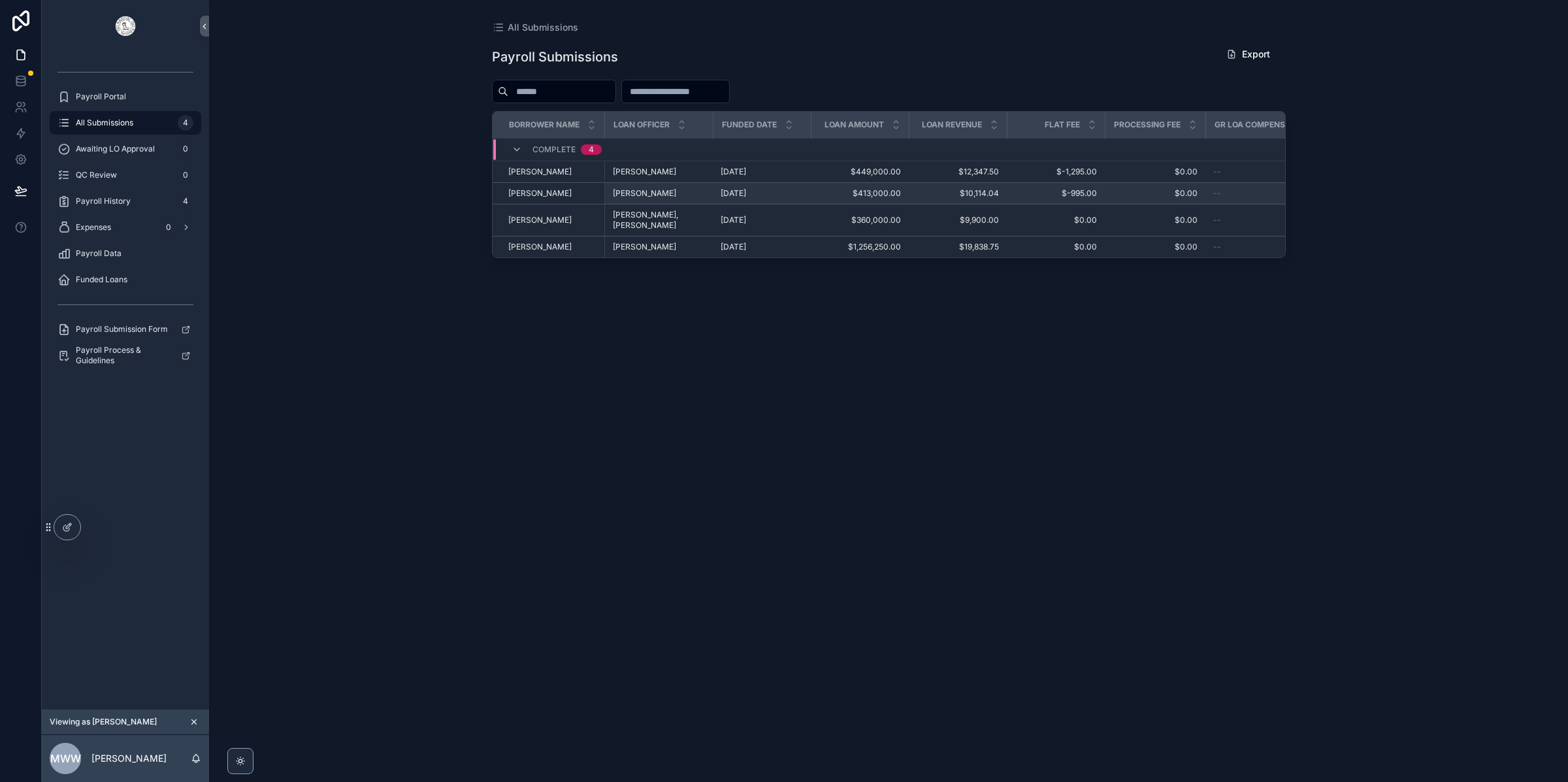
click at [644, 193] on span "[PERSON_NAME]" at bounding box center [644, 194] width 63 height 11
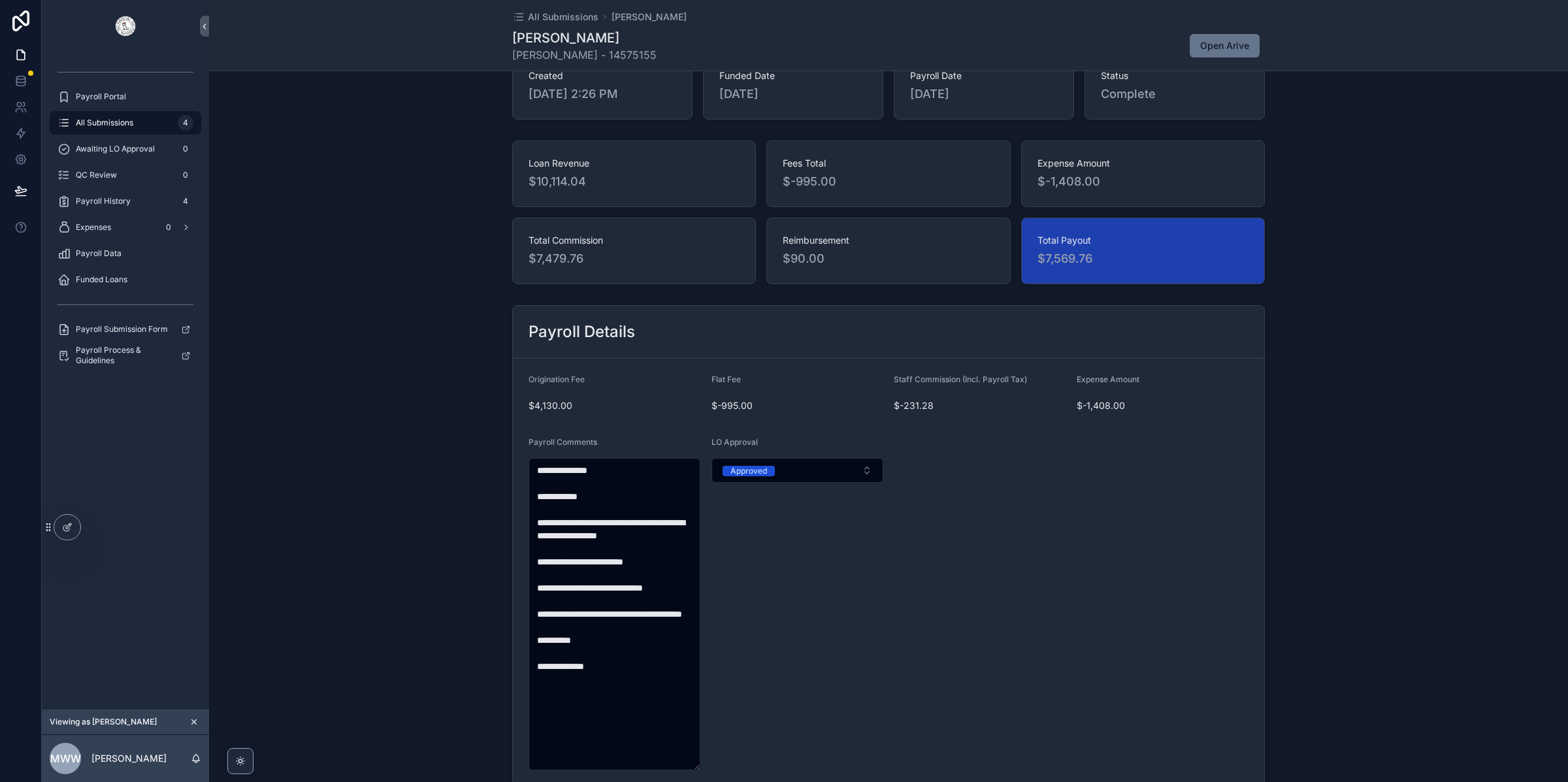
scroll to position [338, 0]
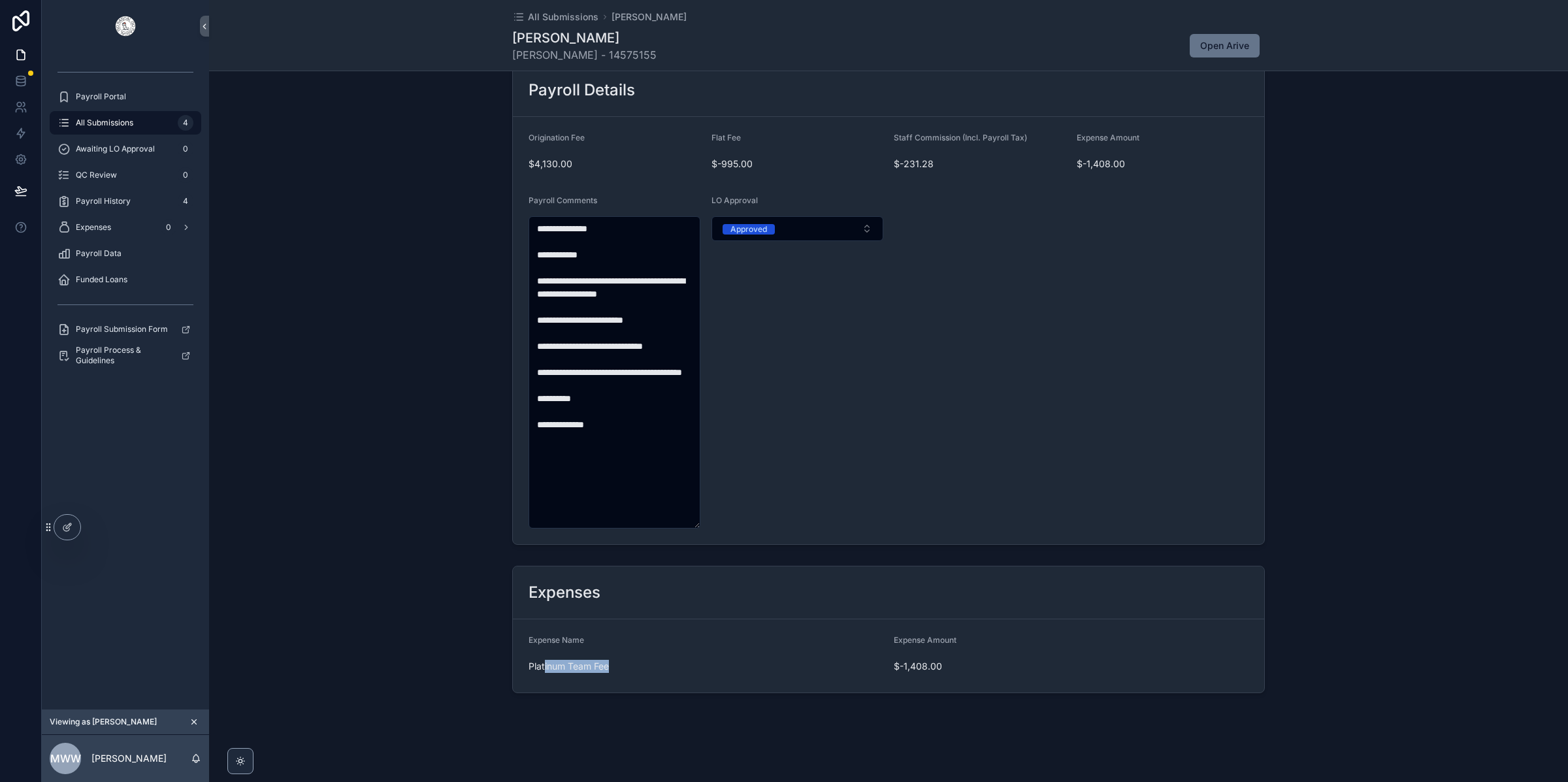
drag, startPoint x: 540, startPoint y: 671, endPoint x: 614, endPoint y: 671, distance: 74.0
click at [614, 671] on span "Platinum Team Fee" at bounding box center [706, 666] width 355 height 13
drag, startPoint x: 949, startPoint y: 671, endPoint x: 889, endPoint y: 676, distance: 60.2
click at [894, 676] on div "Expense Amount $-1,408.00" at bounding box center [1071, 656] width 355 height 42
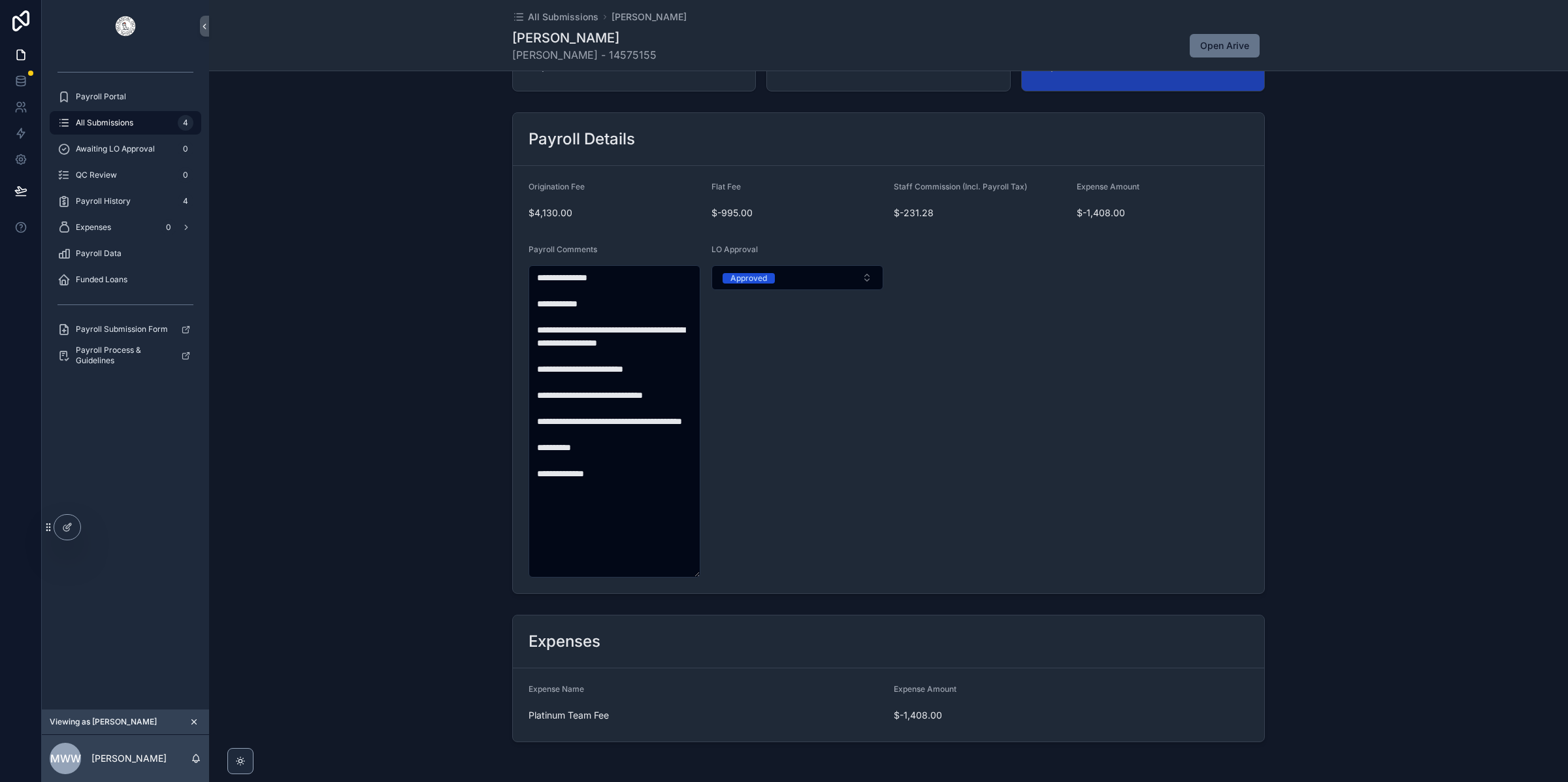
scroll to position [313, 0]
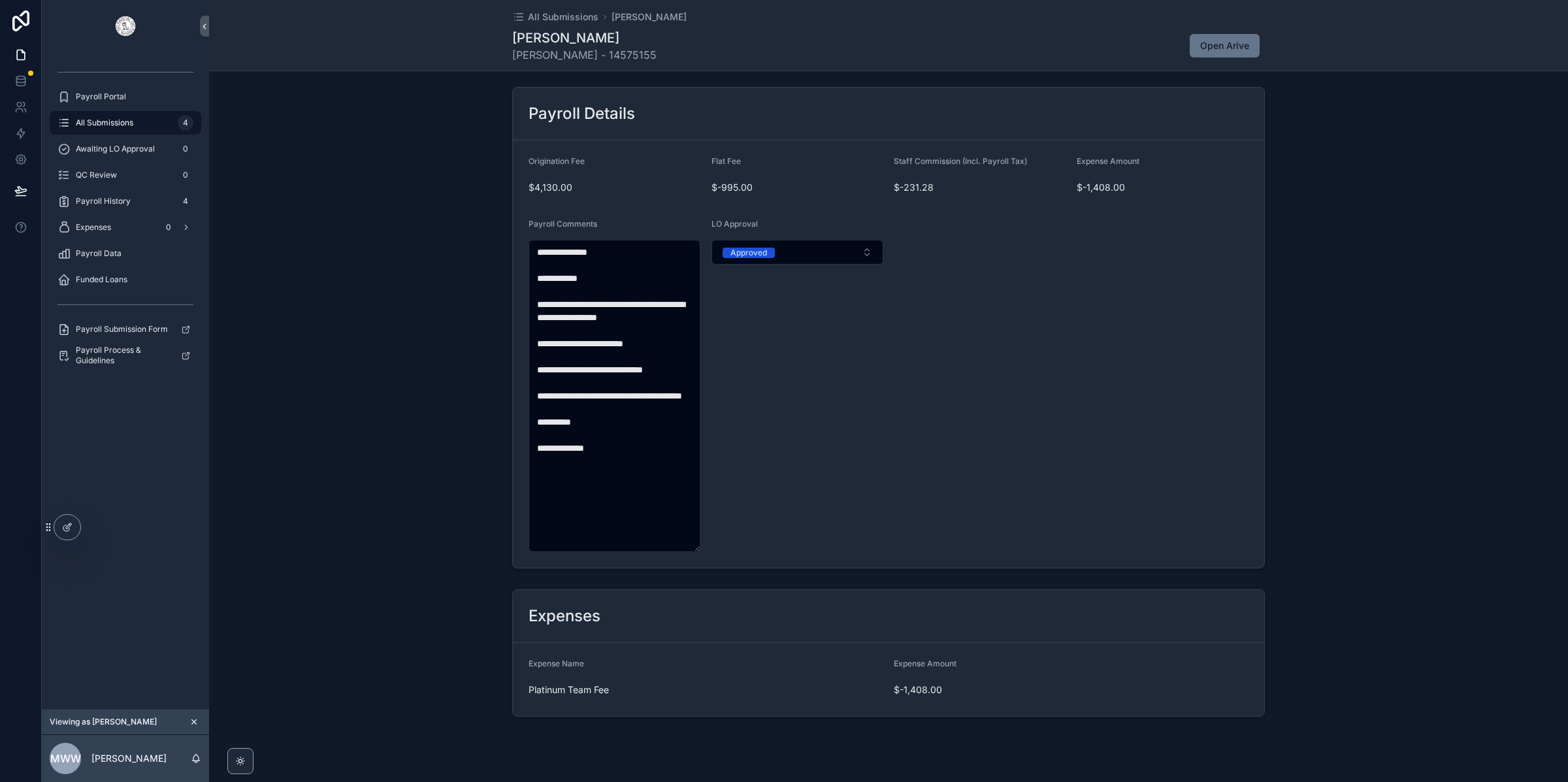
click at [197, 725] on icon "scrollable content" at bounding box center [194, 722] width 9 height 9
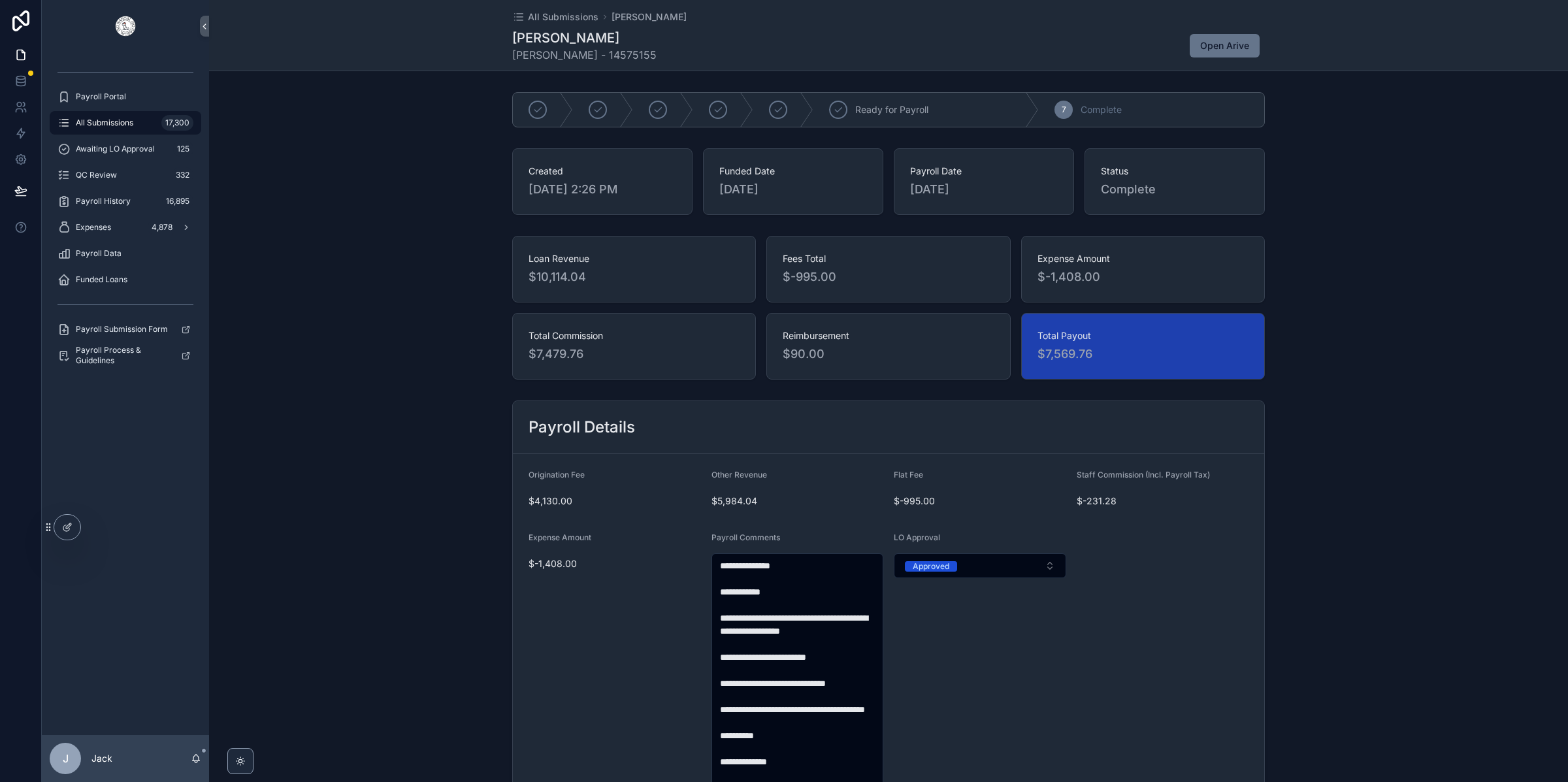
click at [122, 761] on div "J Jack" at bounding box center [126, 758] width 167 height 47
drag, startPoint x: 71, startPoint y: 526, endPoint x: 80, endPoint y: 527, distance: 9.1
click at [70, 526] on icon at bounding box center [67, 527] width 11 height 11
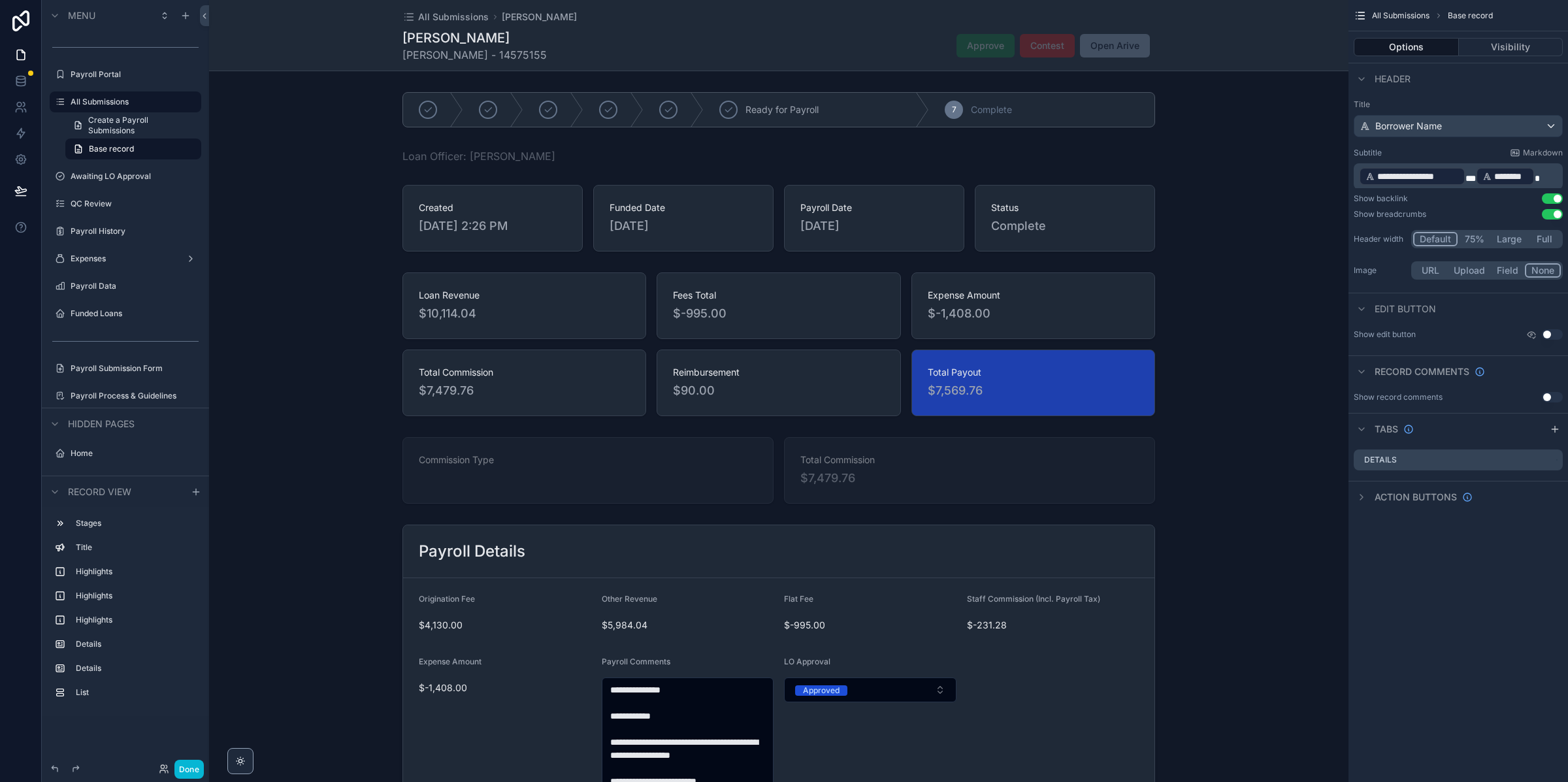
click at [154, 766] on div "Done" at bounding box center [177, 769] width 52 height 19
click at [161, 768] on icon at bounding box center [162, 766] width 3 height 3
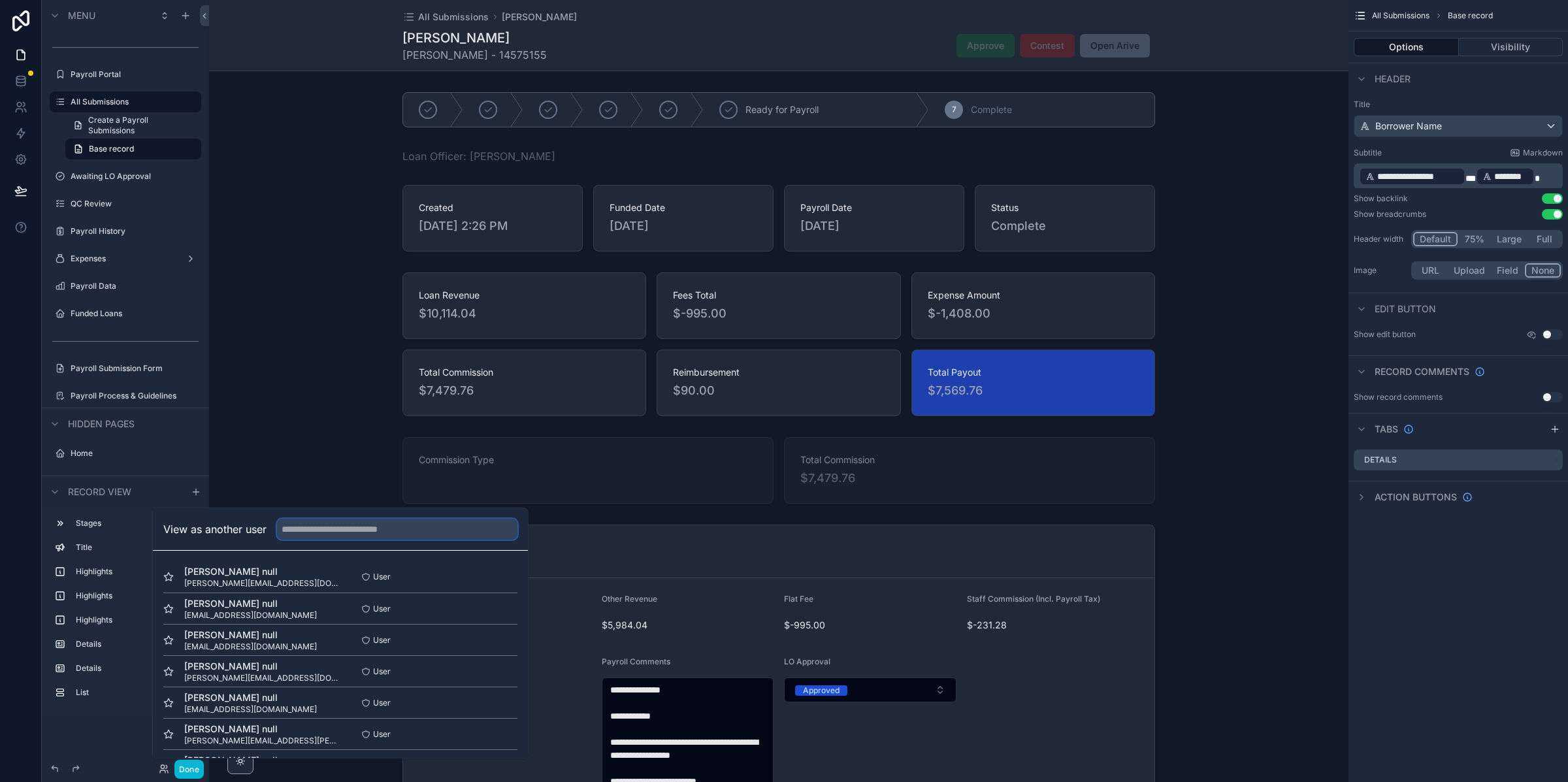
click at [334, 533] on input "text" at bounding box center [397, 529] width 240 height 21
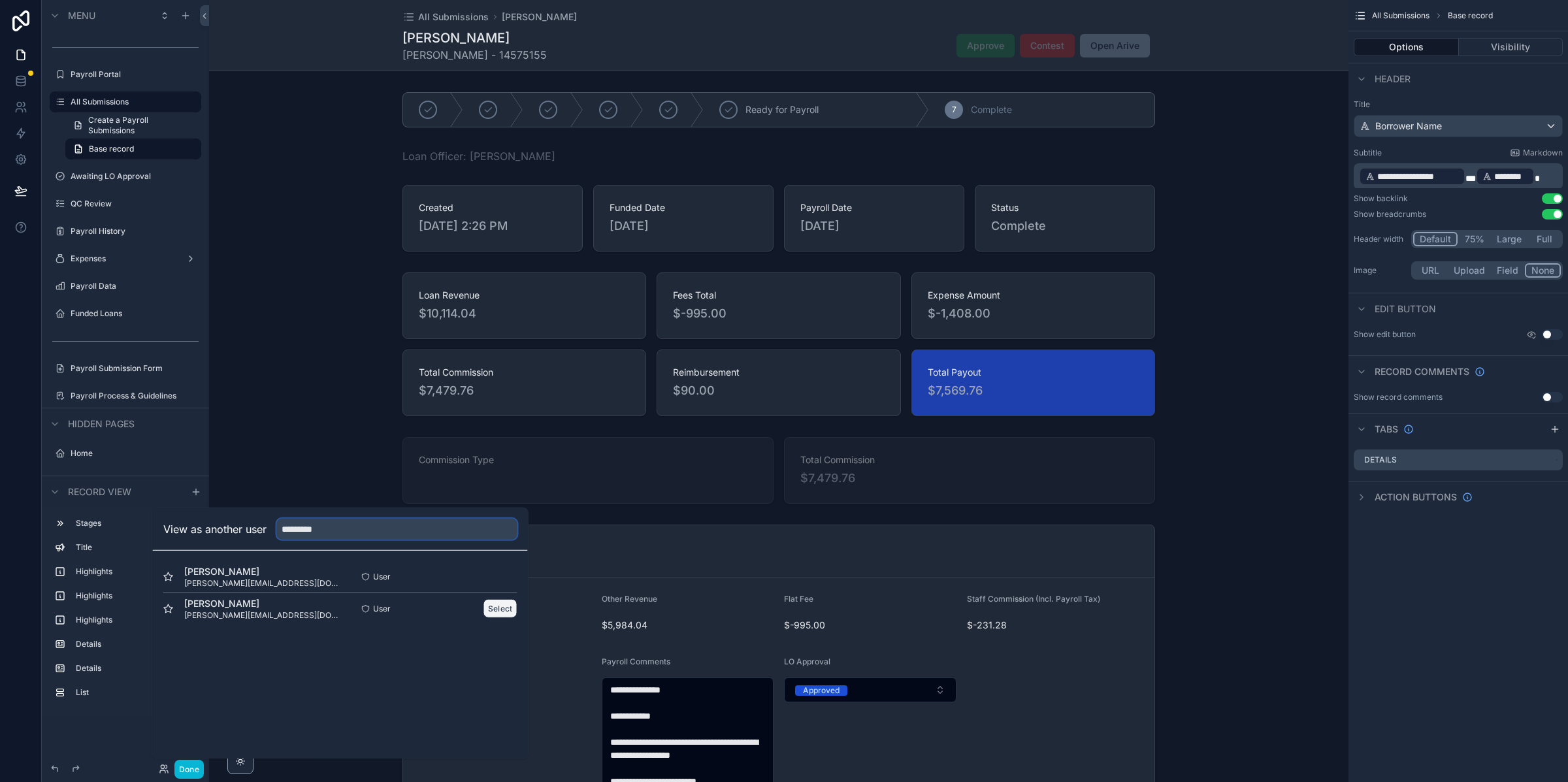
type input "*********"
click at [500, 613] on button "Select" at bounding box center [500, 608] width 34 height 19
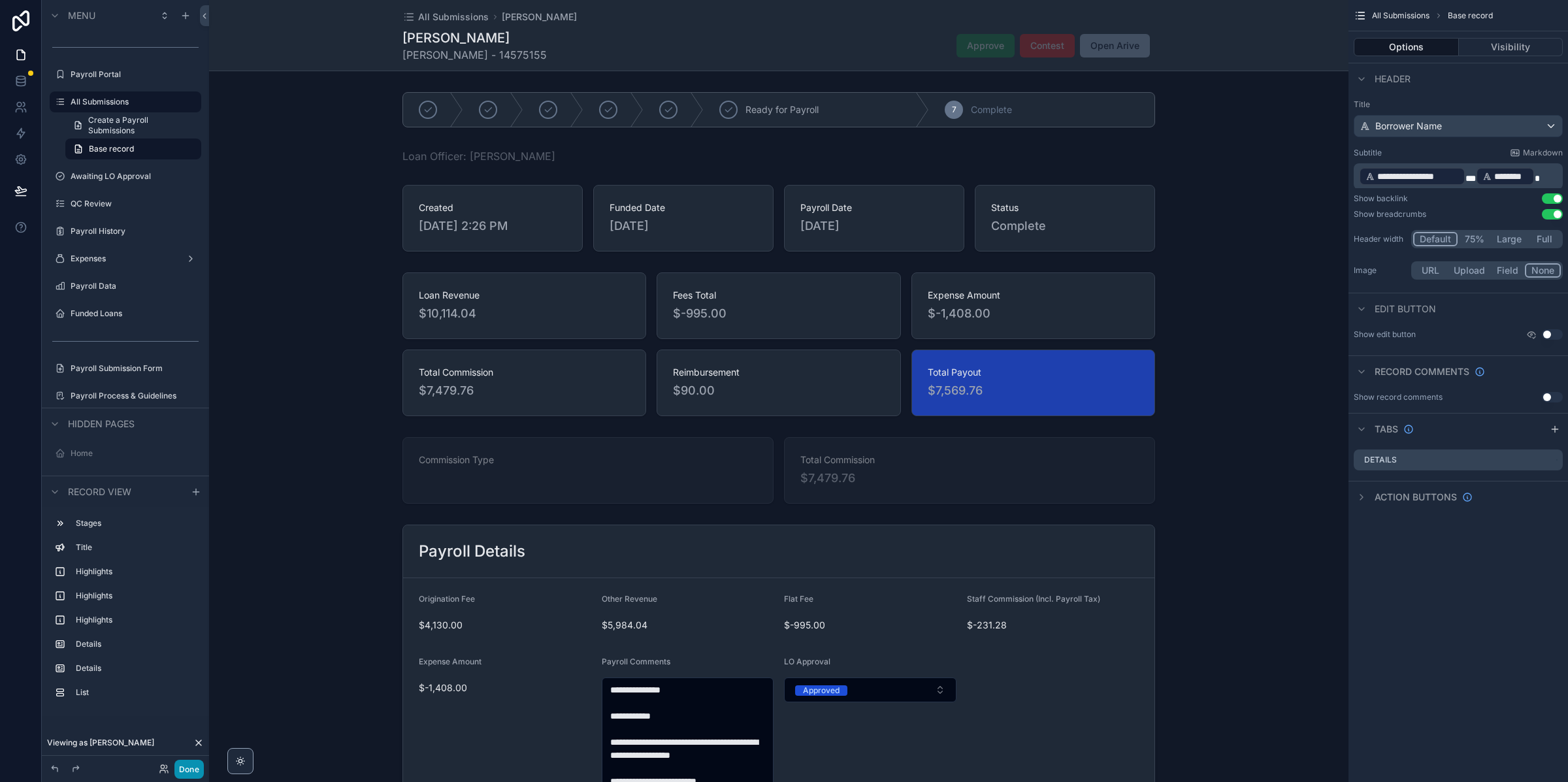
click at [196, 776] on button "Done" at bounding box center [189, 769] width 30 height 19
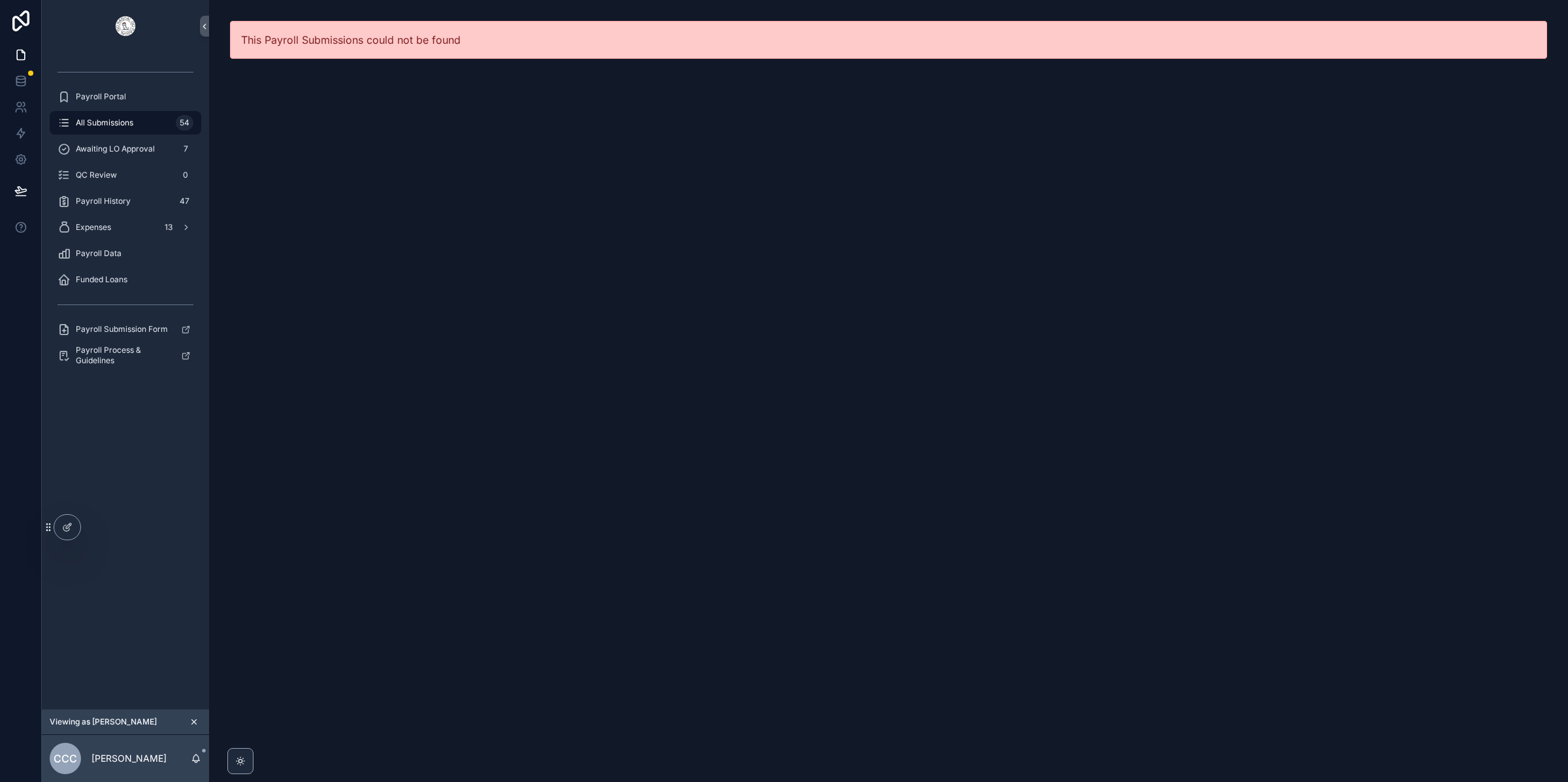
click at [97, 118] on span "All Submissions" at bounding box center [104, 123] width 57 height 11
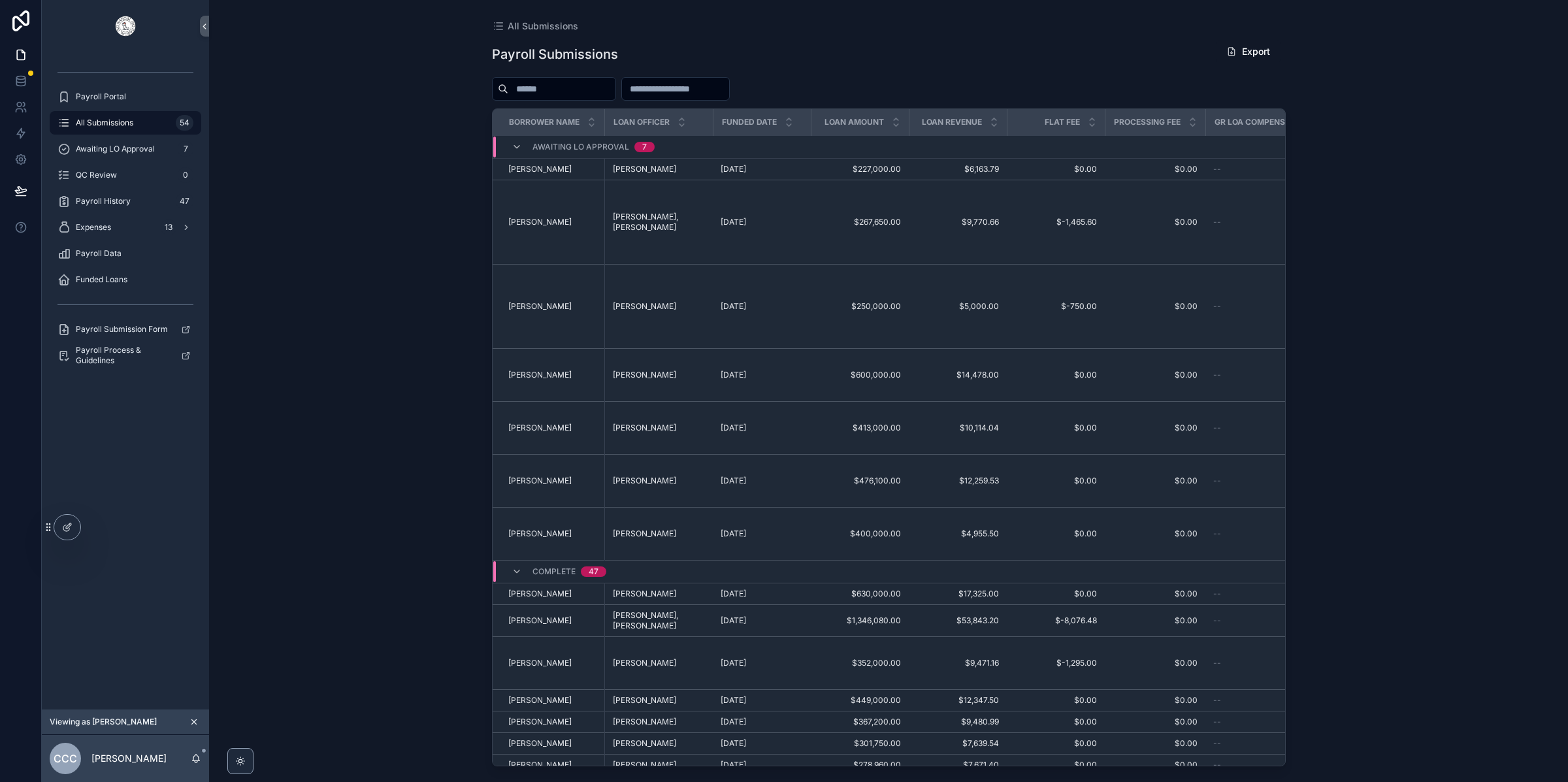
click at [639, 423] on span "[PERSON_NAME]" at bounding box center [644, 428] width 63 height 11
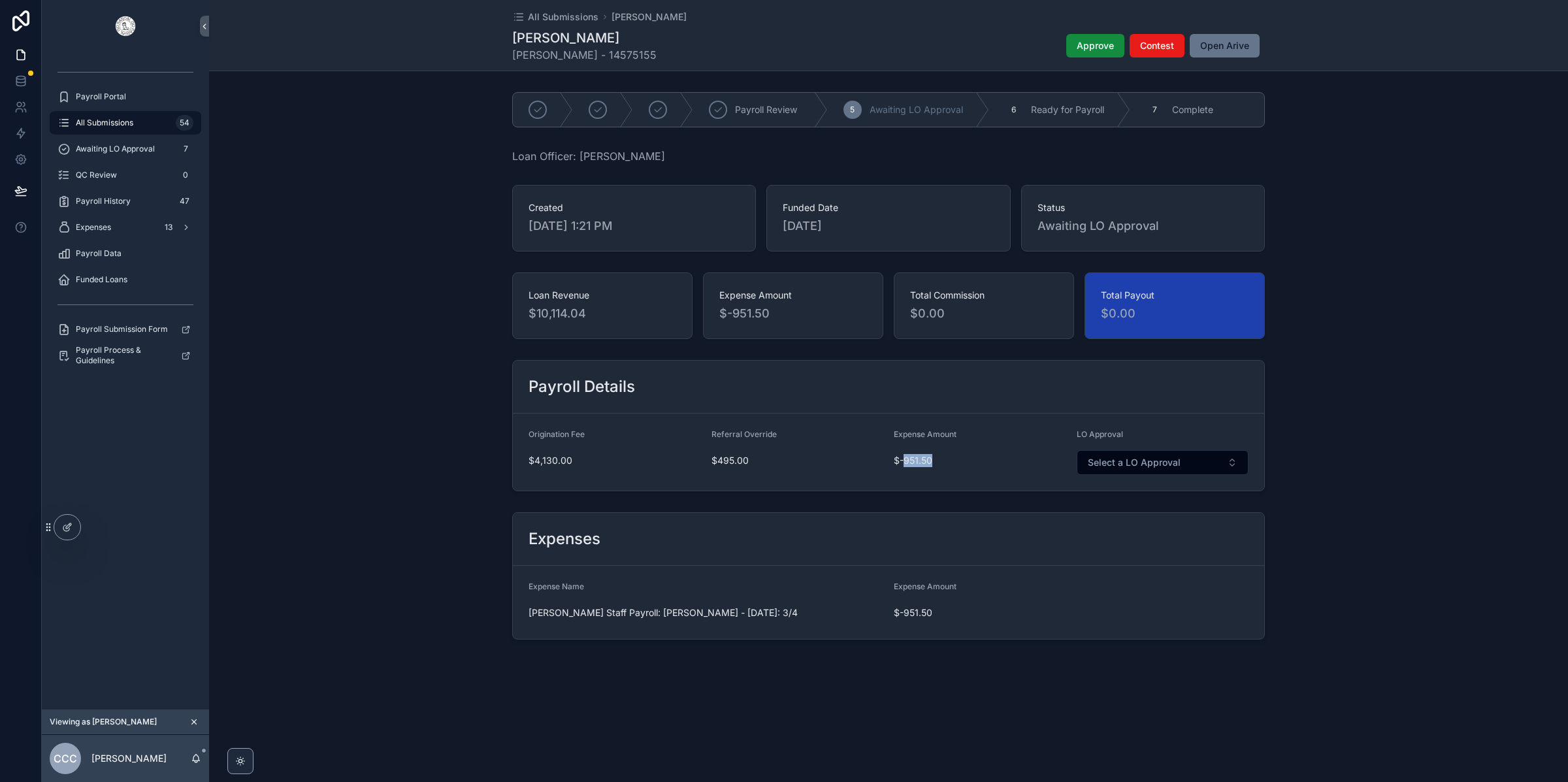
drag, startPoint x: 931, startPoint y: 463, endPoint x: 904, endPoint y: 464, distance: 27.0
click at [904, 464] on span "$-951.50" at bounding box center [980, 461] width 172 height 13
click at [952, 481] on form "Origination Fee $4,130.00 Referral Override $495.00 Expense Amount $-951.50 LO …" at bounding box center [888, 452] width 751 height 77
click at [109, 222] on span "Expenses" at bounding box center [93, 227] width 36 height 11
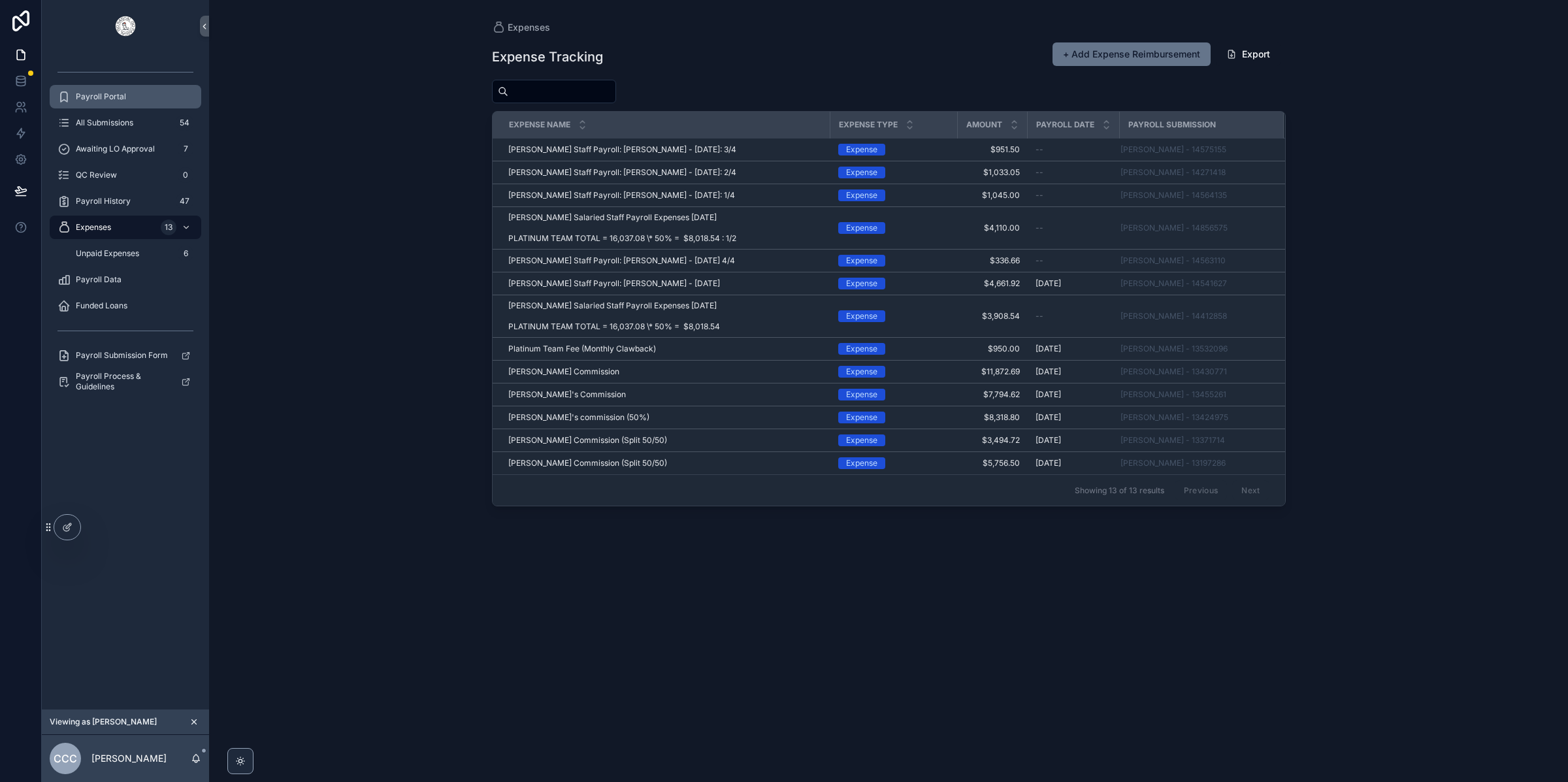
click at [126, 97] on div "Payroll Portal" at bounding box center [125, 97] width 136 height 21
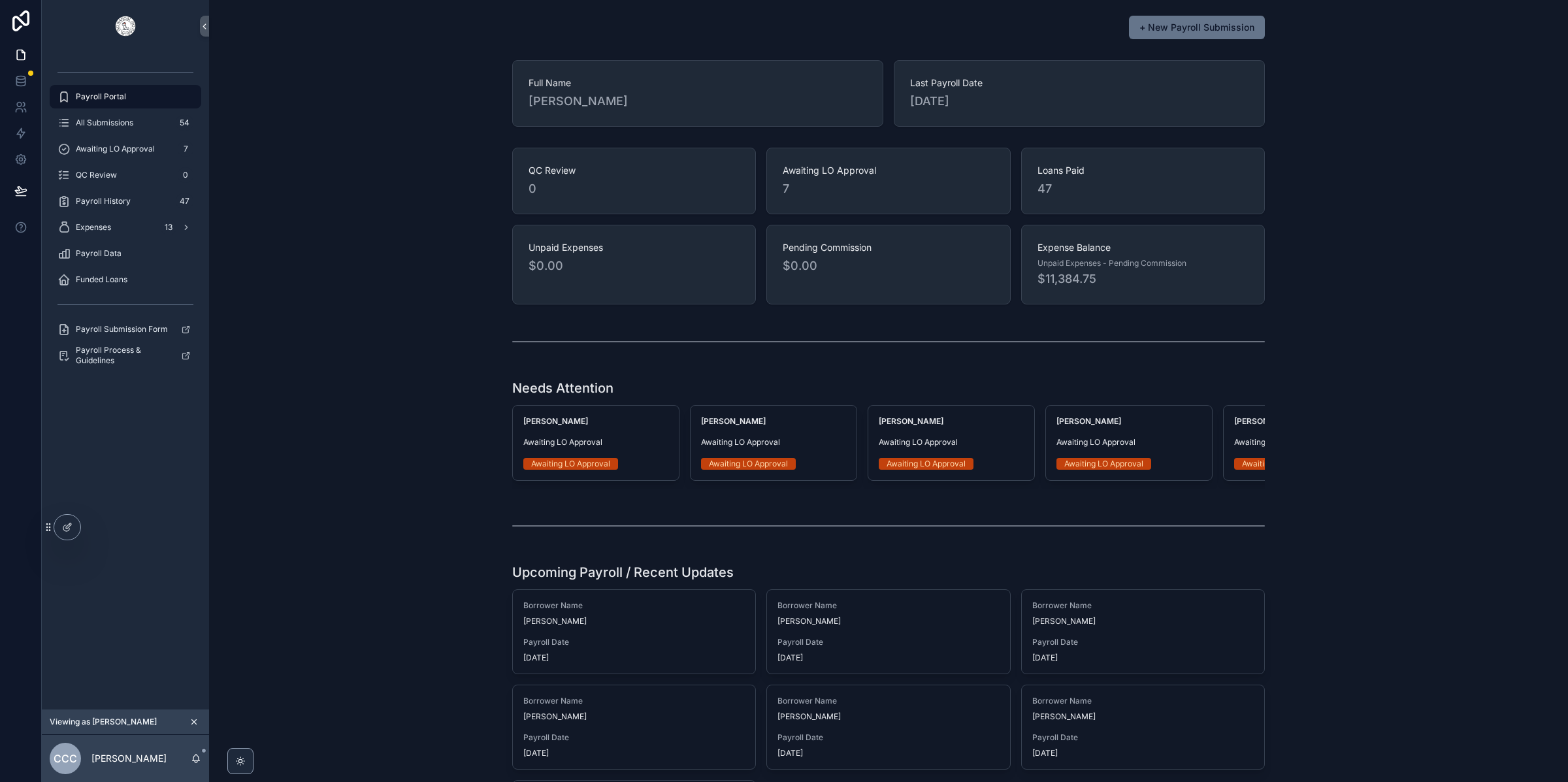
click at [192, 729] on div "Viewing as [PERSON_NAME]" at bounding box center [126, 722] width 167 height 26
click at [194, 727] on button "scrollable content" at bounding box center [194, 722] width 14 height 14
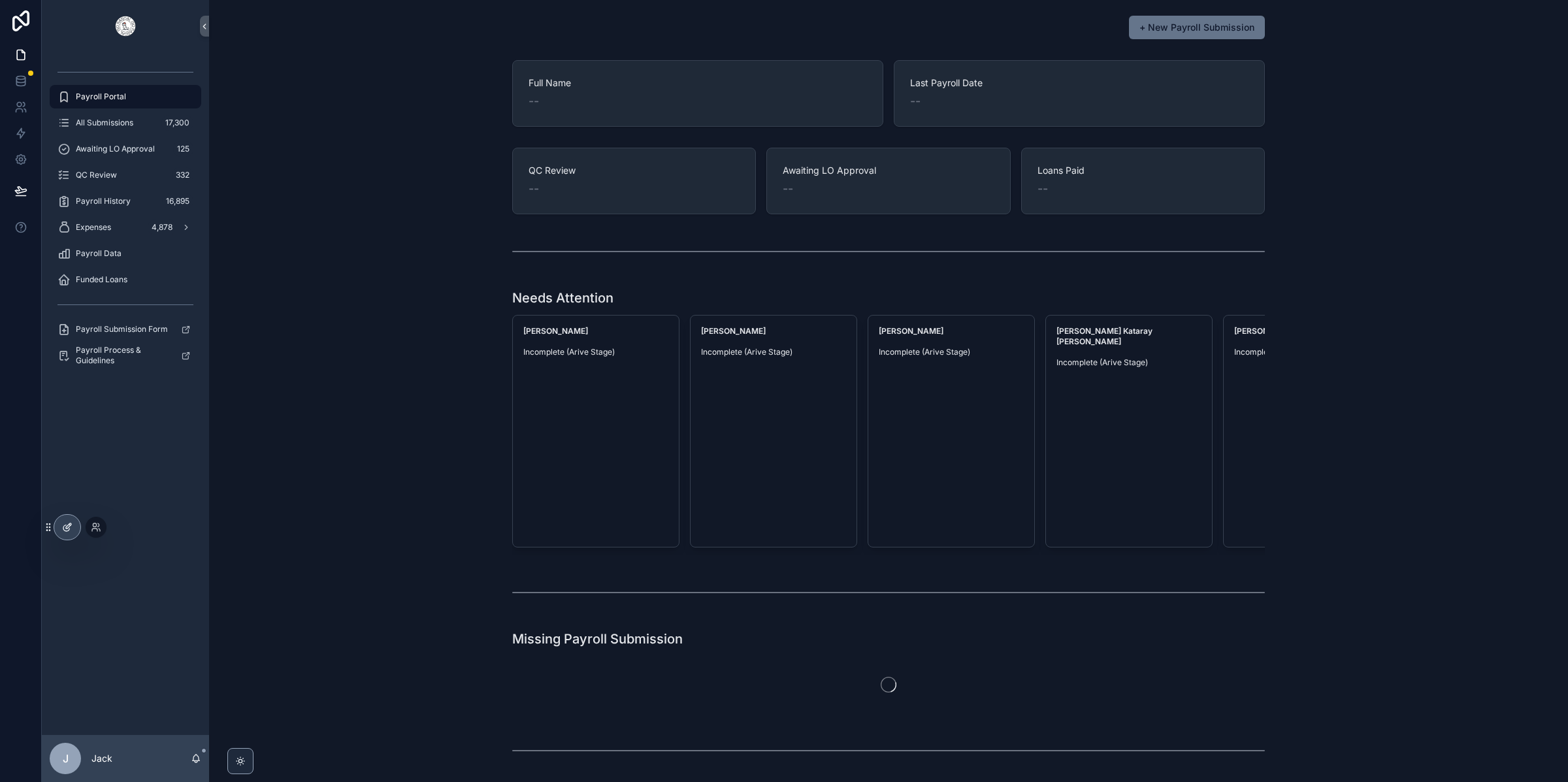
click at [74, 531] on div at bounding box center [67, 527] width 26 height 25
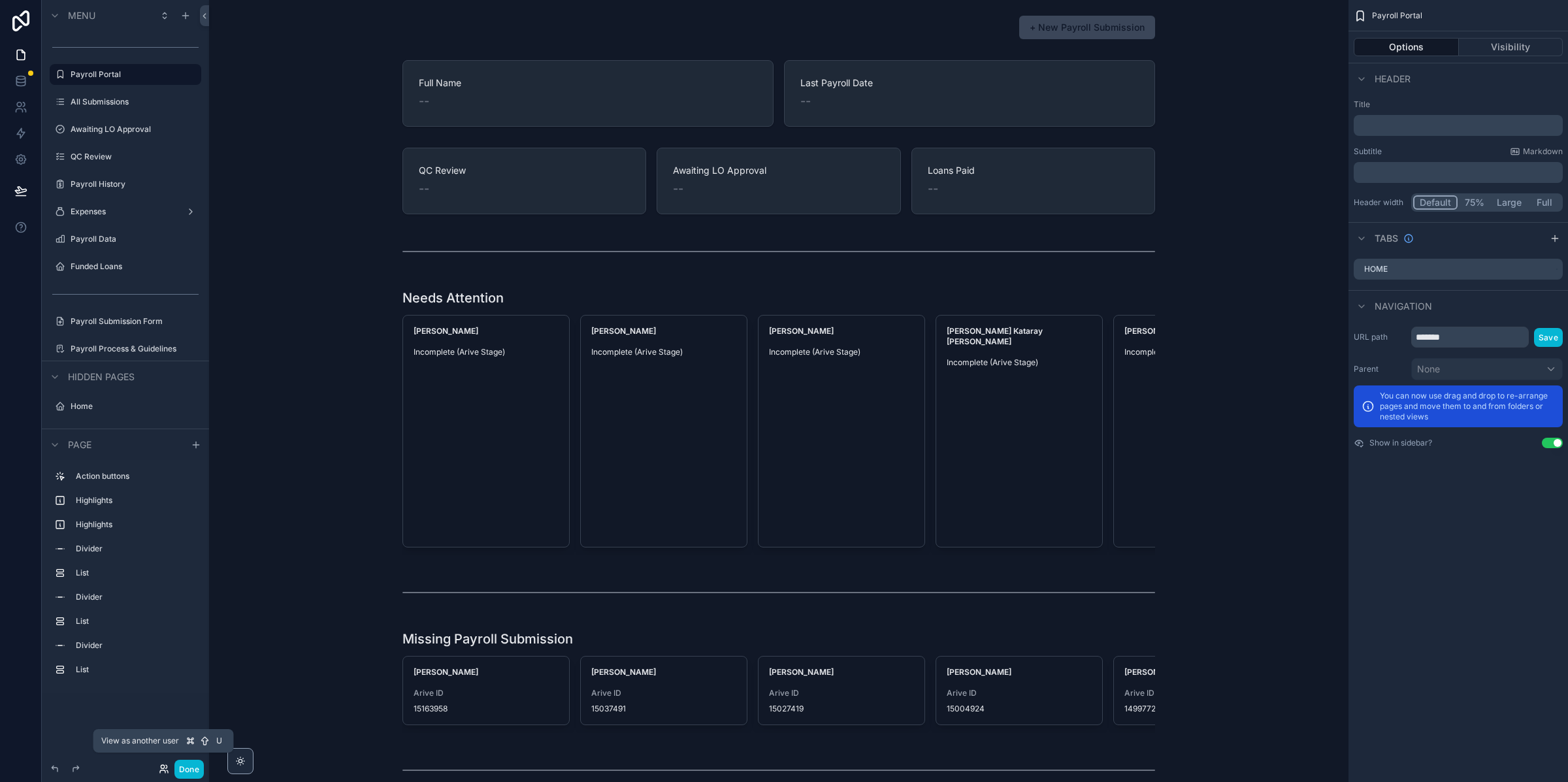
click at [161, 769] on icon at bounding box center [164, 769] width 11 height 11
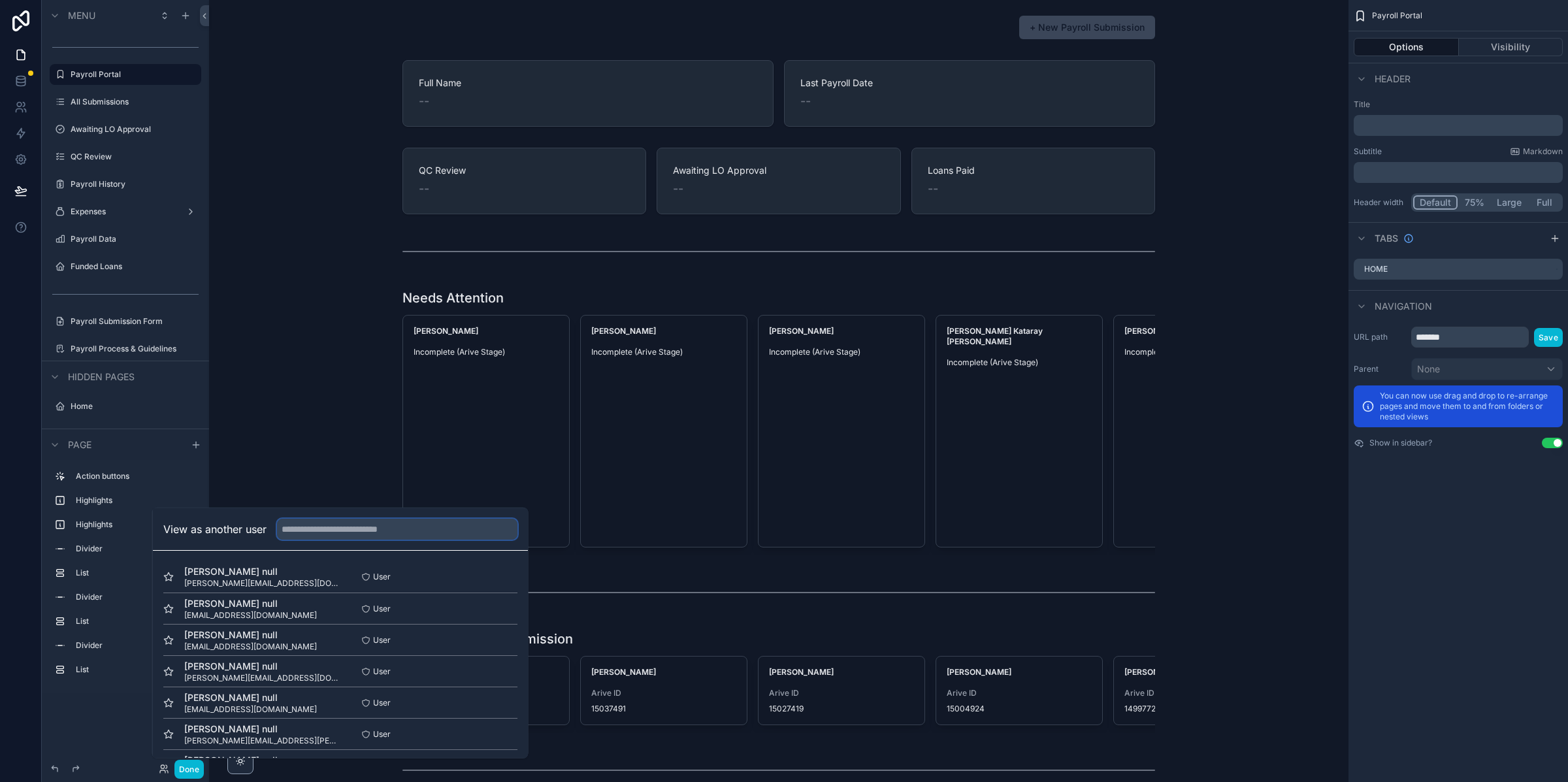
click at [319, 536] on input "text" at bounding box center [397, 529] width 240 height 21
type input "*******"
click at [489, 671] on button "Select" at bounding box center [500, 671] width 34 height 19
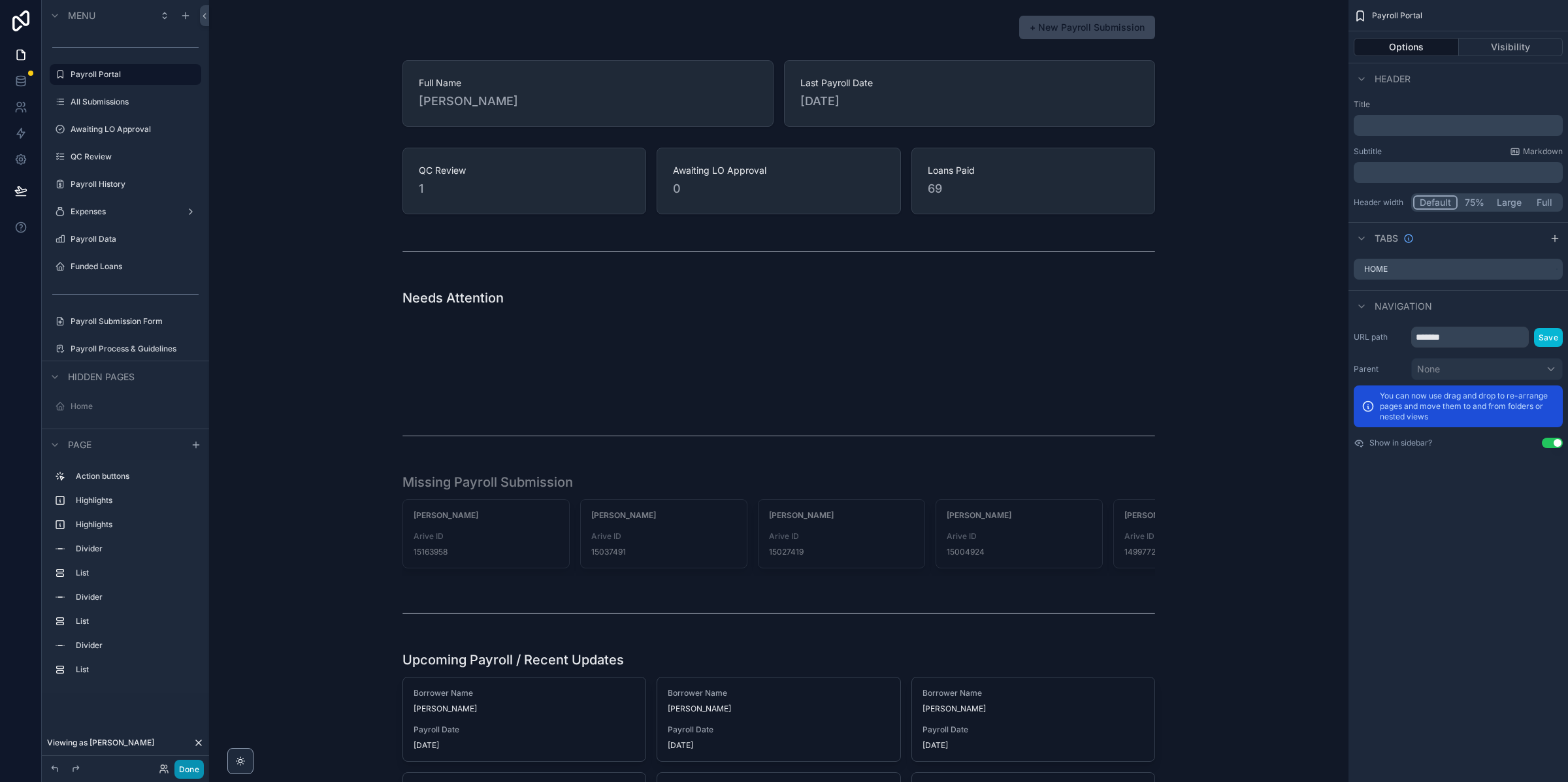
click at [184, 769] on button "Done" at bounding box center [189, 769] width 30 height 19
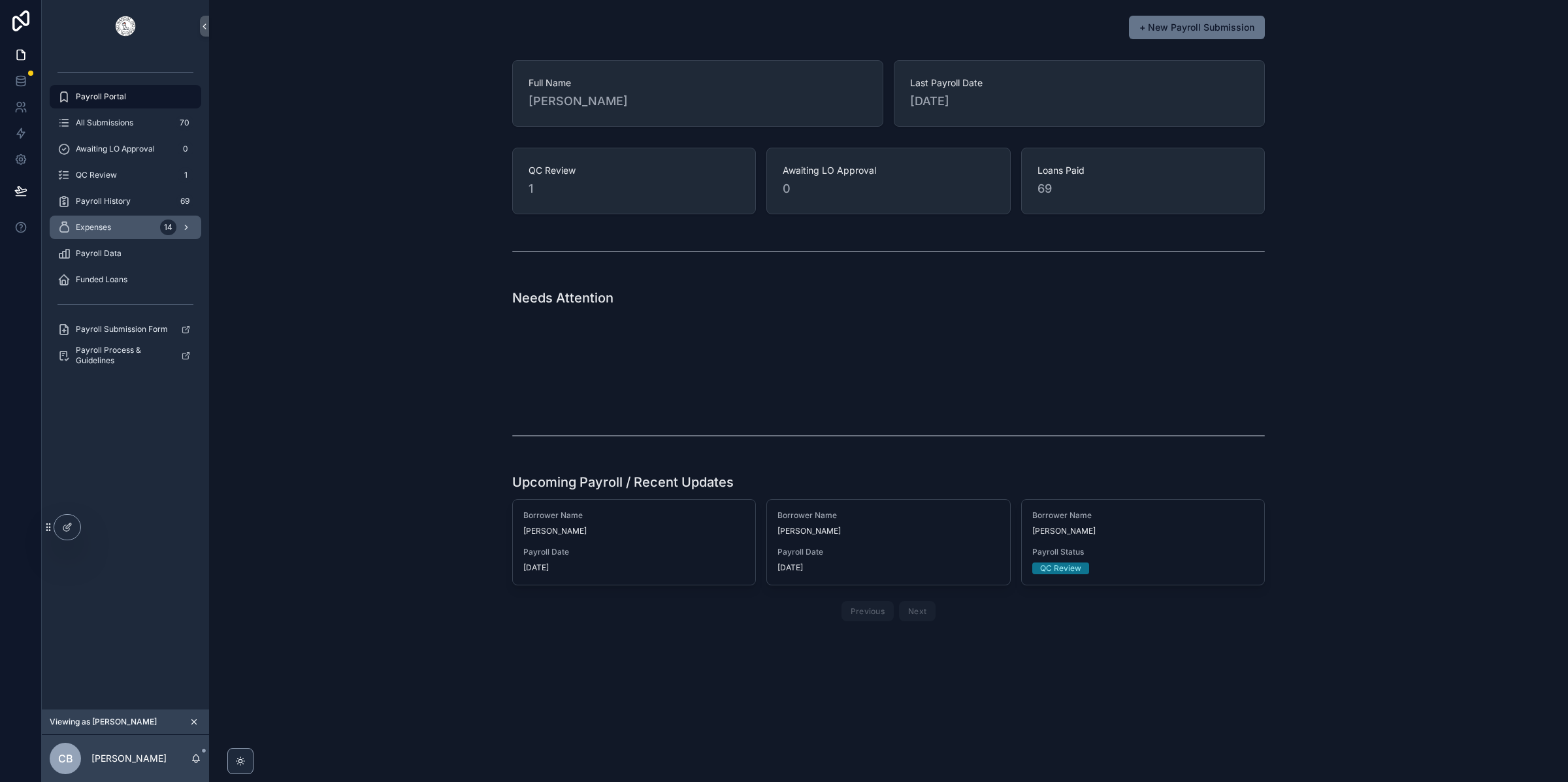
click at [121, 220] on div "Expenses 14" at bounding box center [125, 227] width 136 height 21
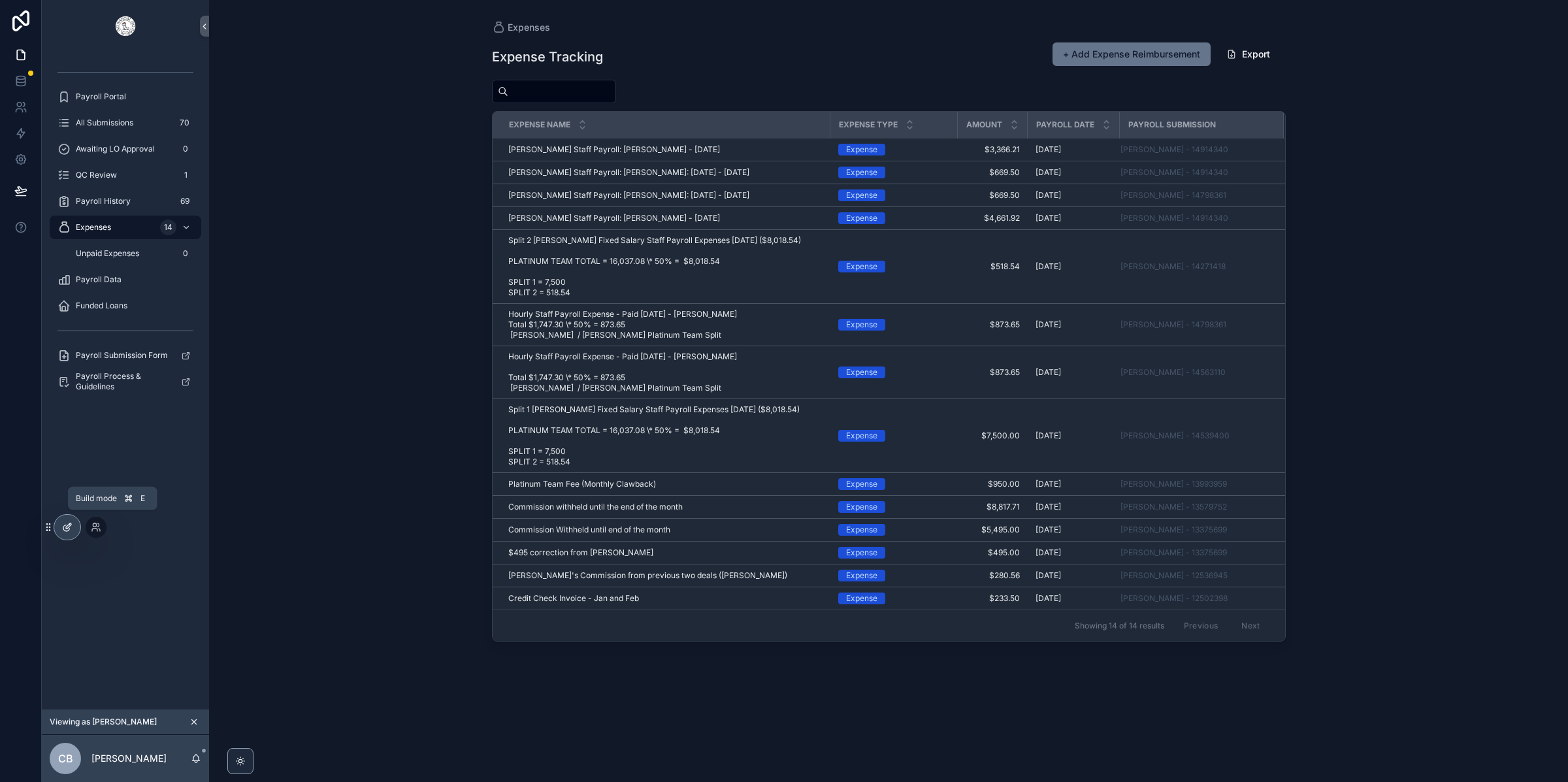
click at [73, 530] on div at bounding box center [67, 527] width 26 height 25
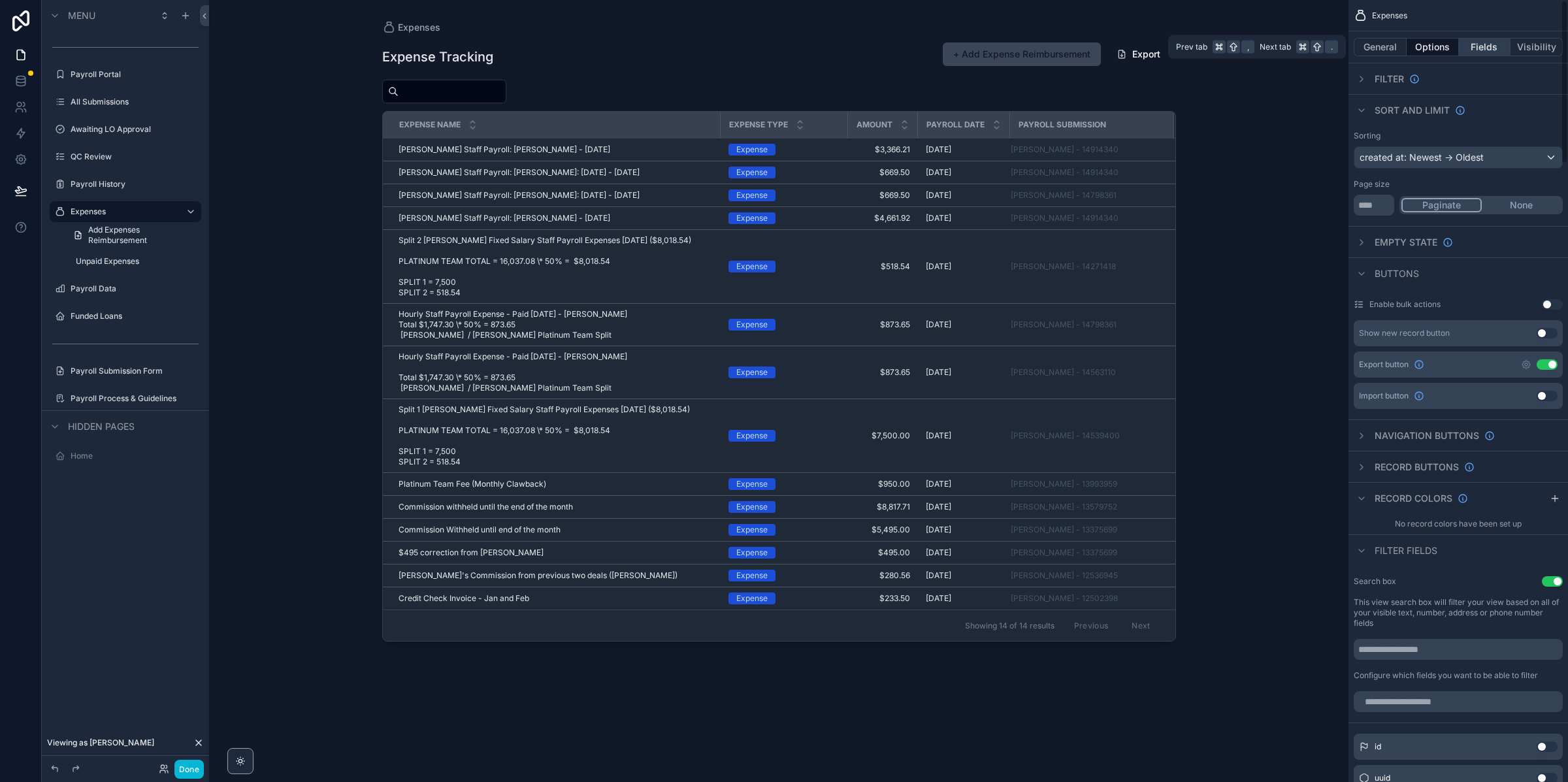
click at [1479, 50] on button "Fields" at bounding box center [1484, 47] width 52 height 18
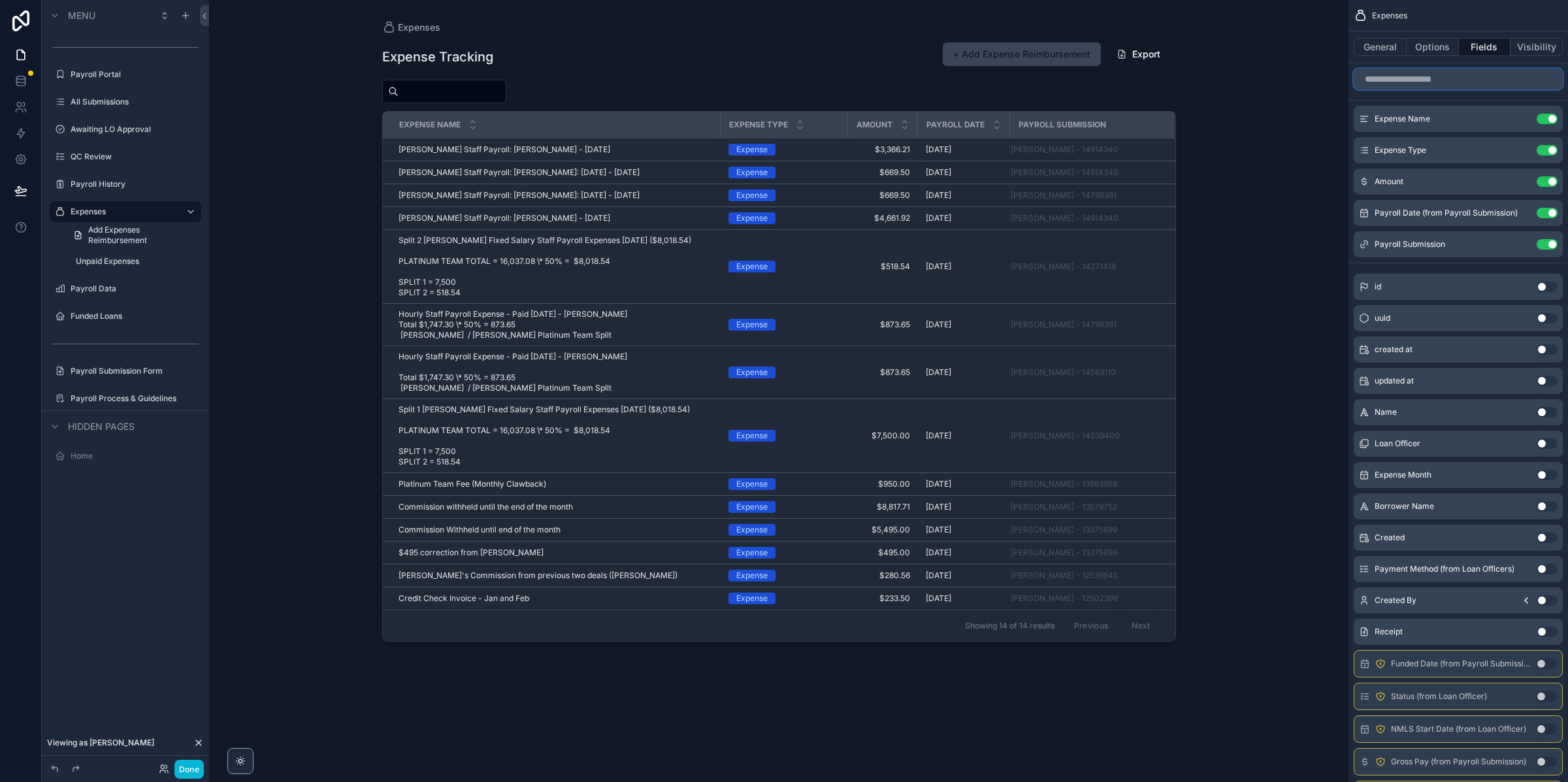
click at [1442, 84] on input "scrollable content" at bounding box center [1458, 79] width 209 height 21
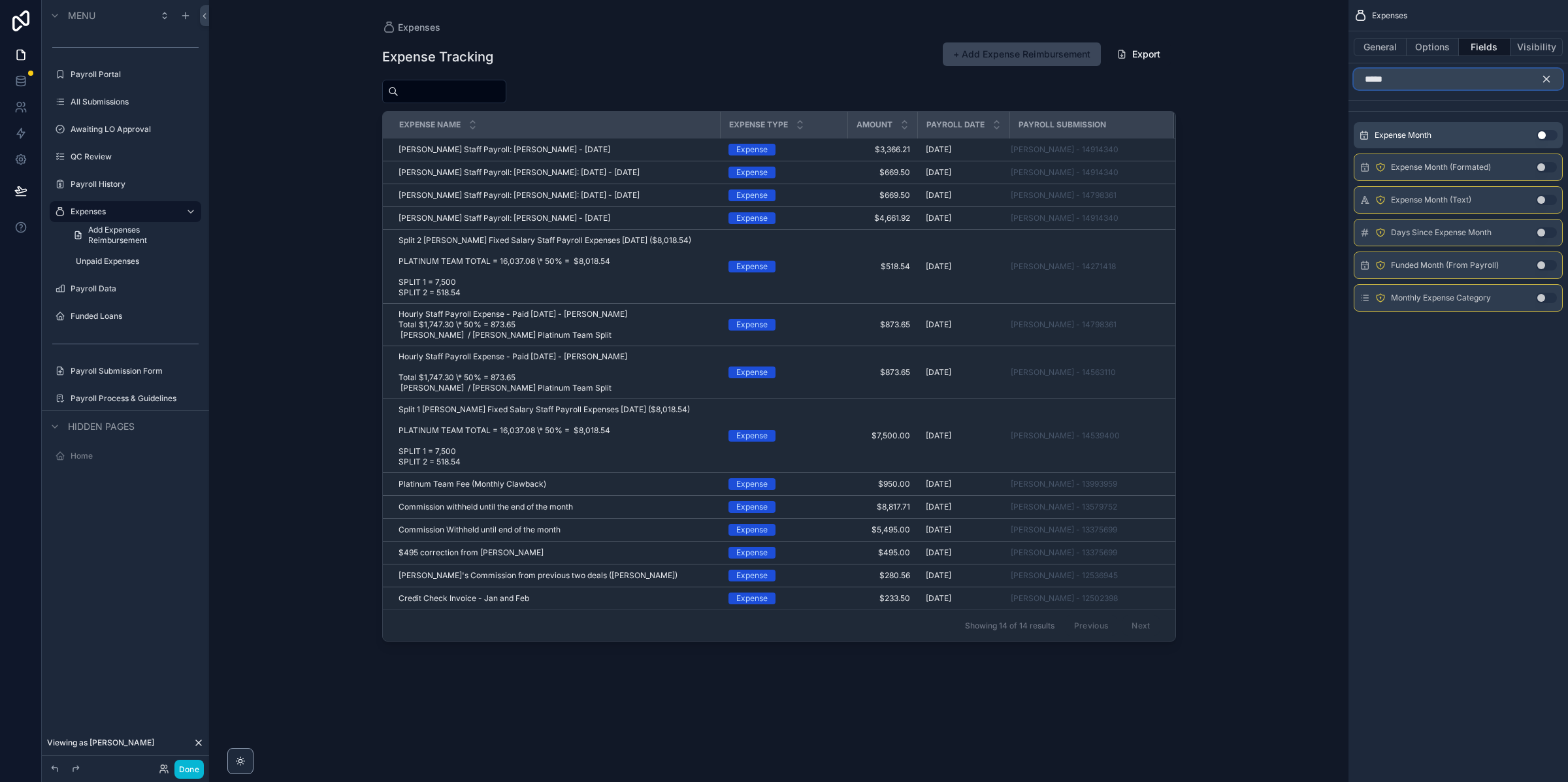
type input "*****"
click at [1538, 132] on button "Use setting" at bounding box center [1547, 135] width 21 height 11
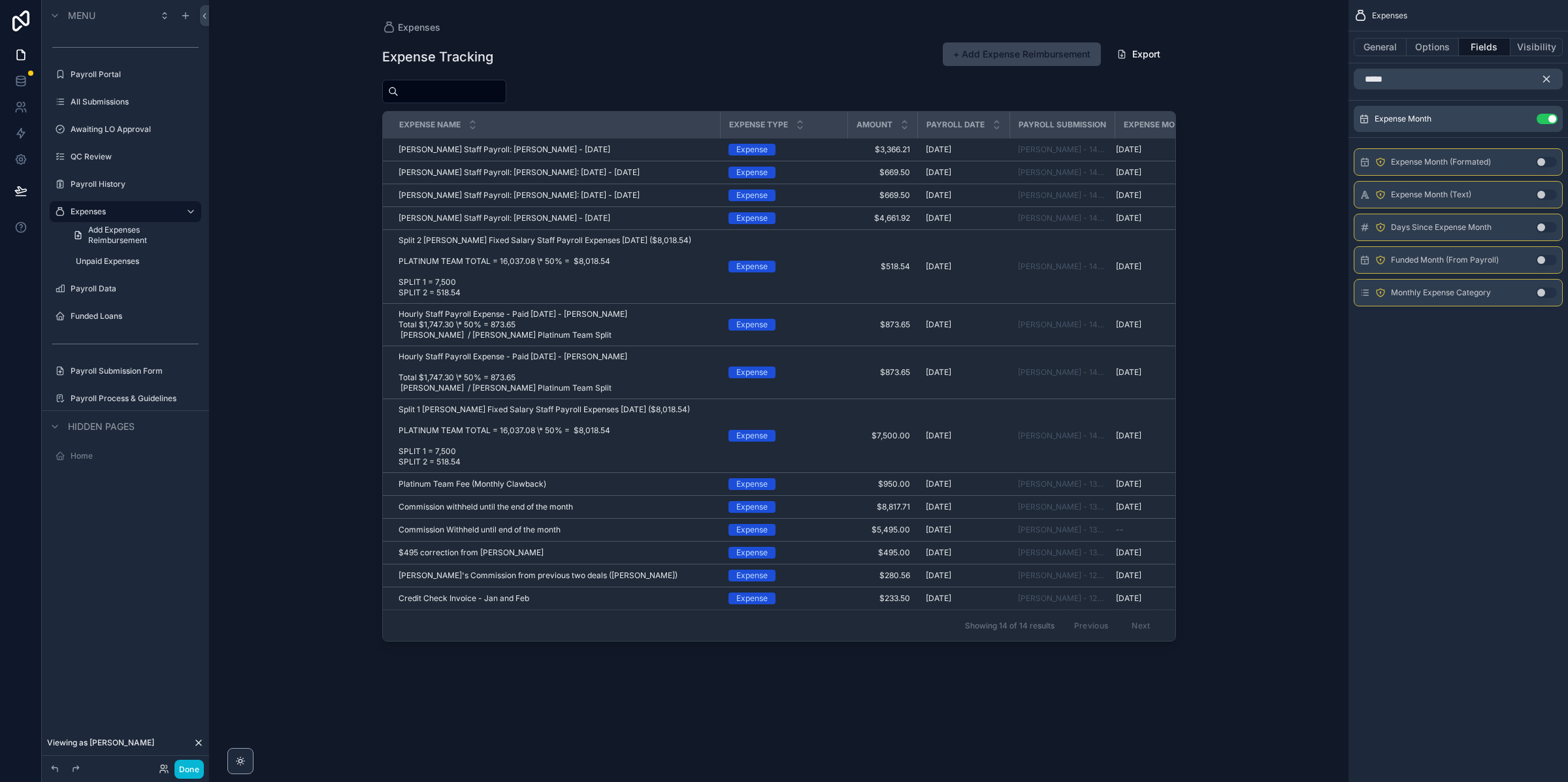
click at [1553, 78] on button "scrollable content" at bounding box center [1552, 79] width 22 height 21
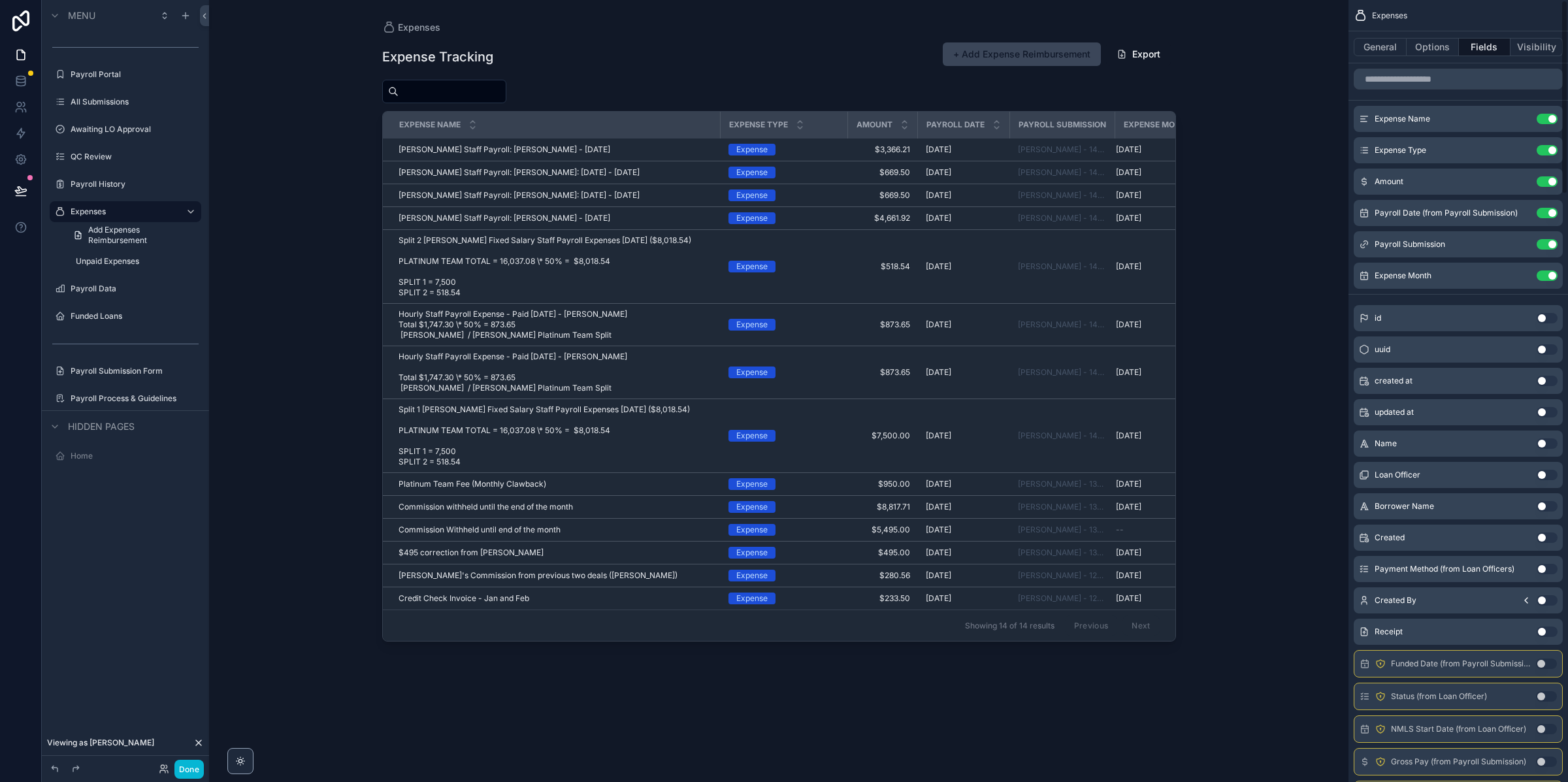
click at [1294, 55] on div "Expenses Expense Tracking + Add Expense Reimbursement Export Expense Name Expen…" at bounding box center [779, 391] width 1139 height 782
click at [1319, 55] on div "Expenses Expense Tracking + Add Expense Reimbursement Export Expense Name Expen…" at bounding box center [779, 391] width 1139 height 782
click at [194, 768] on button "Done" at bounding box center [189, 769] width 30 height 19
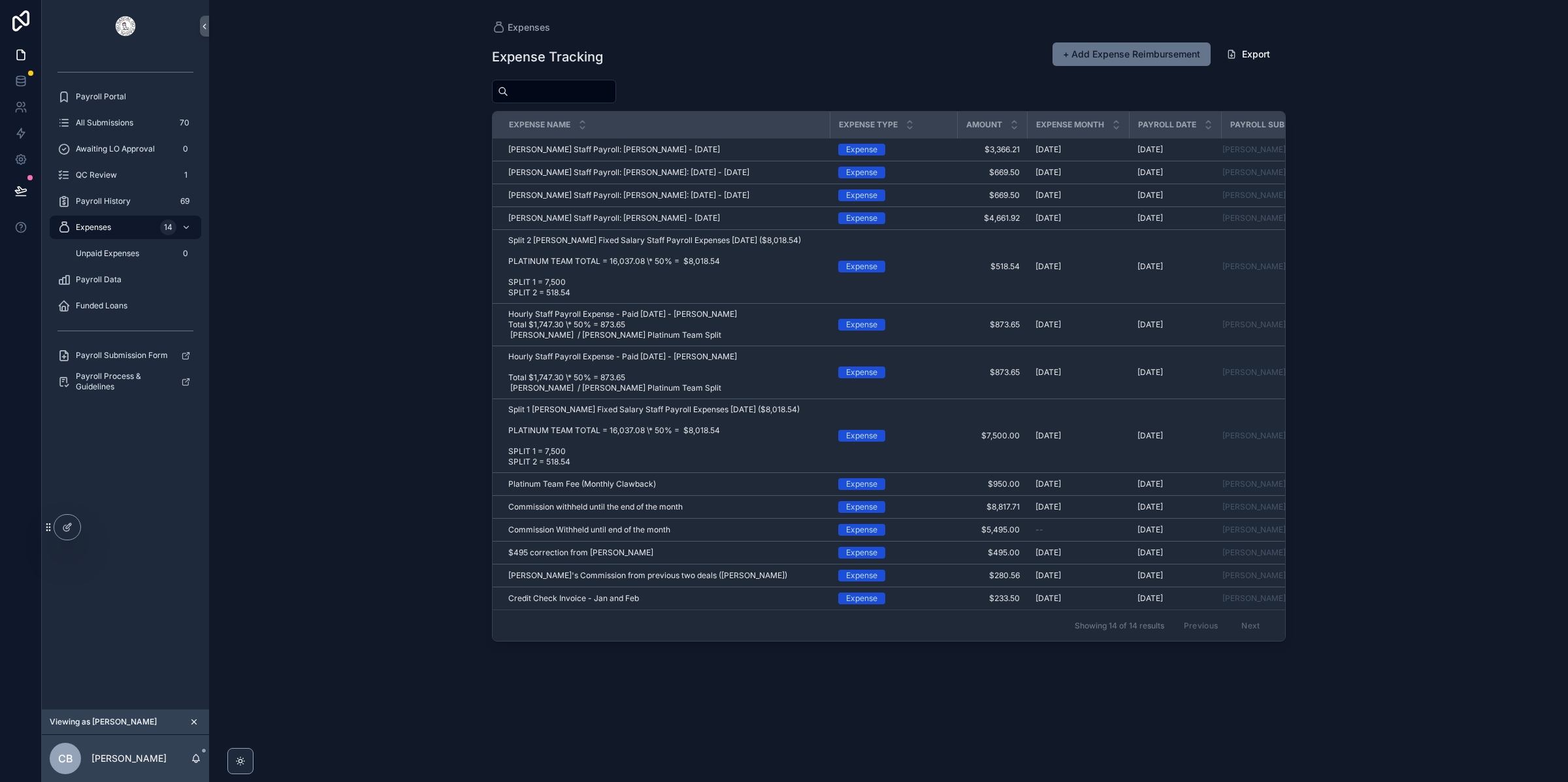
click at [1359, 300] on div "Expenses Expense Tracking + Add Expense Reimbursement Export Expense Name Expen…" at bounding box center [889, 391] width 1359 height 782
drag, startPoint x: 982, startPoint y: 217, endPoint x: 1014, endPoint y: 219, distance: 32.1
click at [1013, 219] on span "$4,661.92" at bounding box center [993, 219] width 54 height 11
click at [190, 721] on icon "scrollable content" at bounding box center [194, 722] width 9 height 9
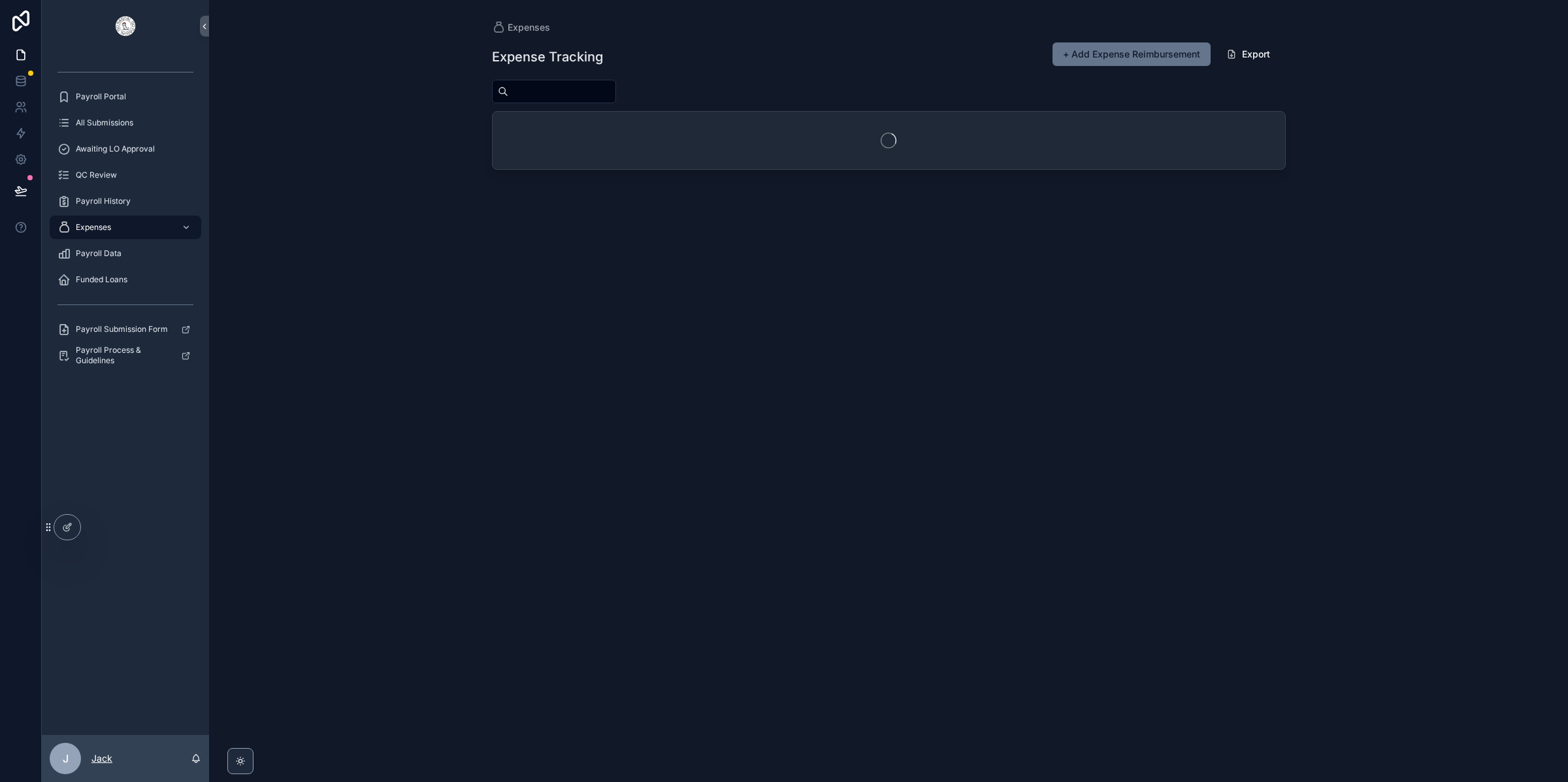
click at [93, 763] on p "Jack" at bounding box center [102, 758] width 21 height 13
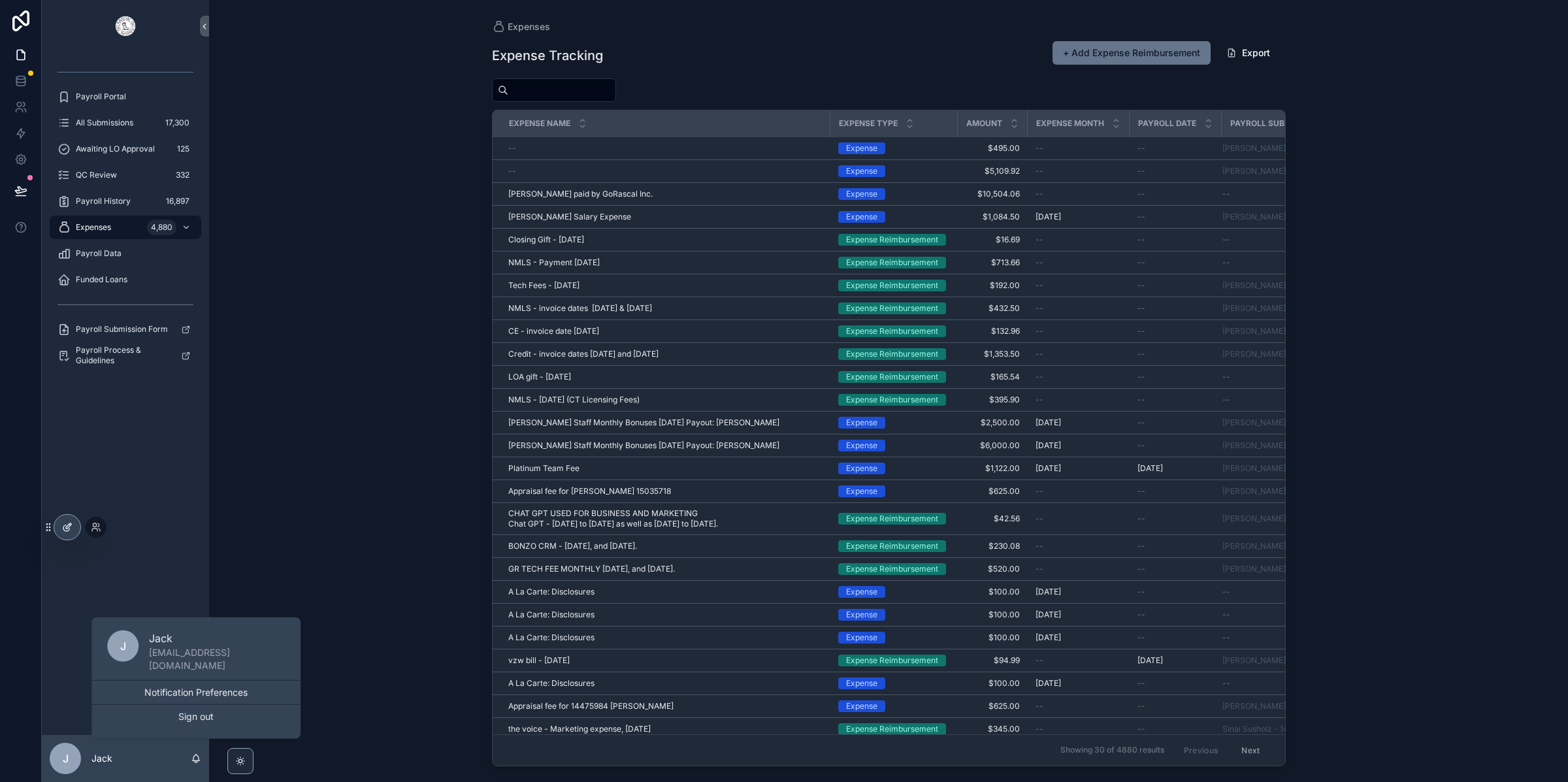
click at [57, 533] on div at bounding box center [67, 527] width 26 height 25
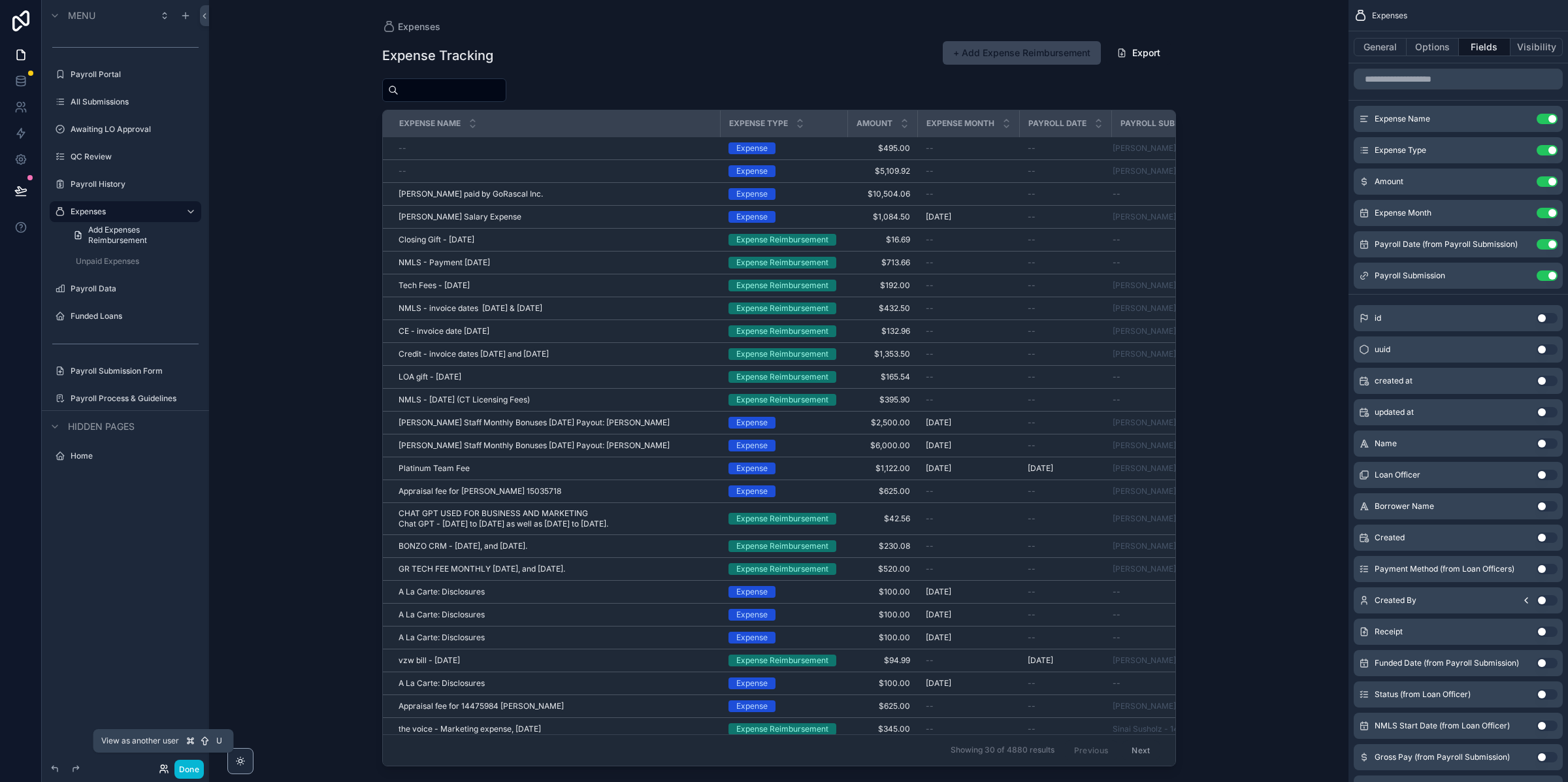
click at [159, 765] on icon at bounding box center [164, 769] width 11 height 11
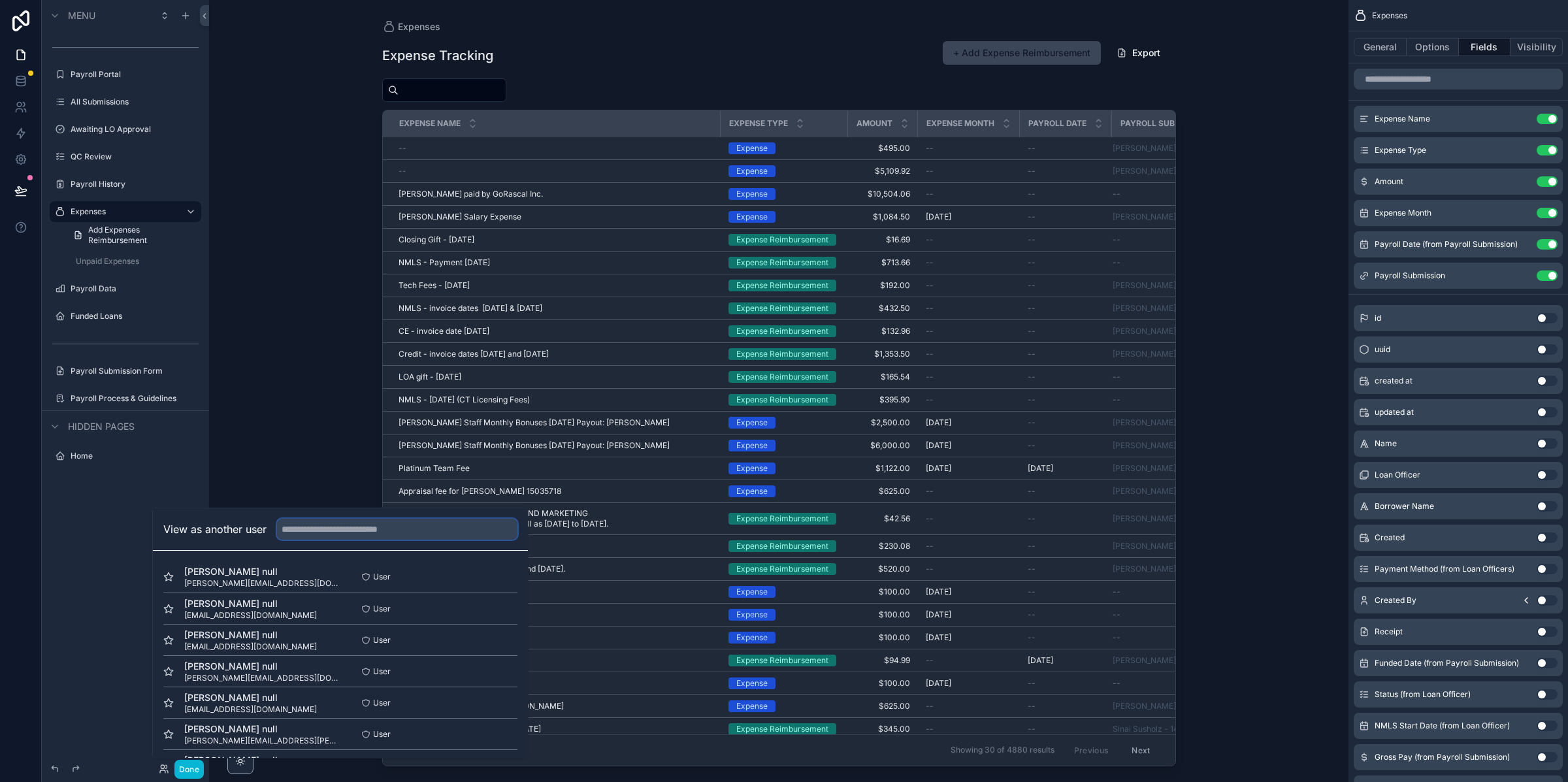
click at [308, 536] on input "text" at bounding box center [397, 529] width 240 height 21
type input "*********"
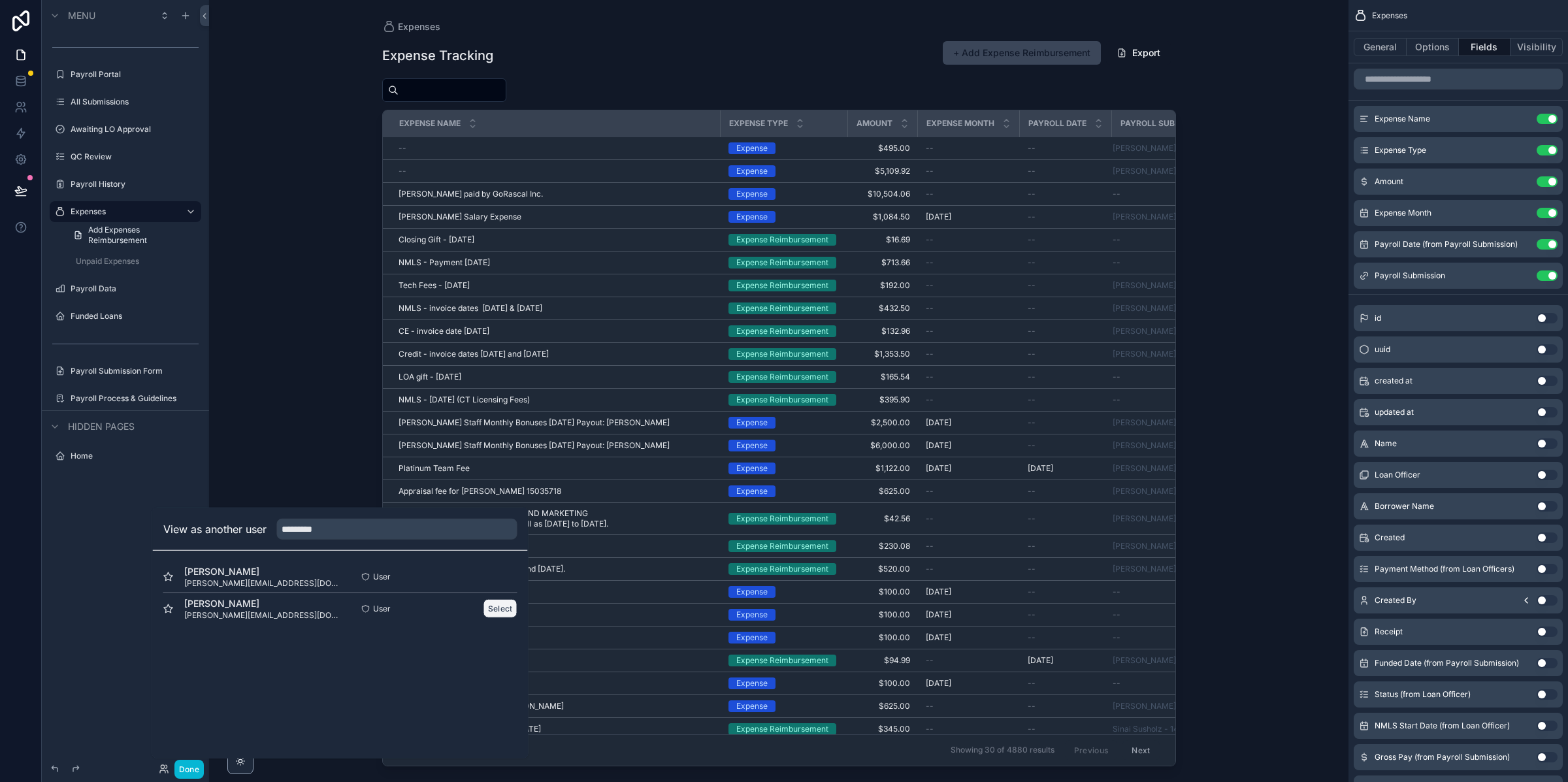
click at [510, 617] on button "Select" at bounding box center [500, 608] width 34 height 19
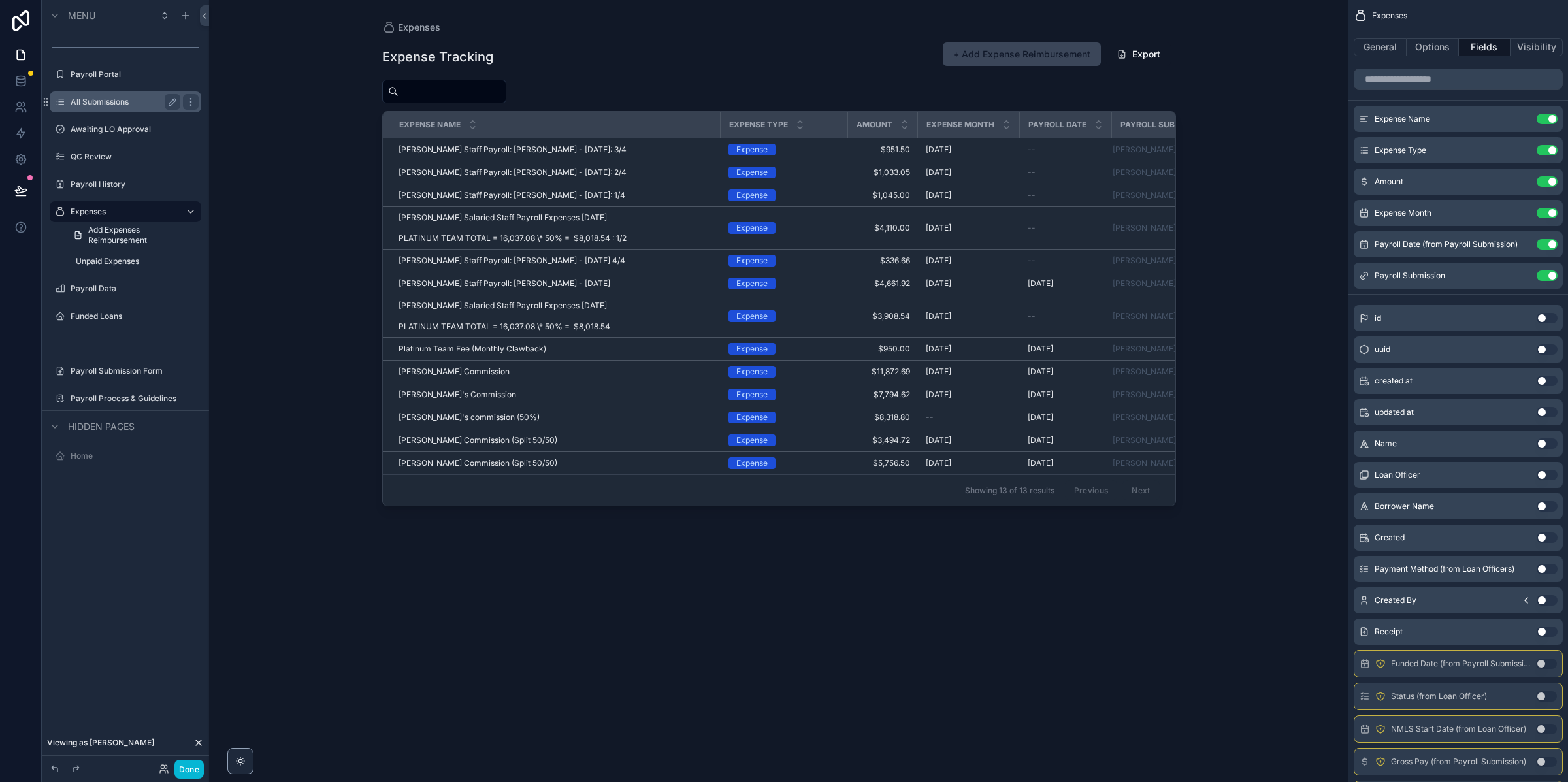
click at [113, 111] on div "All Submissions" at bounding box center [125, 102] width 146 height 21
click at [136, 108] on div "All Submissions" at bounding box center [125, 102] width 110 height 16
click at [129, 102] on label "All Submissions" at bounding box center [122, 102] width 105 height 11
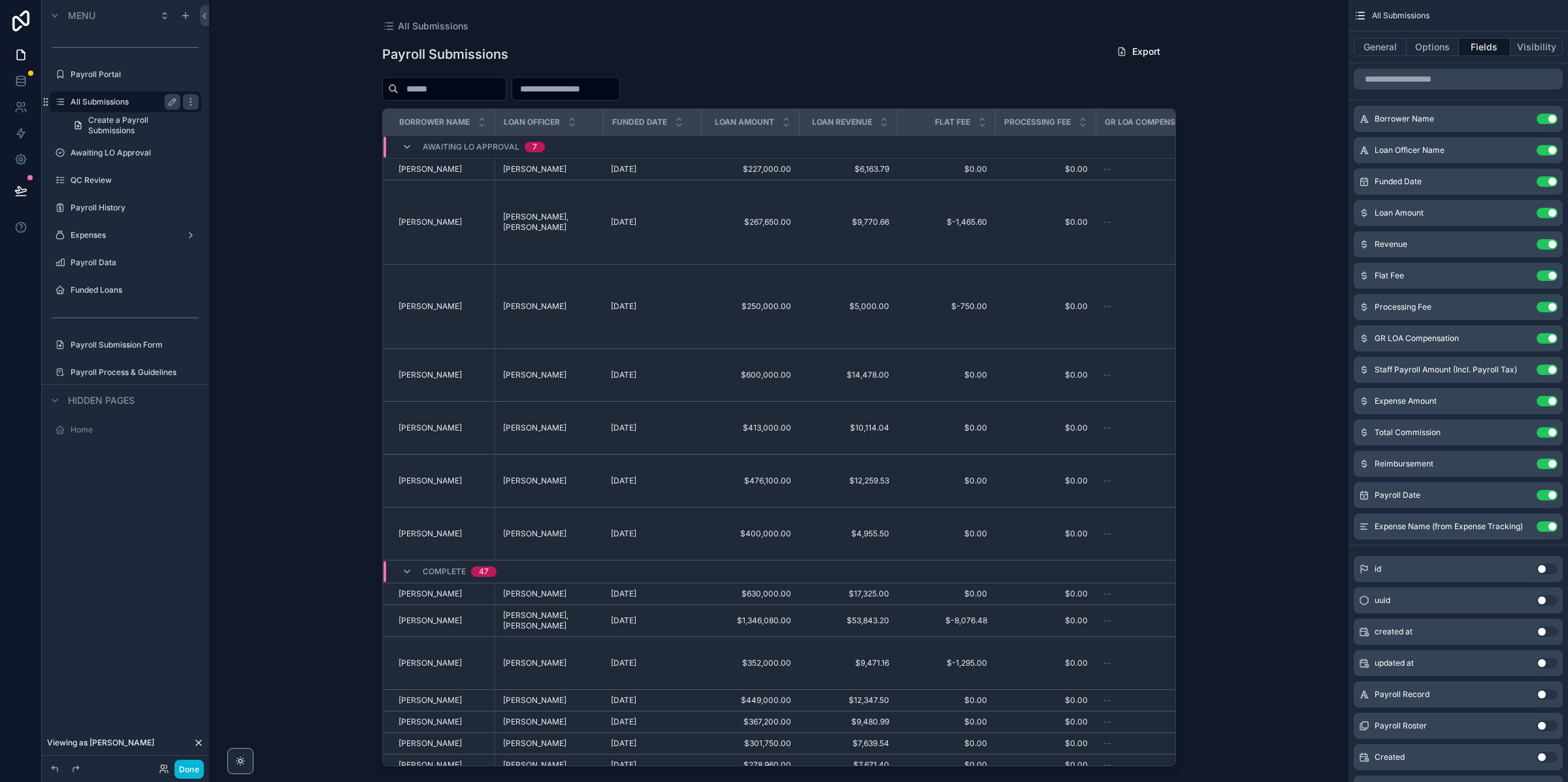
click at [1224, 234] on div "All Submissions Payroll Submissions Export Borrower Name Loan Officer Funded Da…" at bounding box center [779, 391] width 1139 height 782
click at [400, 561] on div "Complete 47" at bounding box center [449, 571] width 126 height 21
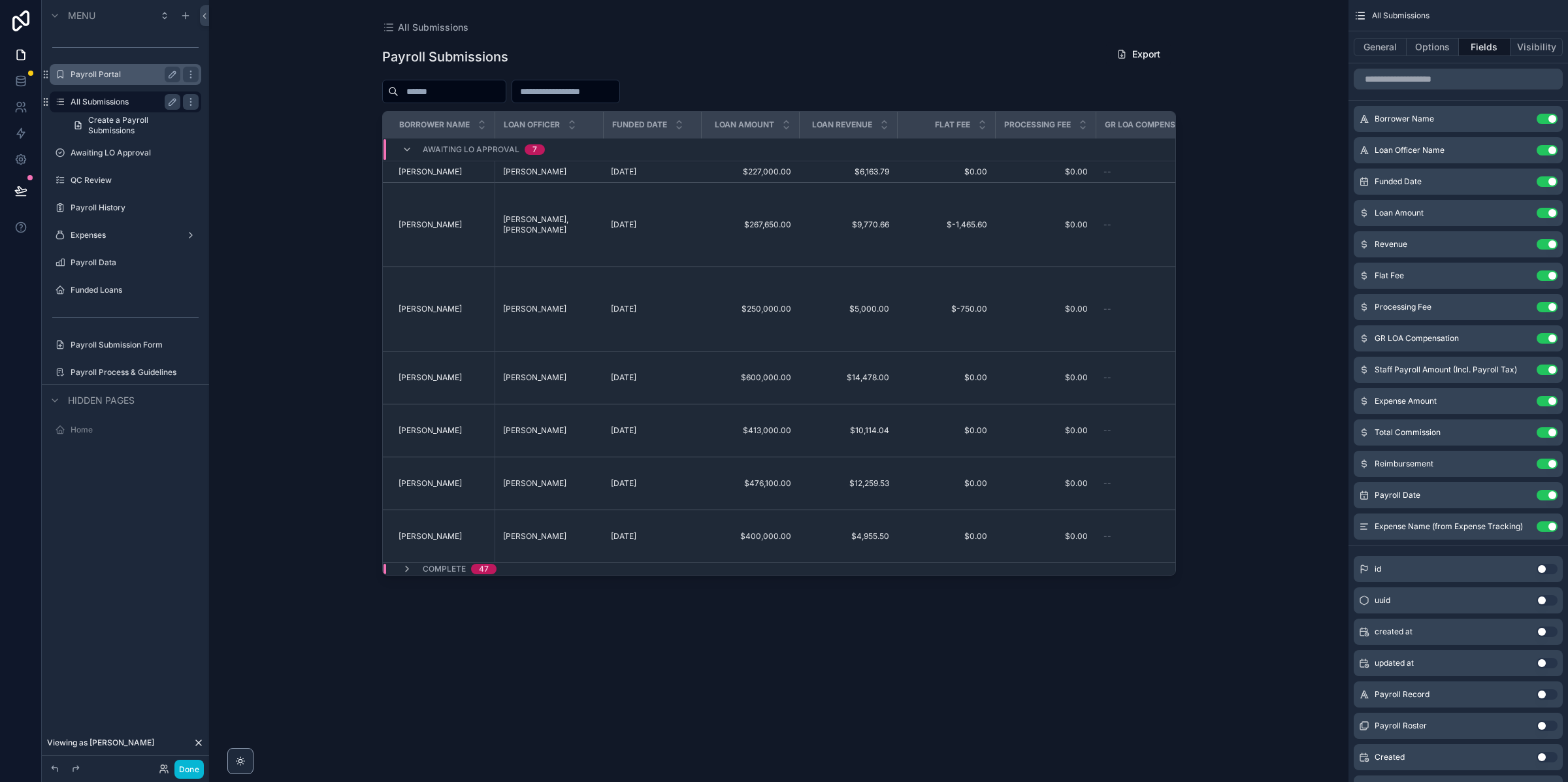
click at [123, 71] on label "Payroll Portal" at bounding box center [122, 74] width 105 height 11
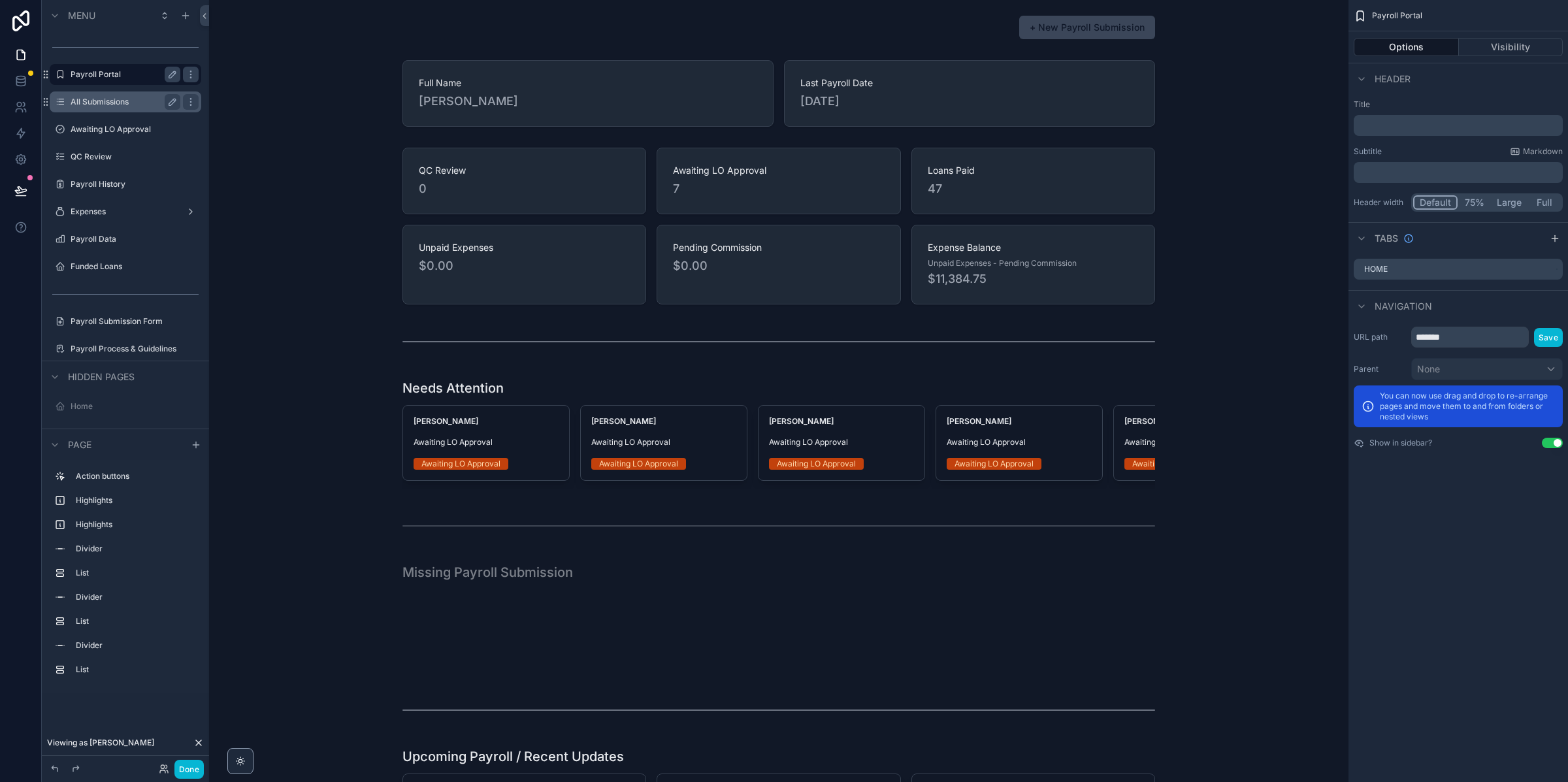
click at [113, 111] on div "All Submissions" at bounding box center [125, 102] width 146 height 21
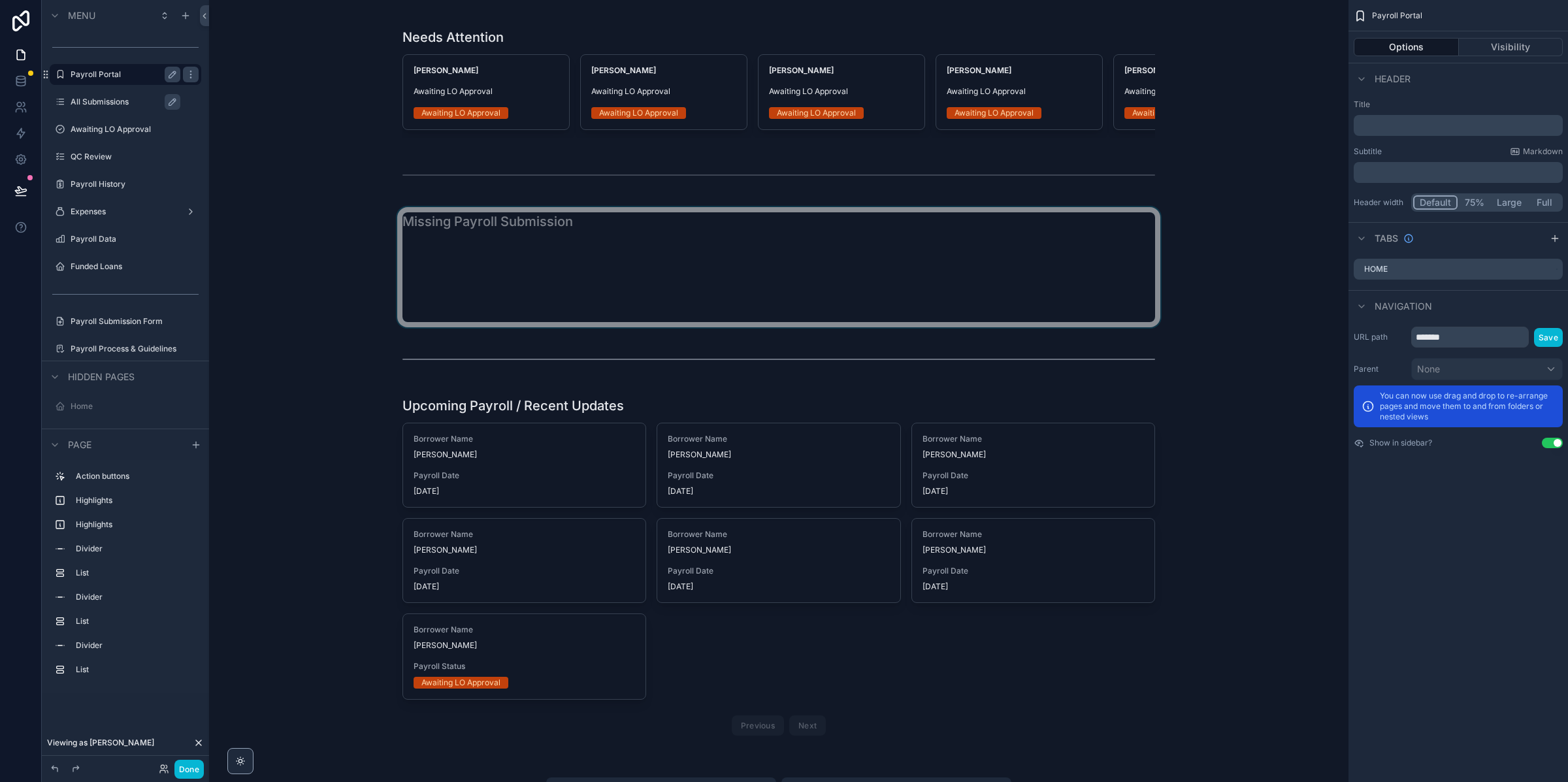
scroll to position [348, 0]
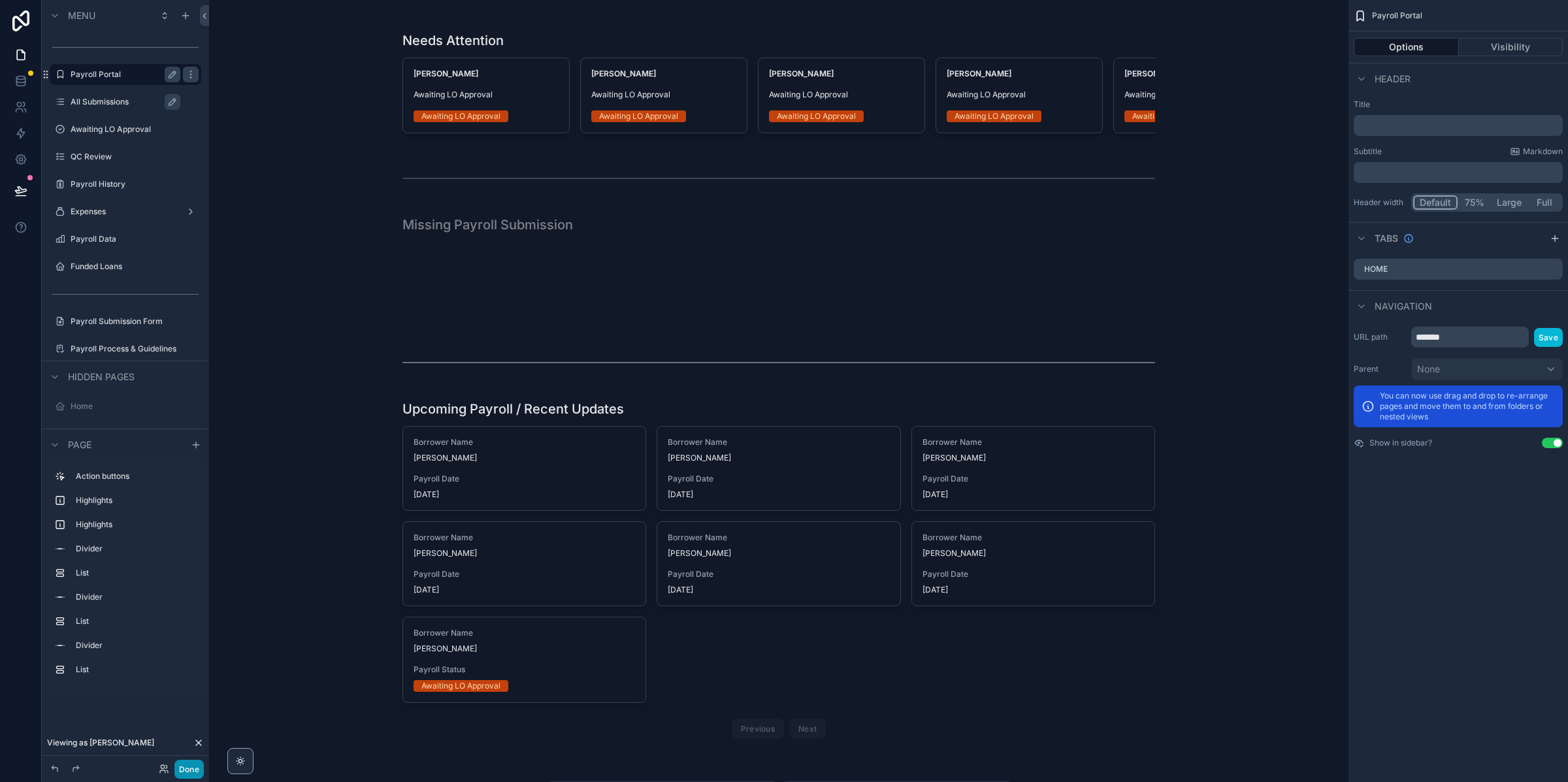
click at [180, 771] on button "Done" at bounding box center [189, 769] width 30 height 19
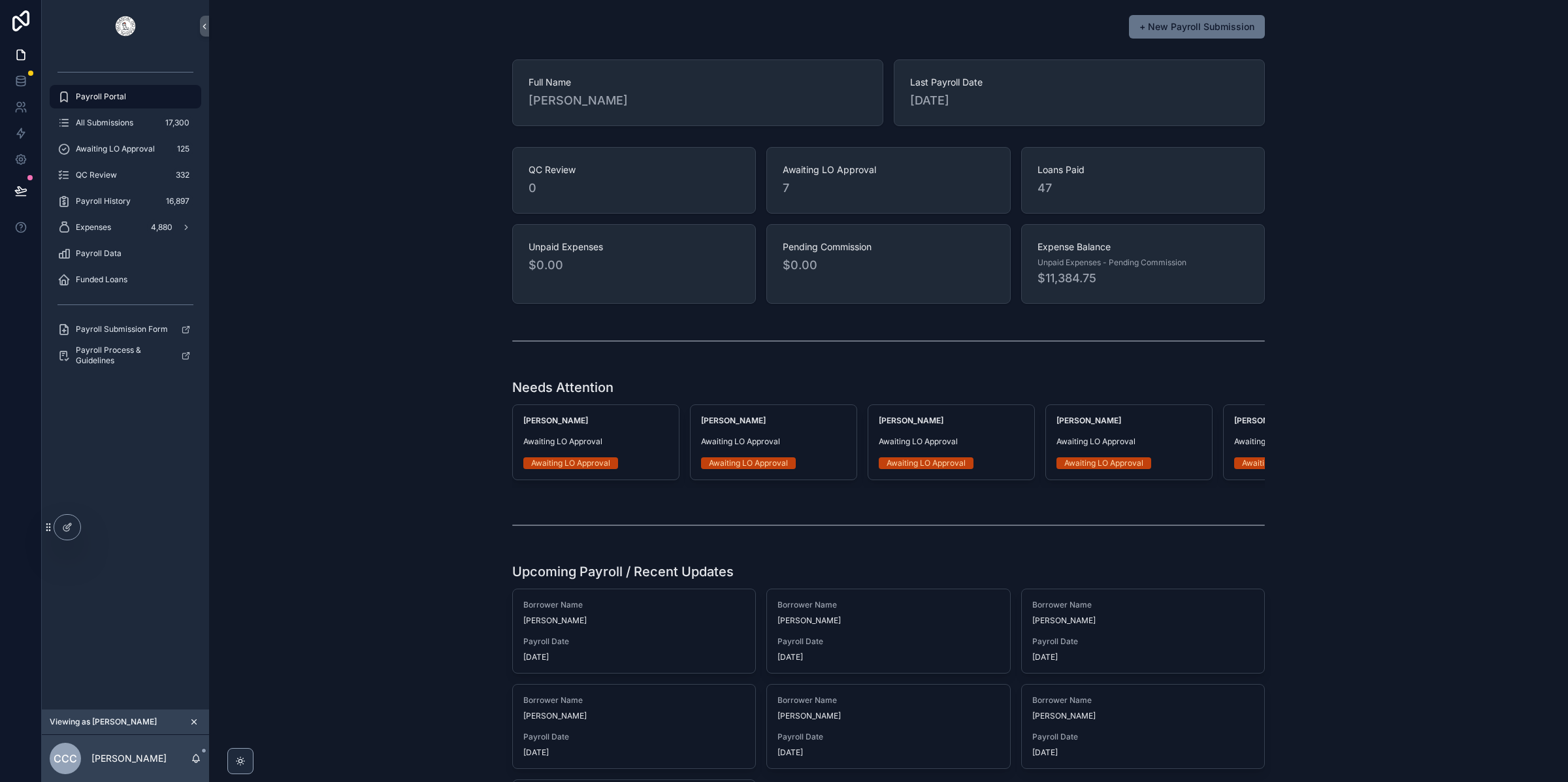
scroll to position [0, 0]
click at [108, 137] on link "Awaiting LO Approval 125" at bounding box center [125, 149] width 151 height 24
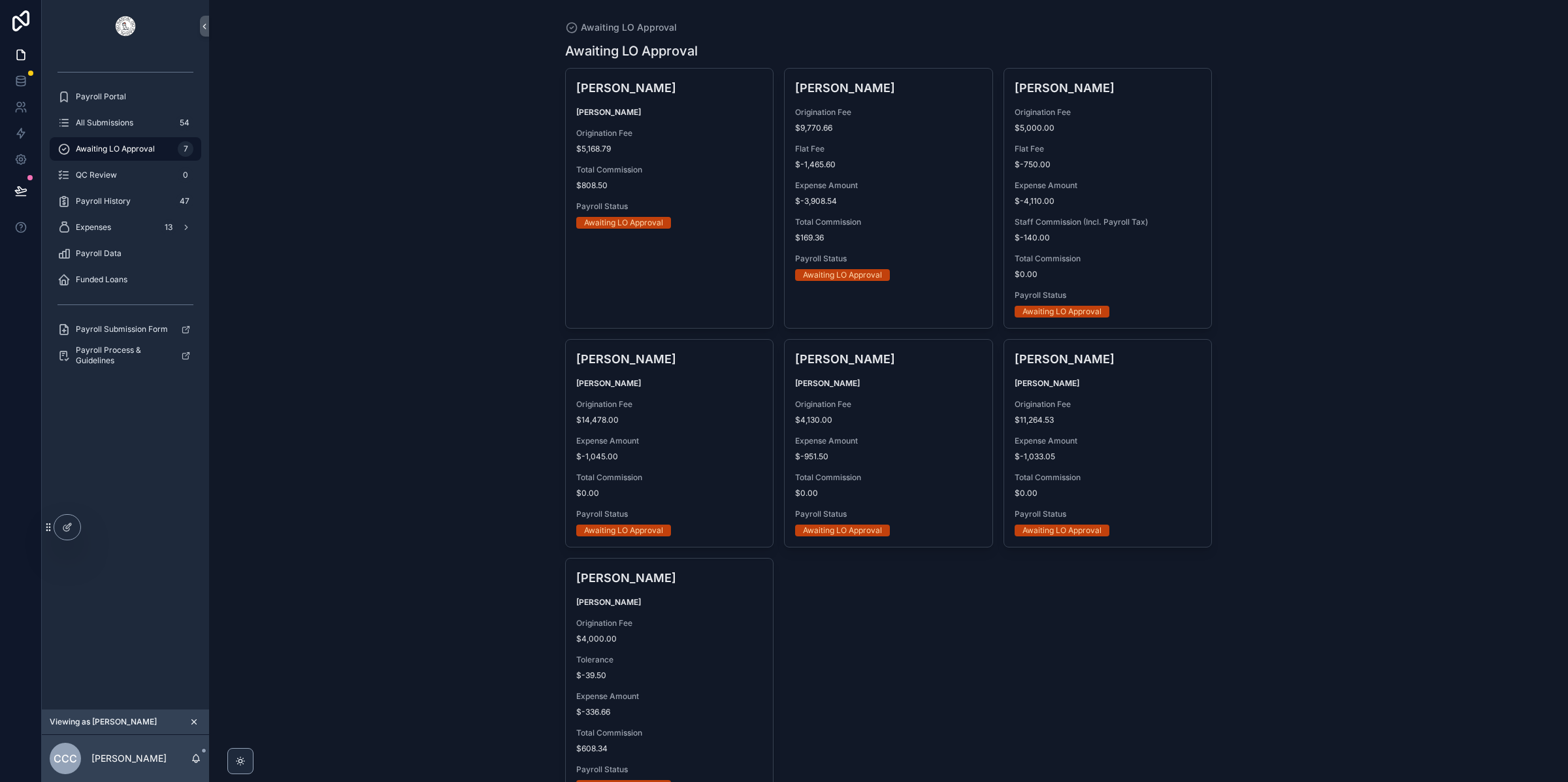
click at [1308, 518] on div "Awaiting LO Approval Awaiting LO Approval [PERSON_NAME] [PERSON_NAME] Originati…" at bounding box center [889, 391] width 1359 height 782
click at [617, 655] on span "Tolerance" at bounding box center [669, 660] width 187 height 11
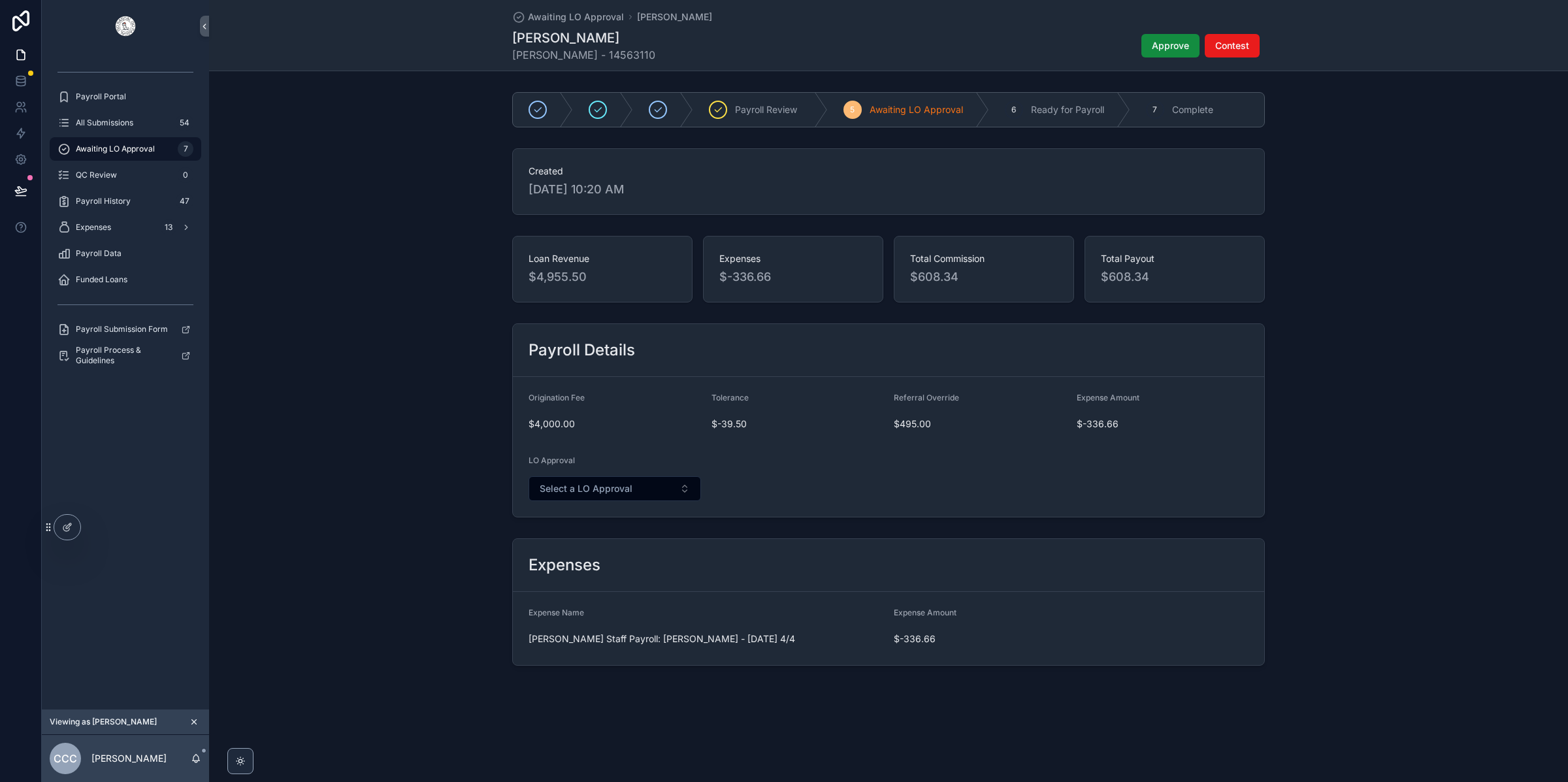
click at [1376, 261] on div "Loan Revenue $4,955.50 Expenses $-336.66 Total Commission $608.34 Total Payout …" at bounding box center [889, 269] width 1359 height 77
click at [143, 117] on div "All Submissions 54" at bounding box center [125, 123] width 136 height 21
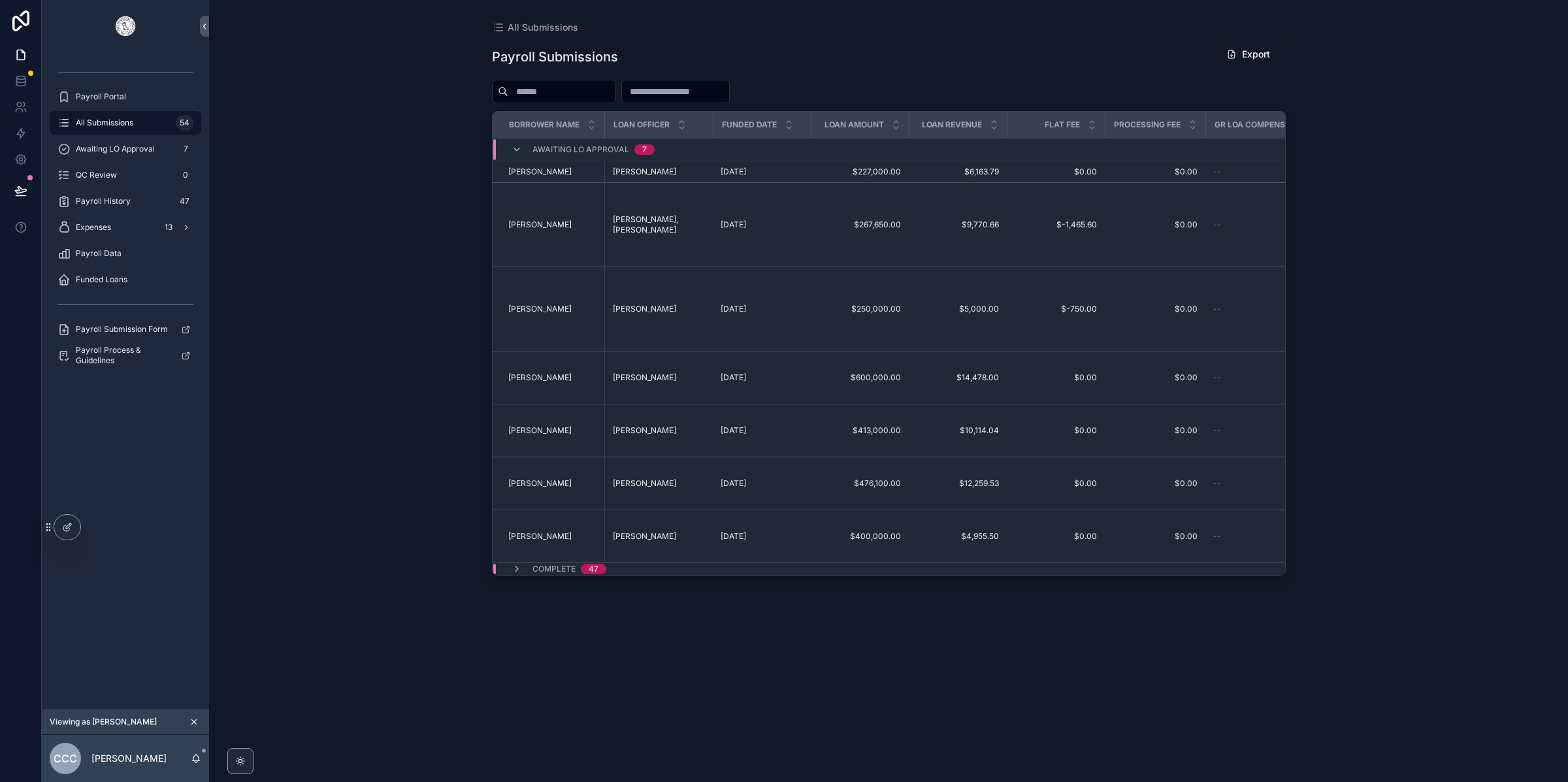
click at [137, 134] on div "Payroll Portal All Submissions 54 Awaiting LO Approval 7 QC Review 0 Payroll Hi…" at bounding box center [126, 214] width 167 height 308
click at [141, 147] on span "Awaiting LO Approval" at bounding box center [115, 149] width 79 height 11
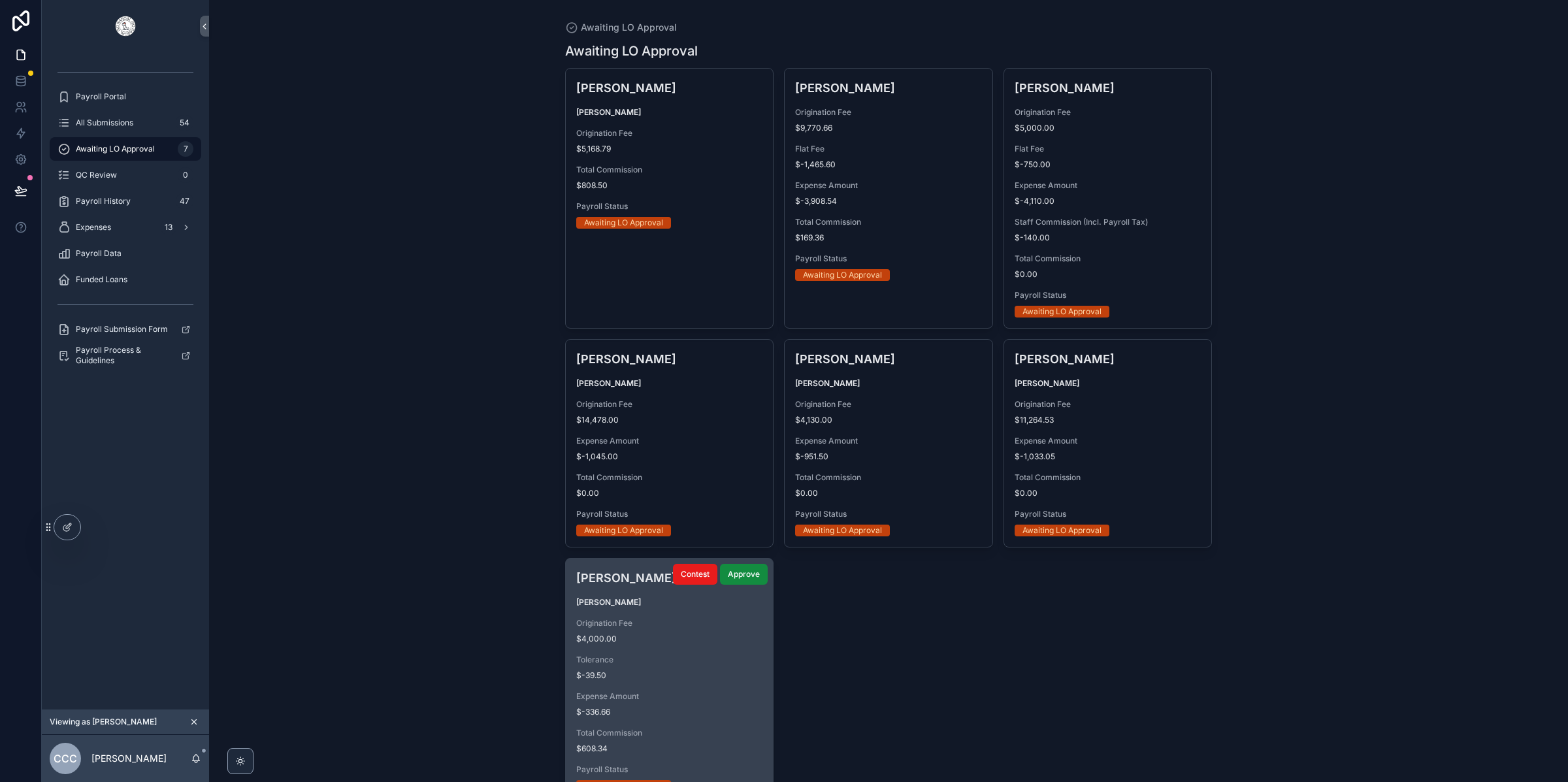
click at [688, 615] on div "[PERSON_NAME] [PERSON_NAME] Origination Fee $4,000.00 Tolerance $-39.50 Expense…" at bounding box center [669, 680] width 208 height 244
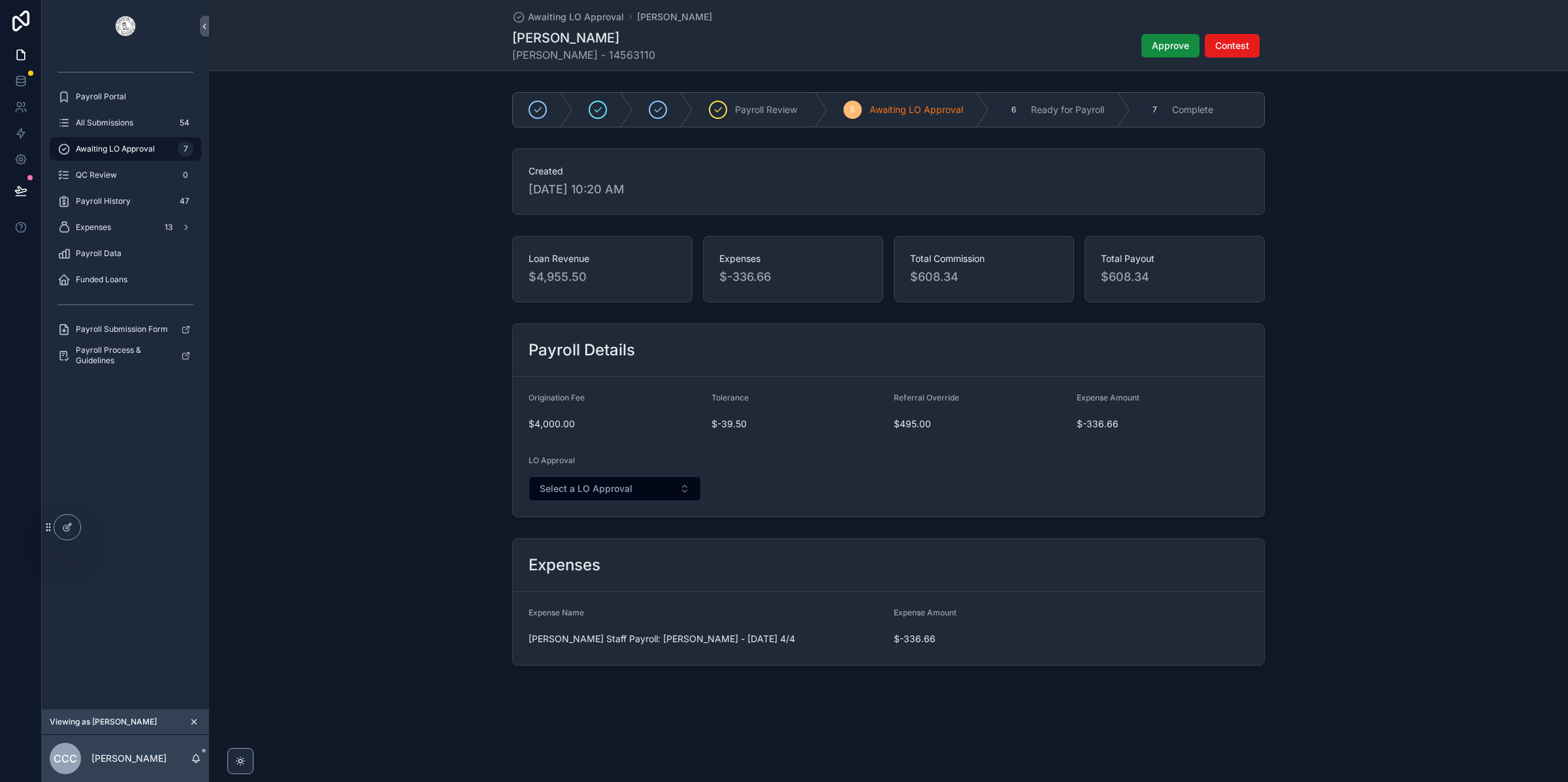
click at [908, 645] on span "$-336.66" at bounding box center [1071, 639] width 355 height 13
drag, startPoint x: 575, startPoint y: 646, endPoint x: 692, endPoint y: 639, distance: 117.2
click at [632, 645] on span "[PERSON_NAME] Staff Payroll: [PERSON_NAME] - [DATE] 4/4" at bounding box center [706, 639] width 355 height 13
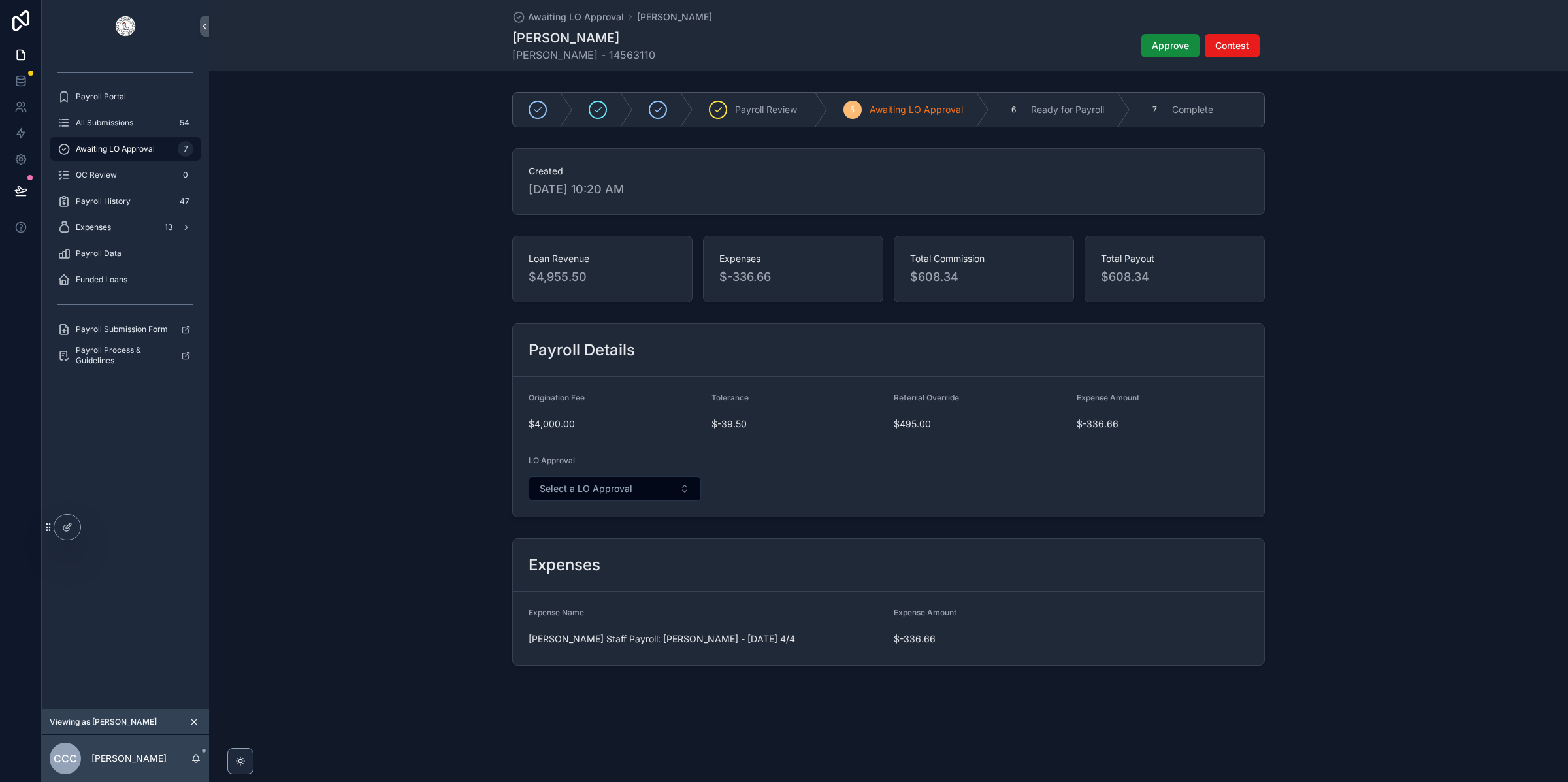
click at [687, 640] on span "[PERSON_NAME] Staff Payroll: [PERSON_NAME] - [DATE] 4/4" at bounding box center [706, 639] width 355 height 13
click at [691, 641] on span "[PERSON_NAME] Staff Payroll: [PERSON_NAME] - [DATE] 4/4" at bounding box center [706, 639] width 355 height 13
drag, startPoint x: 829, startPoint y: 647, endPoint x: 814, endPoint y: 644, distance: 15.3
click at [814, 645] on div "[PERSON_NAME] Staff Payroll: [PERSON_NAME] - [DATE] 4/4" at bounding box center [706, 639] width 355 height 21
click at [951, 663] on form "Expense Name [PERSON_NAME] Staff Payroll: [PERSON_NAME] - [DATE] 4/4 Expense Am…" at bounding box center [888, 628] width 751 height 73
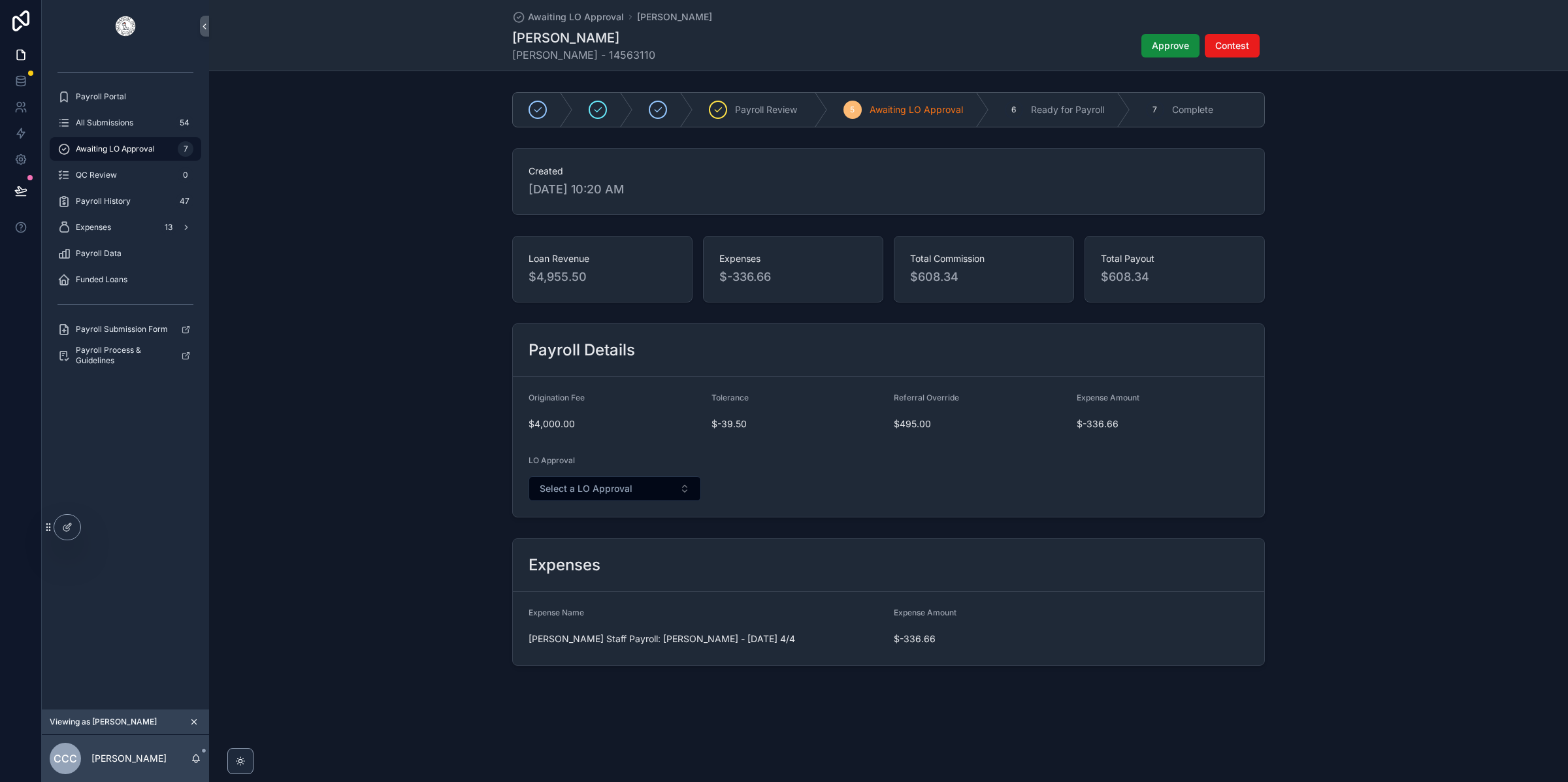
click at [980, 706] on div "Awaiting LO Approval [PERSON_NAME] [PERSON_NAME] [PERSON_NAME] - 14563110 Appro…" at bounding box center [889, 388] width 1359 height 775
click at [1351, 330] on div "Payroll Details Origination Fee $4,000.00 Tolerance $-39.50 Referral Override $…" at bounding box center [889, 420] width 1359 height 205
drag, startPoint x: 928, startPoint y: 288, endPoint x: 958, endPoint y: 287, distance: 30.0
click at [958, 287] on div "Total Commission $608.34" at bounding box center [984, 269] width 180 height 66
click at [1411, 562] on div "Expenses Expense Name [PERSON_NAME] Staff Payroll: [PERSON_NAME] - [DATE] 4/4 E…" at bounding box center [889, 602] width 1359 height 138
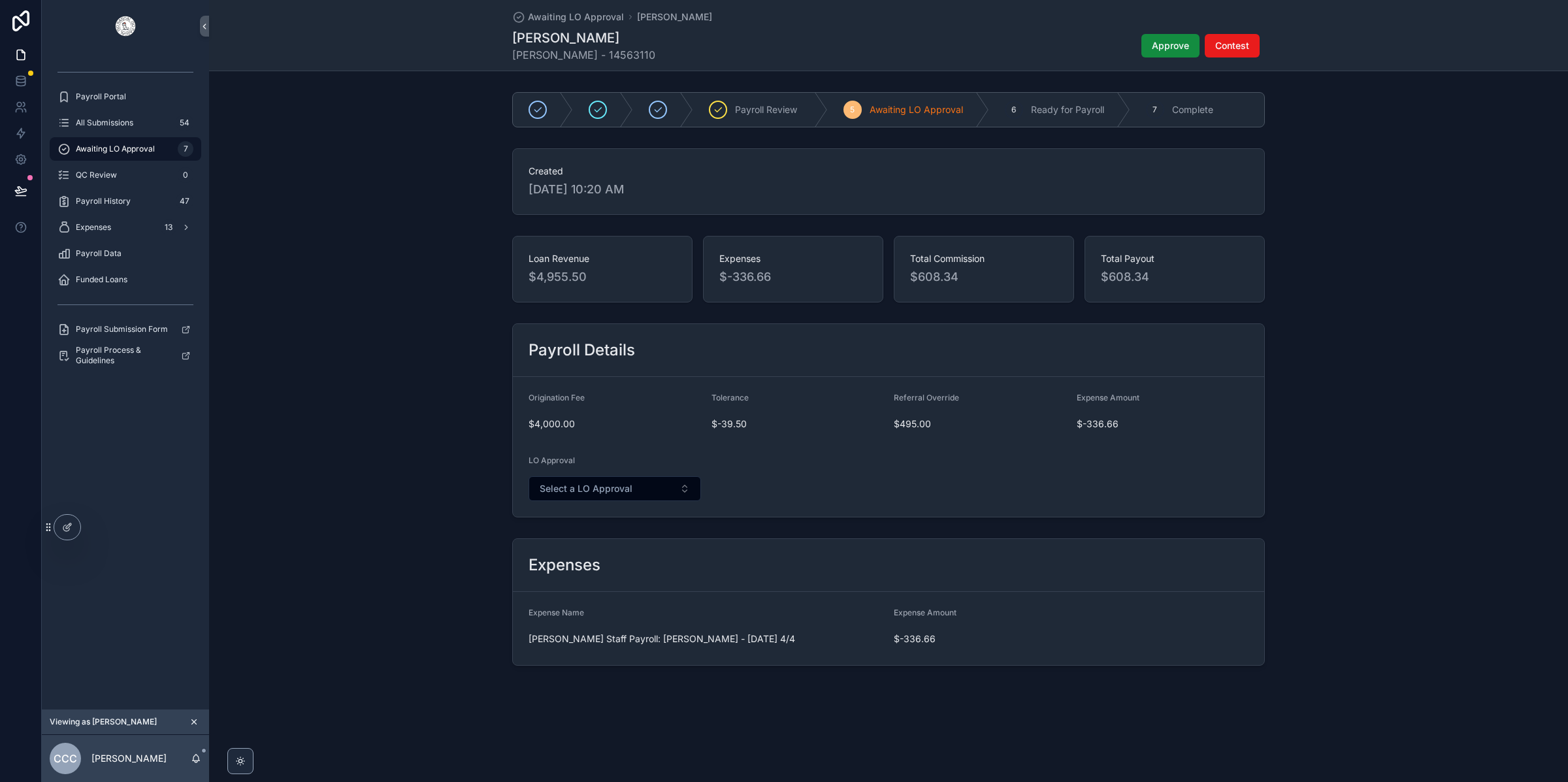
drag, startPoint x: 1372, startPoint y: 280, endPoint x: 1298, endPoint y: 299, distance: 76.4
click at [1372, 280] on div "Loan Revenue $4,955.50 Expenses $-336.66 Total Commission $608.34 Total Payout …" at bounding box center [889, 269] width 1359 height 77
click at [924, 287] on div "Total Commission $608.34" at bounding box center [984, 269] width 180 height 66
drag, startPoint x: 943, startPoint y: 646, endPoint x: 814, endPoint y: 646, distance: 129.0
click at [816, 646] on form "Expense Name [PERSON_NAME] Staff Payroll: [PERSON_NAME] - [DATE] 4/4 Expense Am…" at bounding box center [888, 628] width 751 height 73
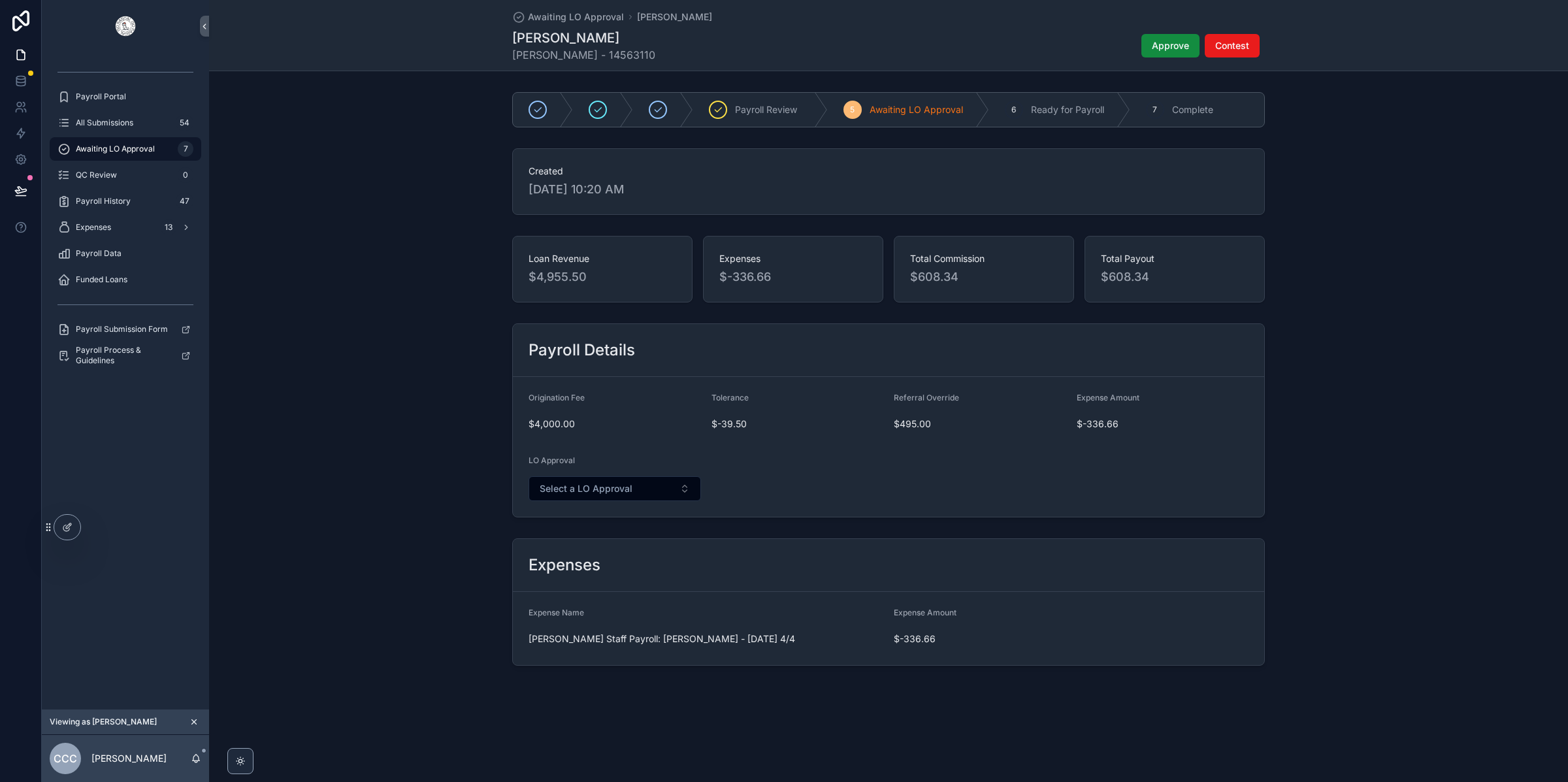
click at [1369, 300] on div "Loan Revenue $4,955.50 Expenses $-336.66 Total Commission $608.34 Total Payout …" at bounding box center [889, 269] width 1359 height 77
click at [1361, 219] on div "Created [DATE] 10:20 AM" at bounding box center [889, 181] width 1359 height 77
click at [109, 127] on span "All Submissions" at bounding box center [104, 123] width 57 height 11
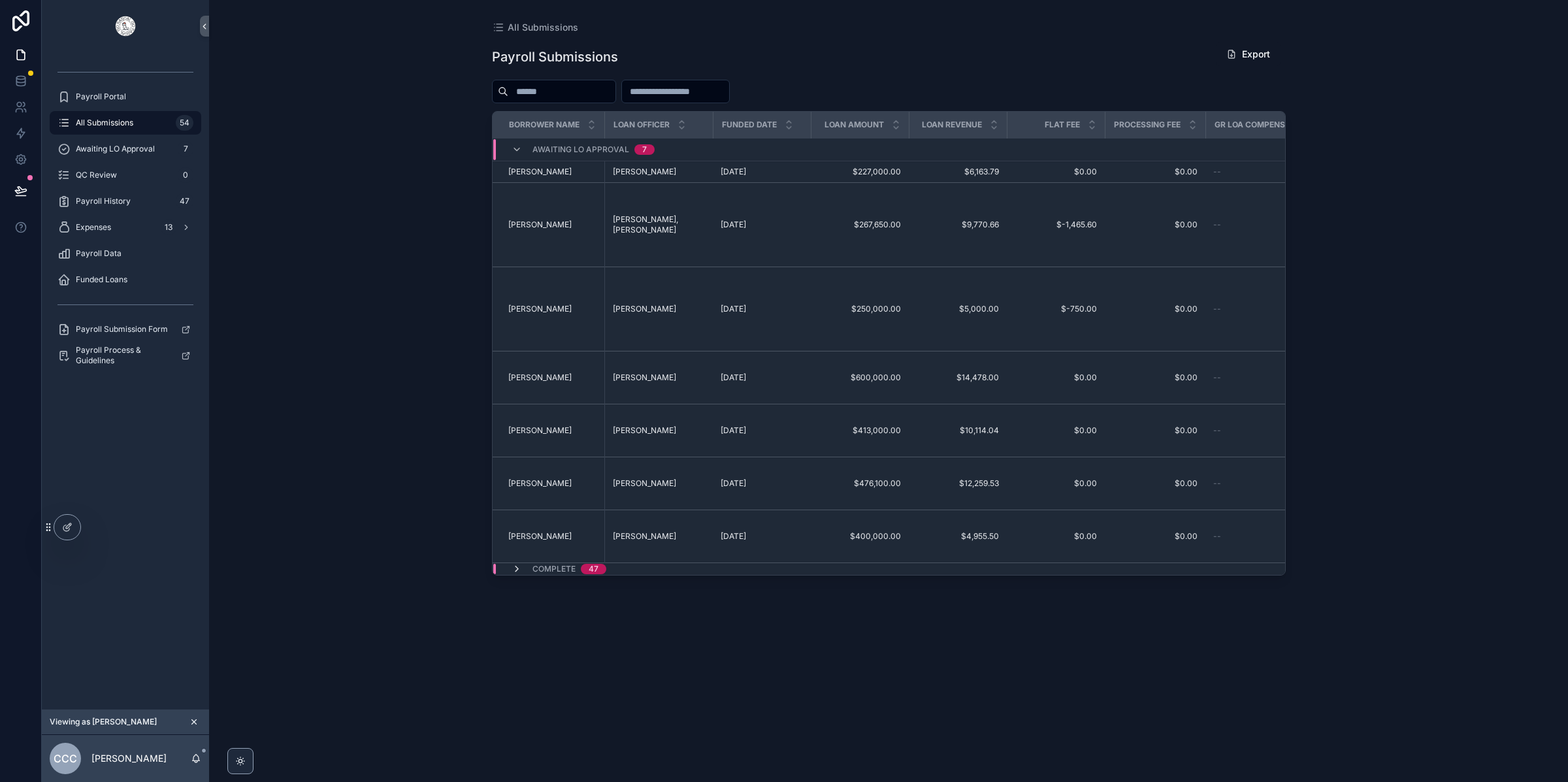
click at [517, 563] on icon "scrollable content" at bounding box center [517, 569] width 11 height 11
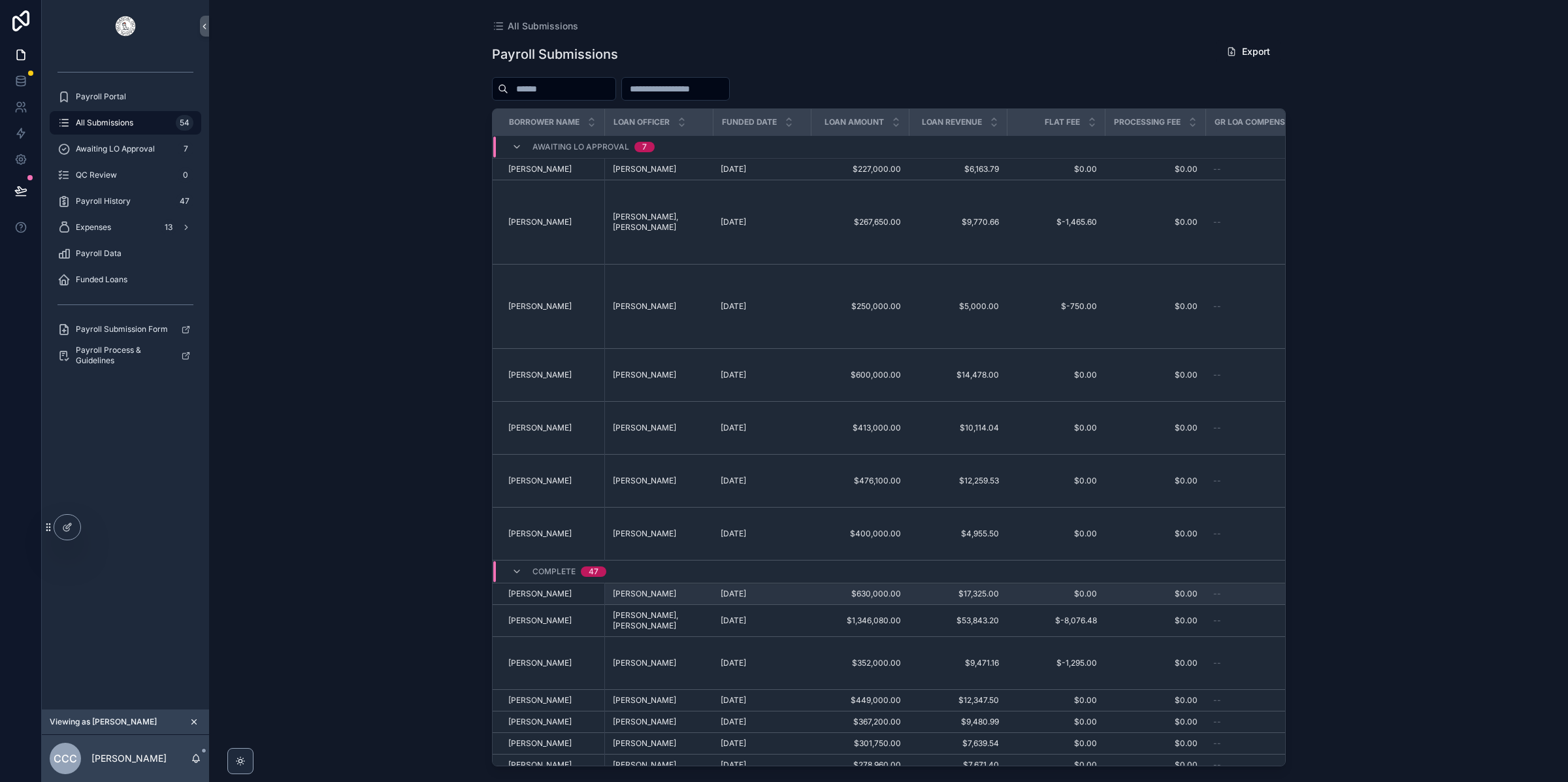
click at [746, 583] on td "[DATE] [DATE]" at bounding box center [762, 594] width 98 height 22
click at [545, 588] on span "[PERSON_NAME]" at bounding box center [540, 594] width 63 height 11
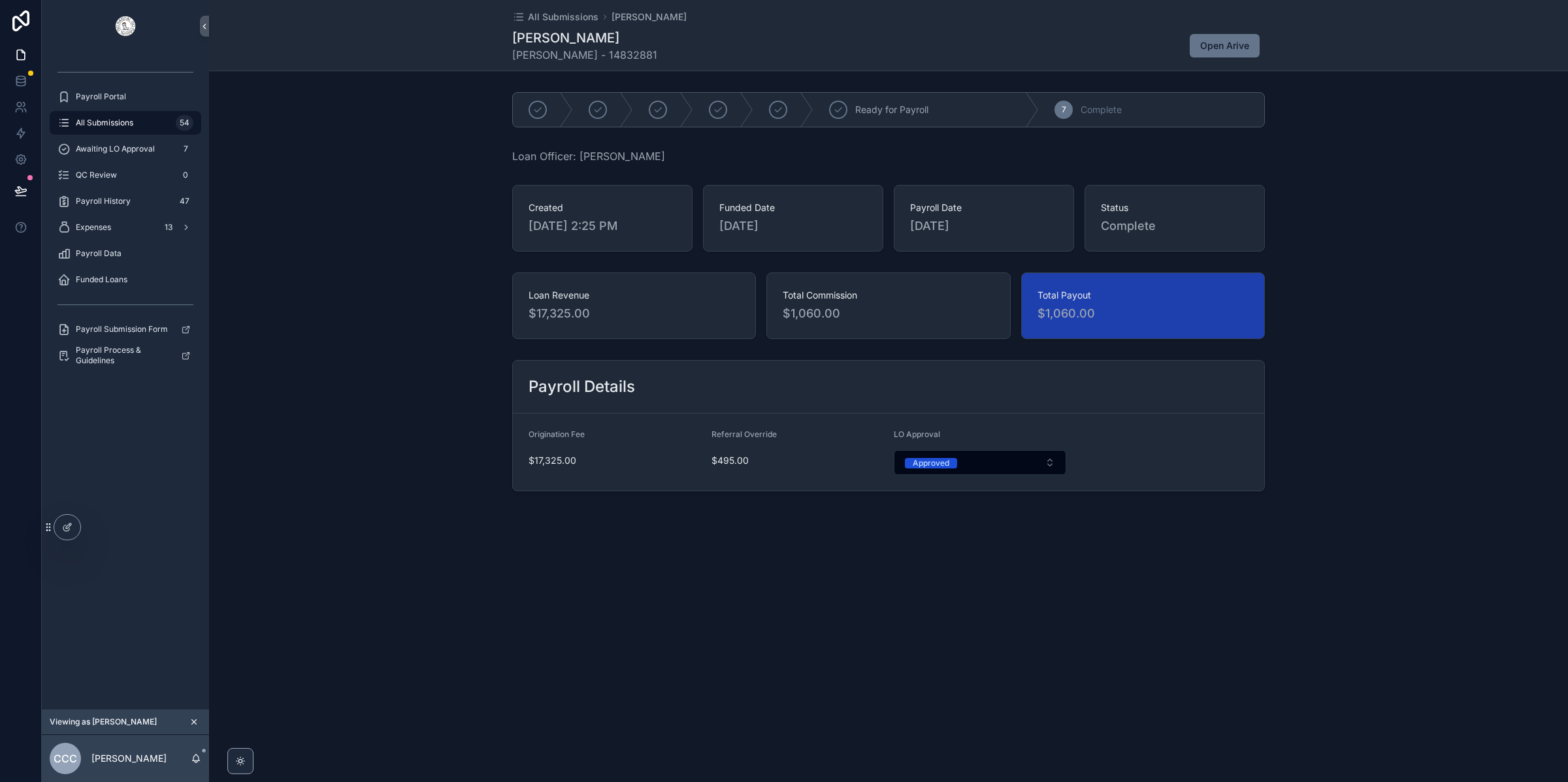
click at [119, 118] on span "All Submissions" at bounding box center [104, 123] width 57 height 11
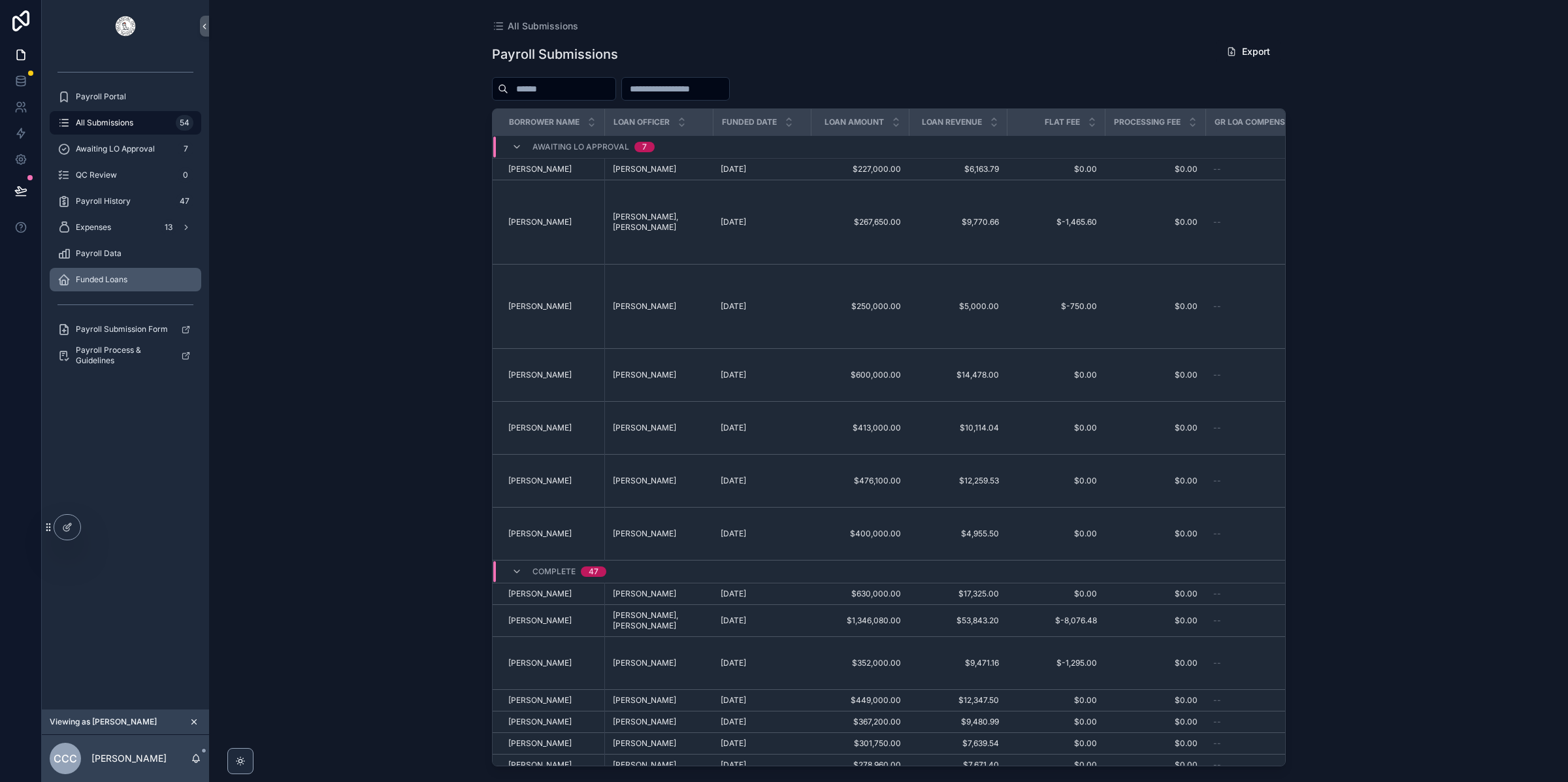
click at [111, 280] on span "Funded Loans" at bounding box center [101, 280] width 51 height 11
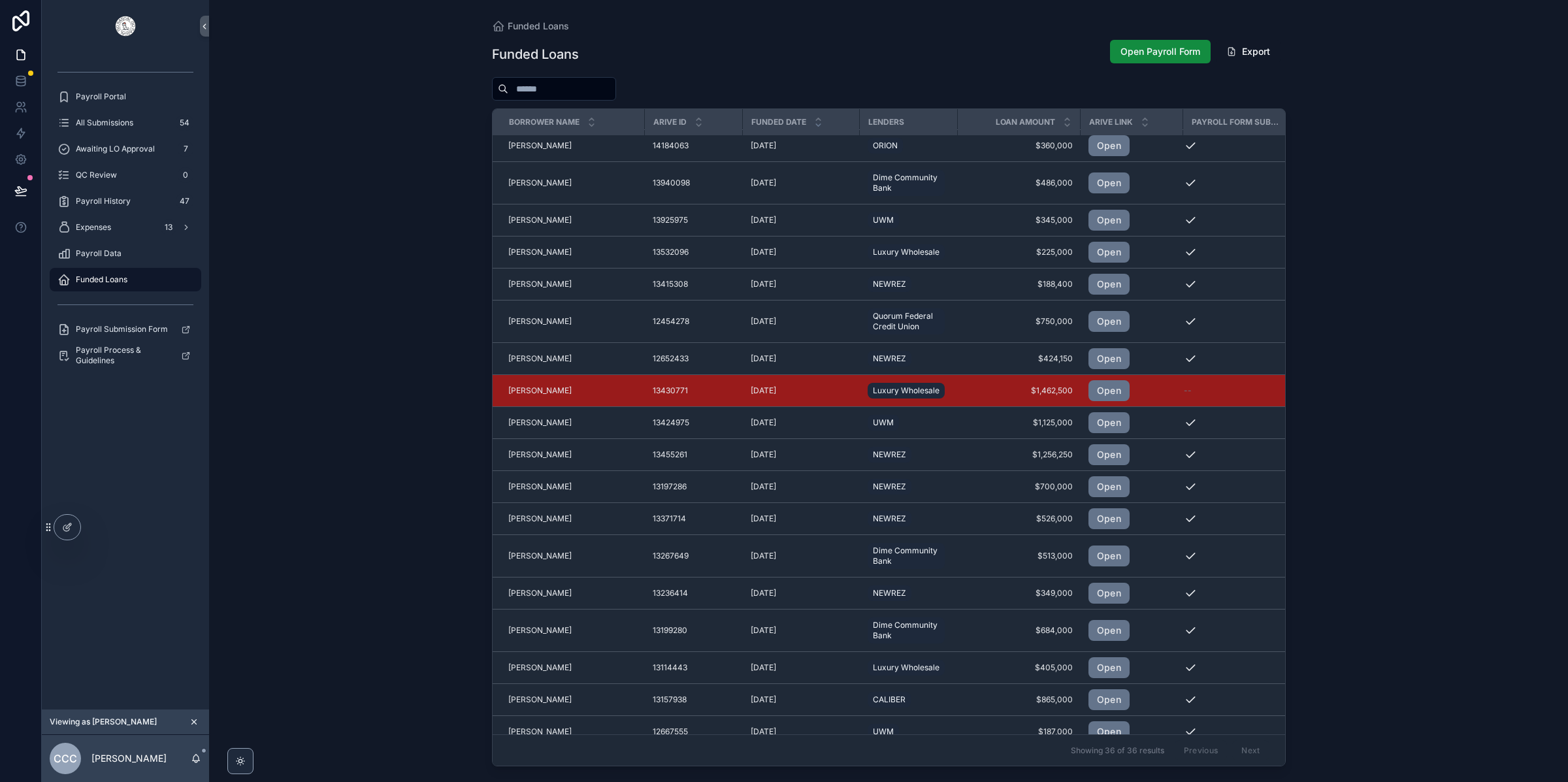
scroll to position [317, 0]
